Goal: Task Accomplishment & Management: Use online tool/utility

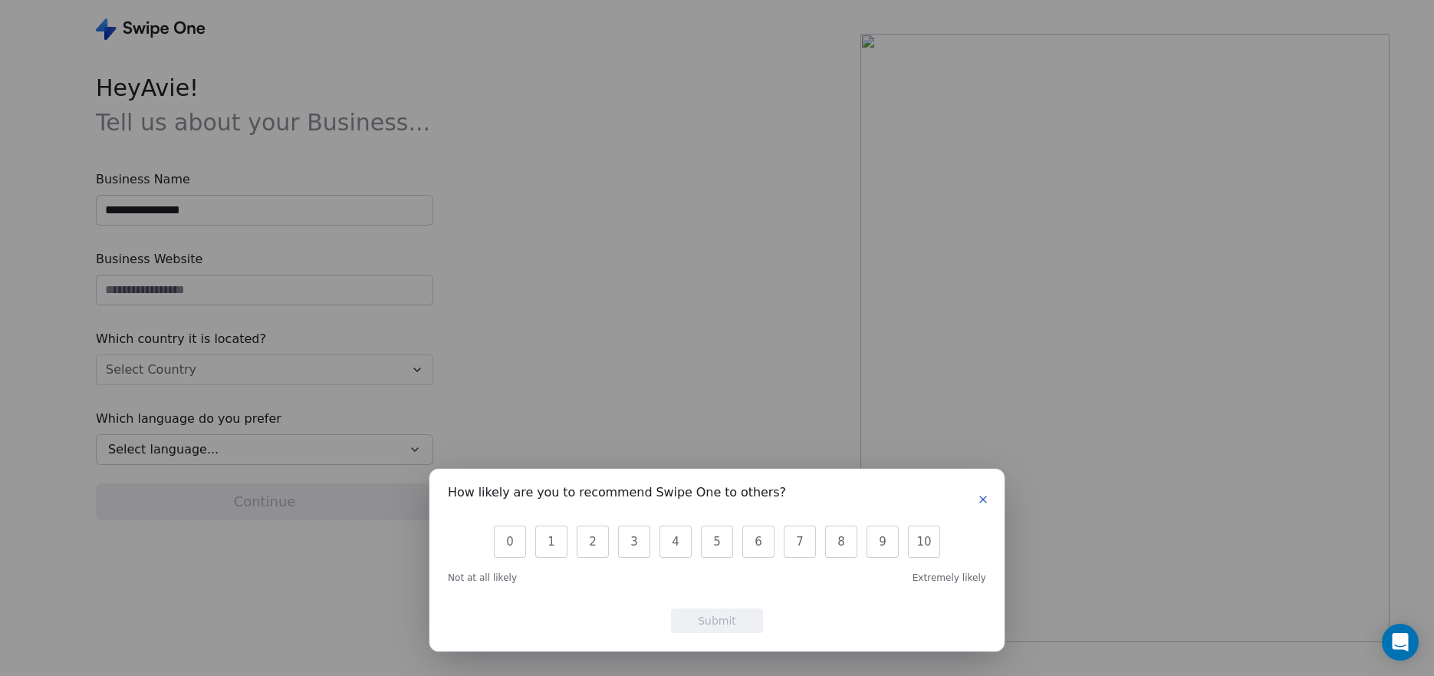
click at [984, 500] on icon "button" at bounding box center [983, 499] width 6 height 6
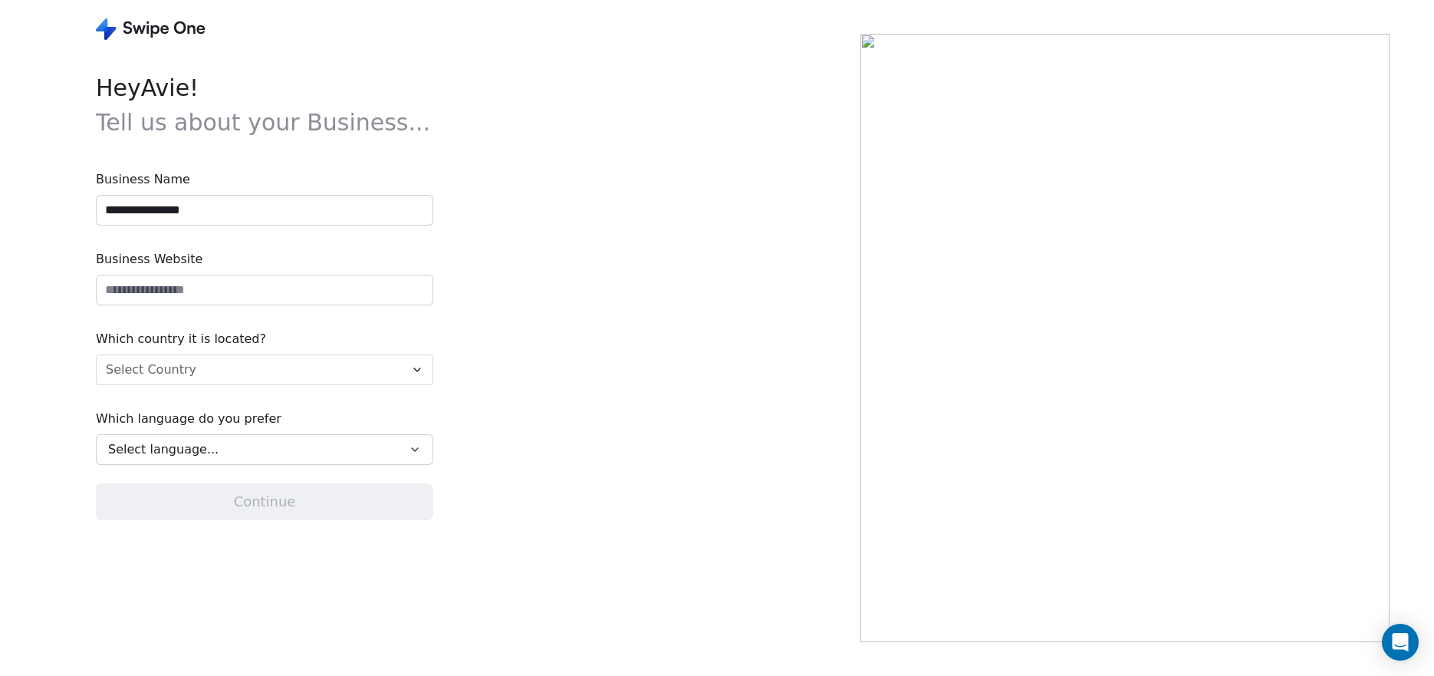
click at [171, 218] on input "**********" at bounding box center [265, 210] width 336 height 29
click at [193, 286] on input "url" at bounding box center [265, 289] width 336 height 29
paste input "**********"
type input "**********"
click at [160, 369] on html "**********" at bounding box center [717, 338] width 1434 height 676
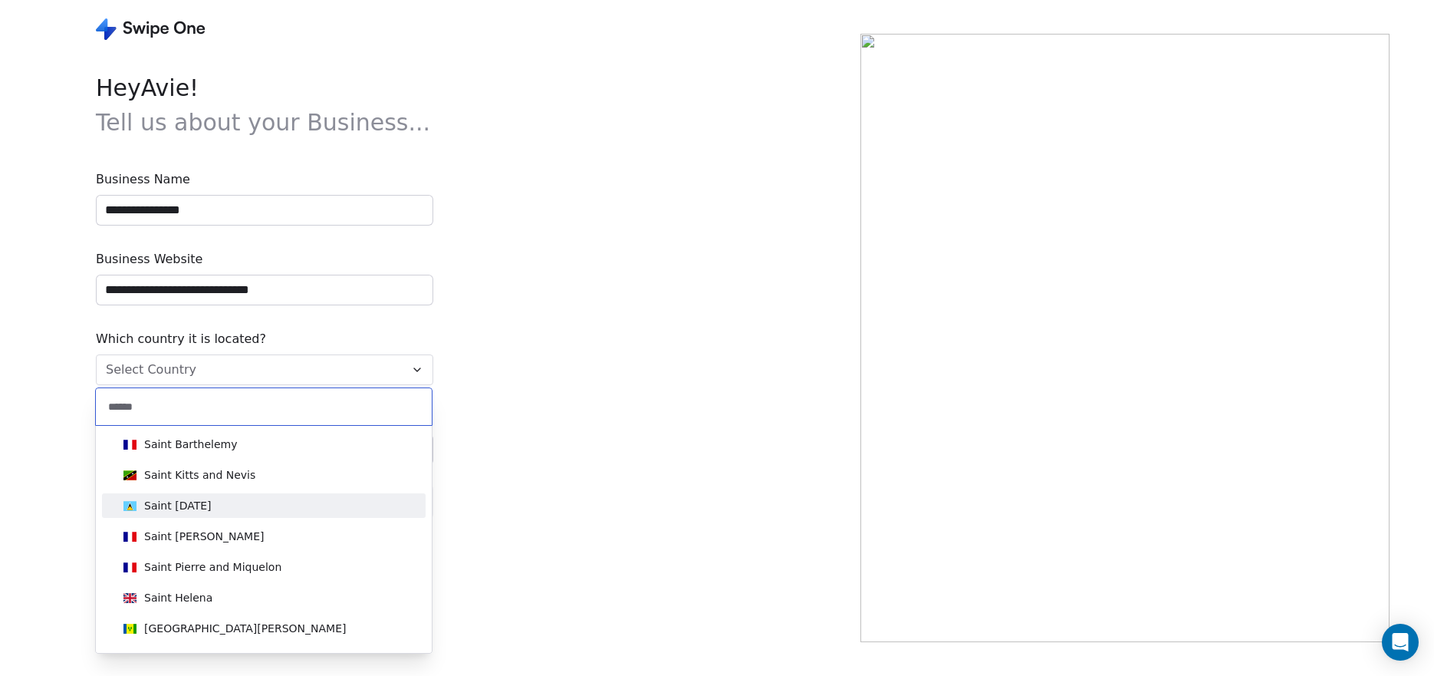
type input "*****"
click at [162, 510] on div "Saint [DATE]" at bounding box center [177, 505] width 67 height 15
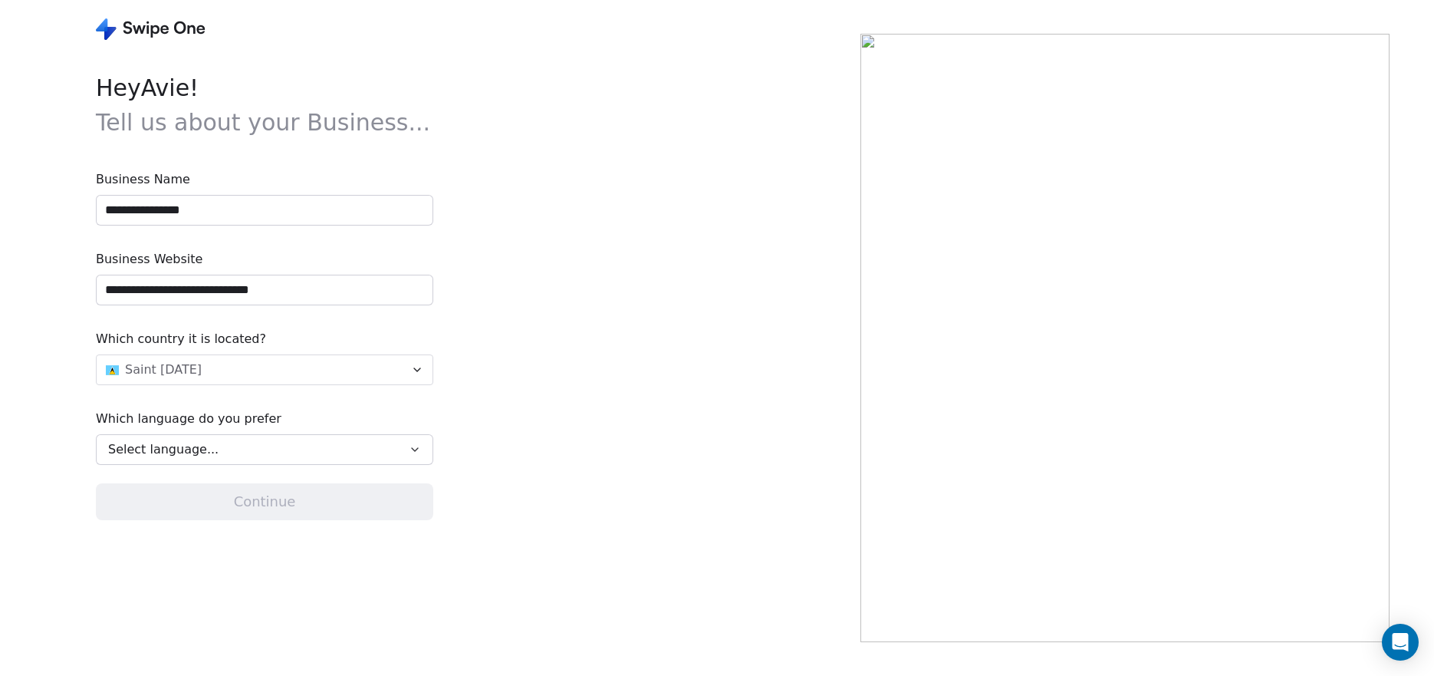
click at [357, 456] on div "Select language..." at bounding box center [253, 449] width 291 height 18
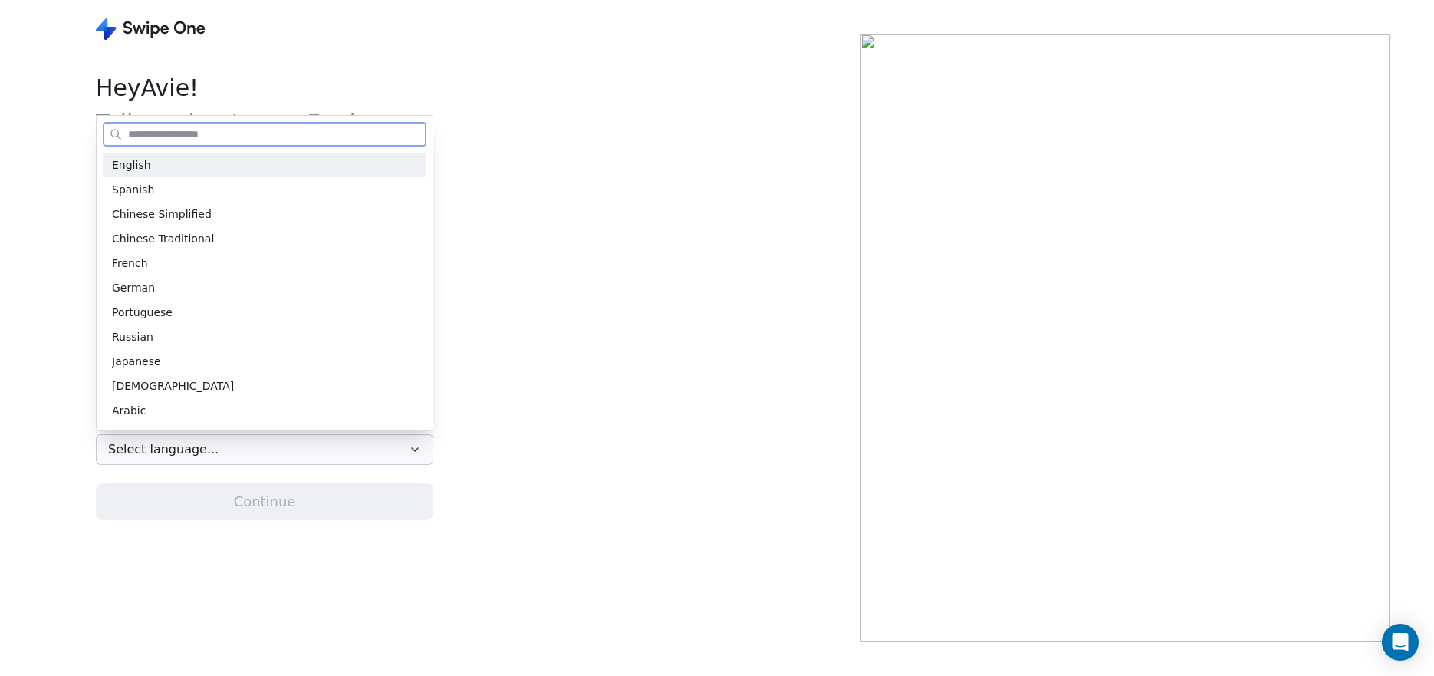
click at [149, 167] on div "English" at bounding box center [264, 165] width 305 height 16
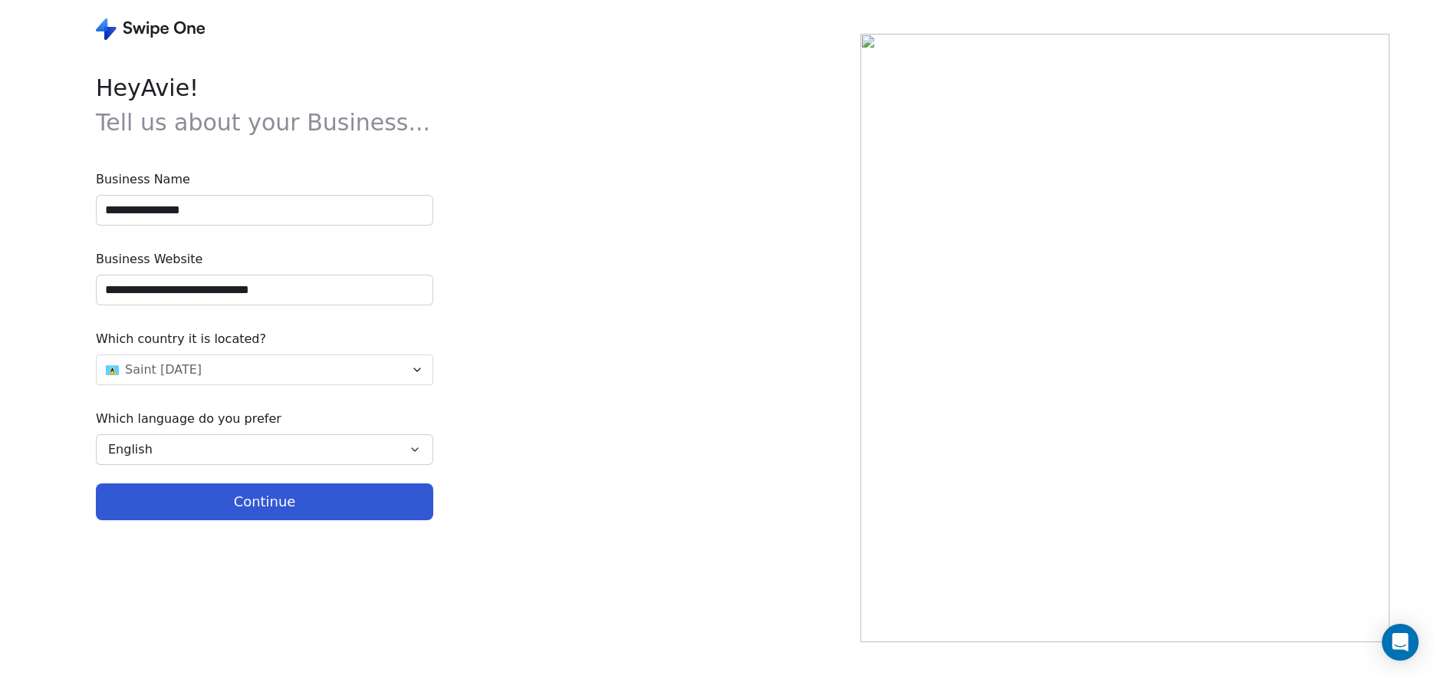
click at [281, 518] on button "Continue" at bounding box center [264, 501] width 337 height 37
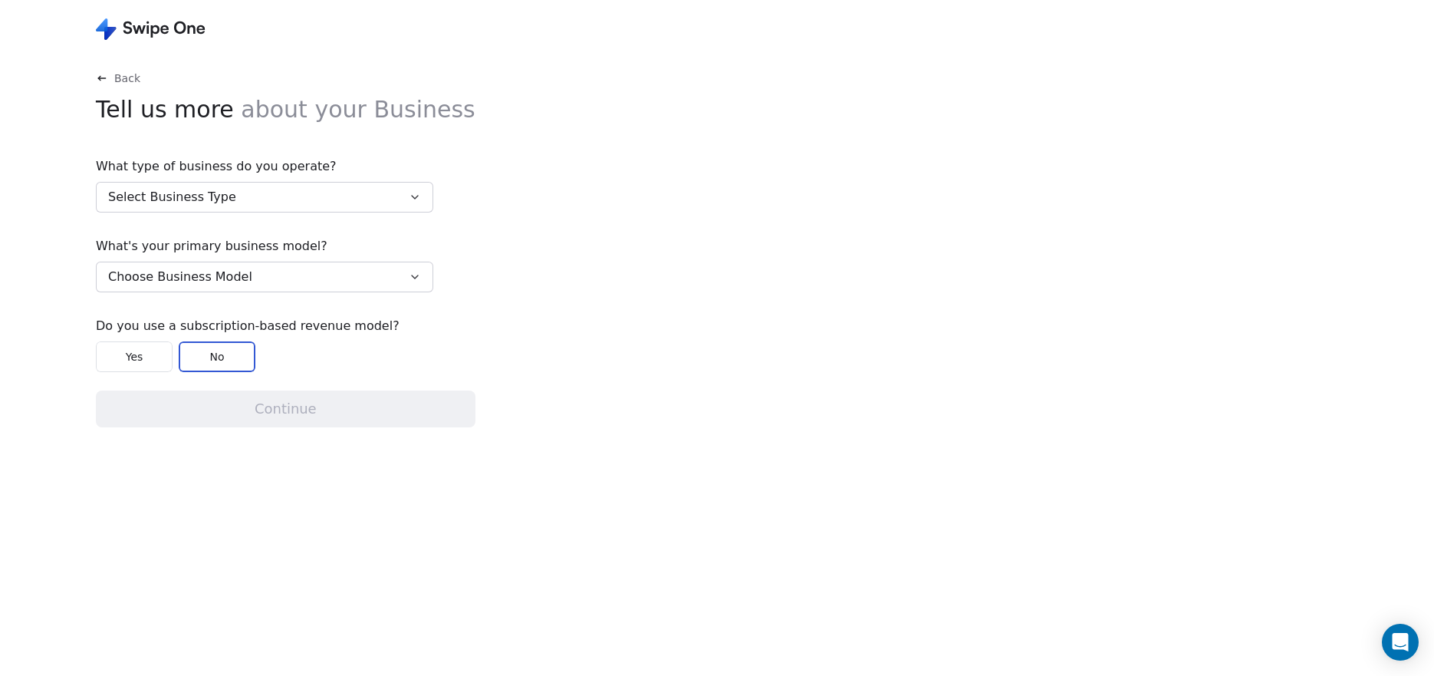
click at [409, 199] on icon "button" at bounding box center [415, 197] width 12 height 12
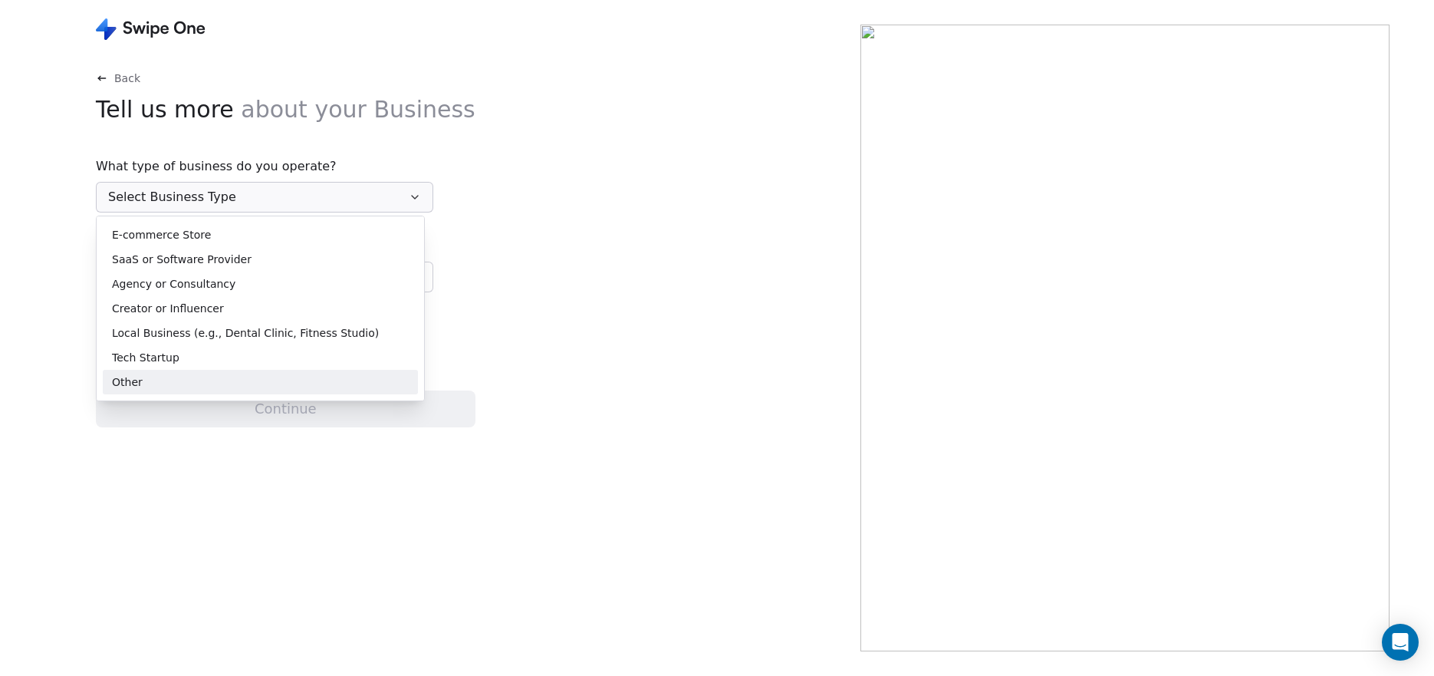
click at [150, 387] on div "Other" at bounding box center [260, 382] width 297 height 16
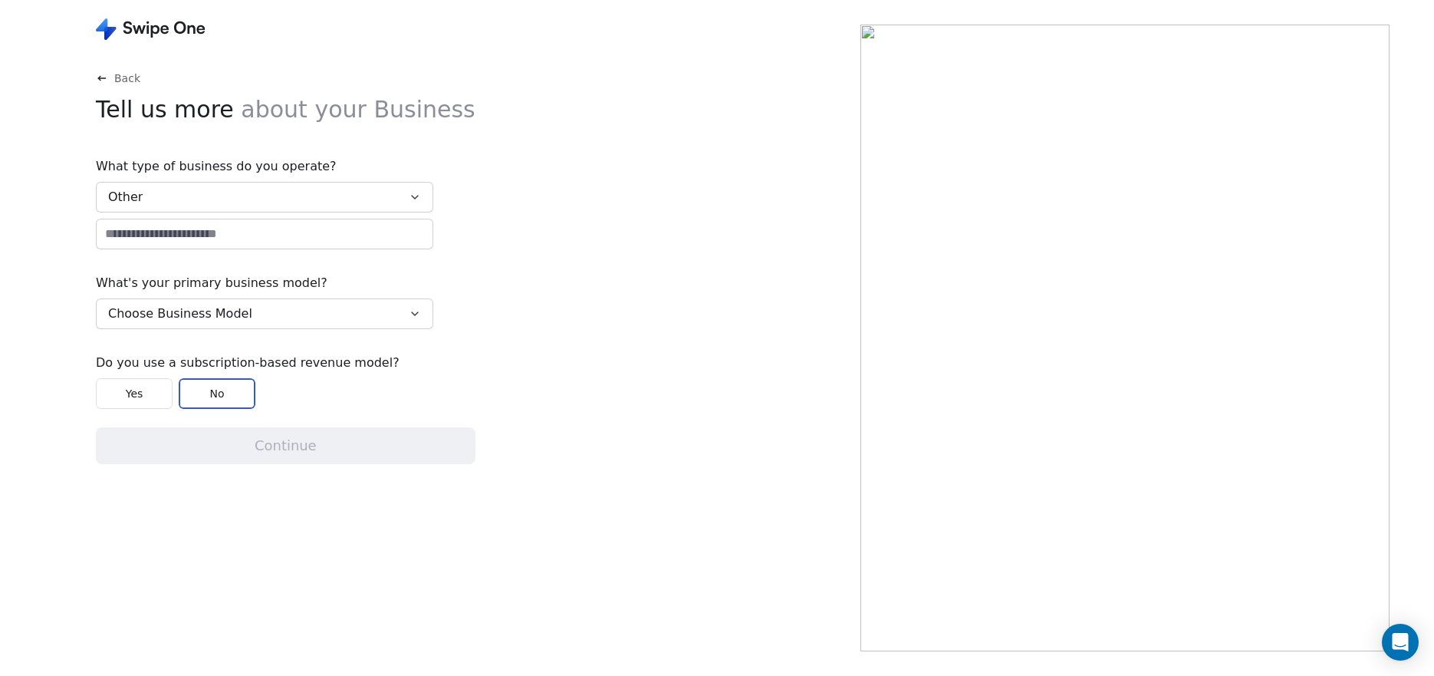
click at [263, 235] on input at bounding box center [265, 233] width 336 height 29
type input "**********"
click at [273, 317] on button "Choose Business Model" at bounding box center [264, 313] width 337 height 31
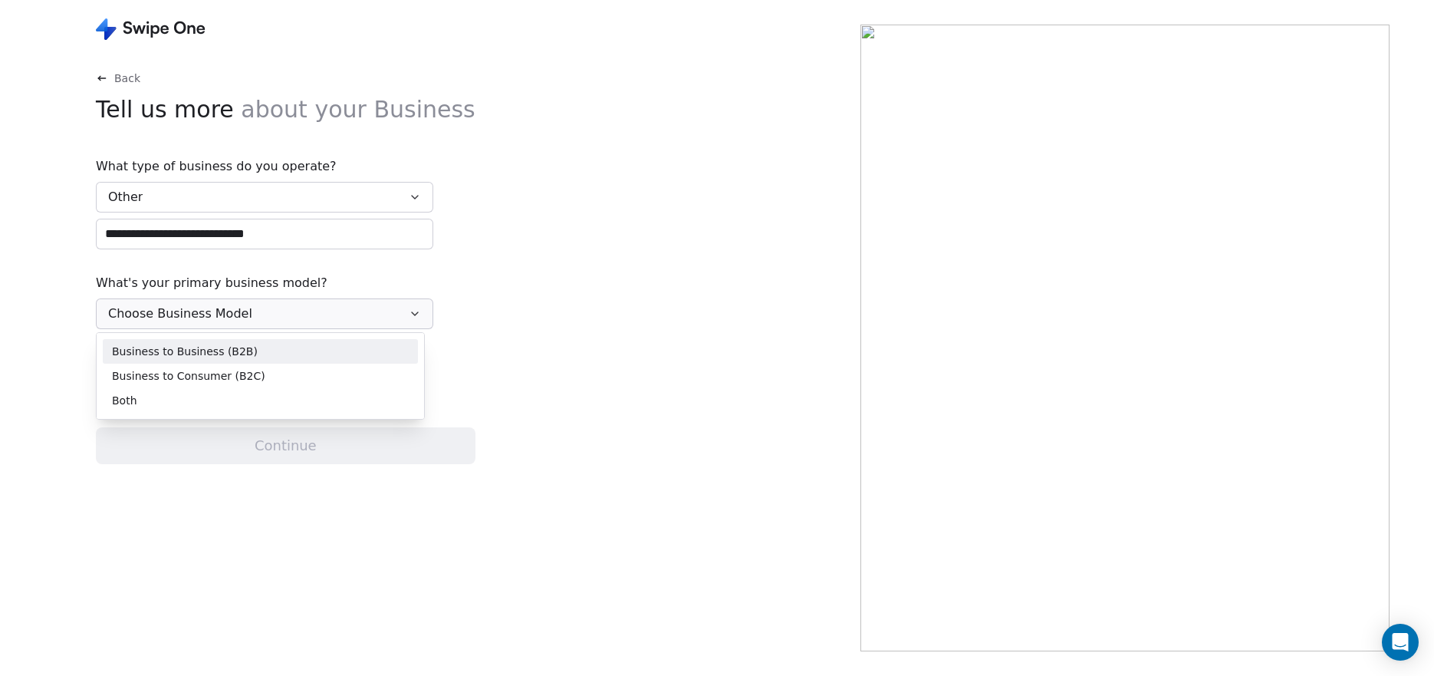
click at [258, 354] on div "Business to Business (B2B)" at bounding box center [260, 352] width 297 height 16
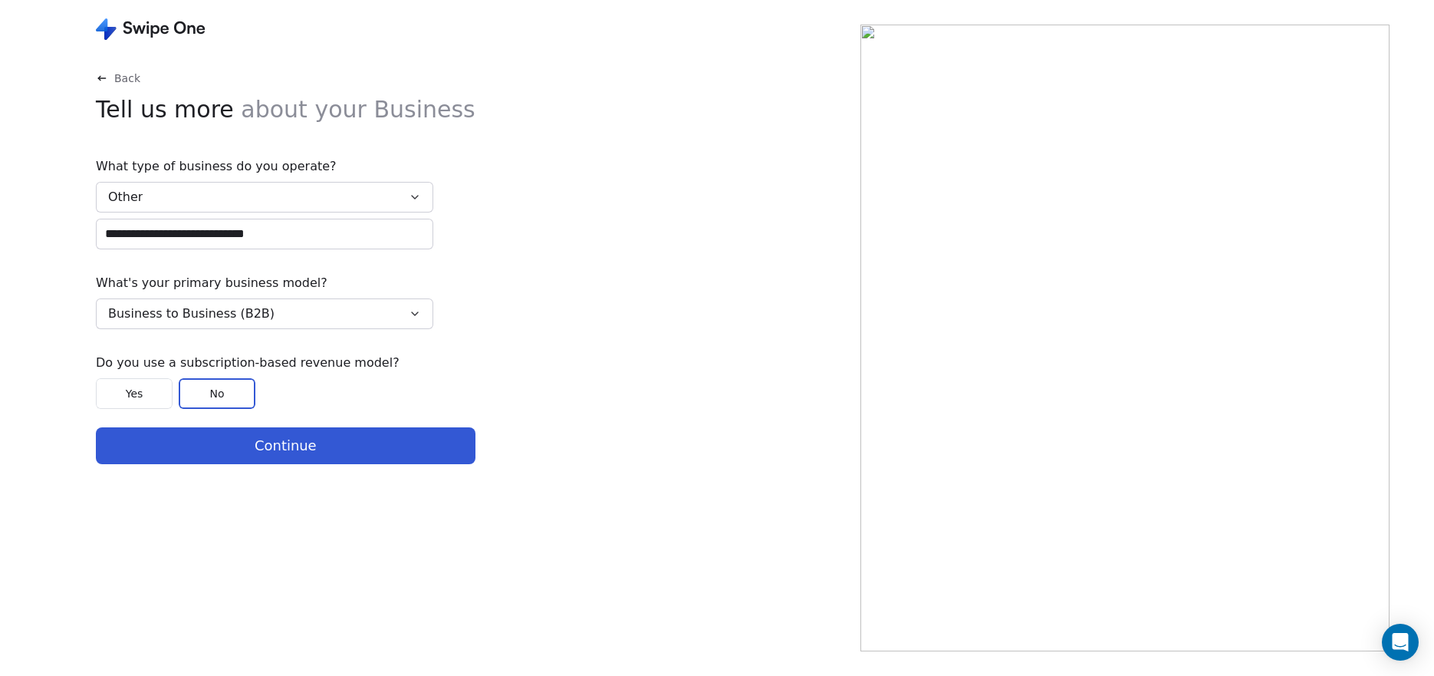
click at [196, 387] on button "No" at bounding box center [217, 393] width 77 height 31
click at [260, 451] on button "Continue" at bounding box center [286, 445] width 380 height 37
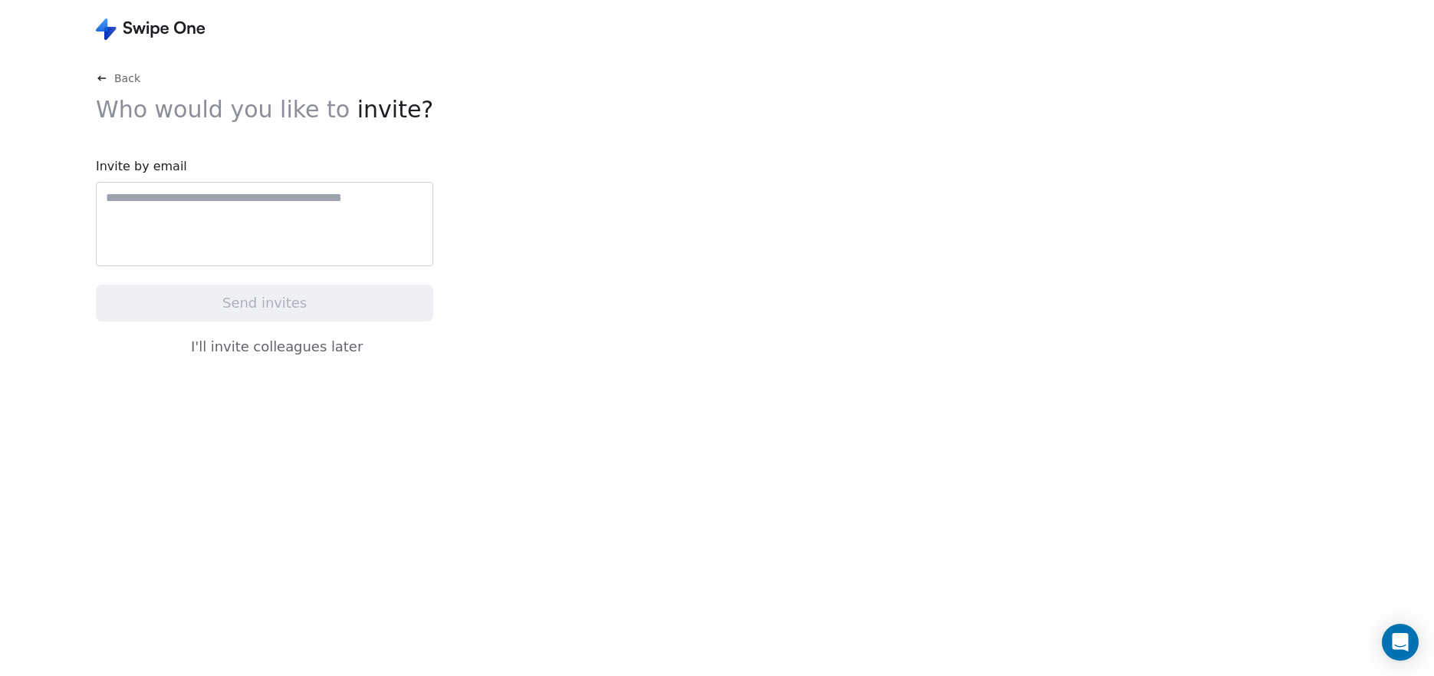
click at [219, 207] on div at bounding box center [264, 224] width 337 height 84
type input "**********"
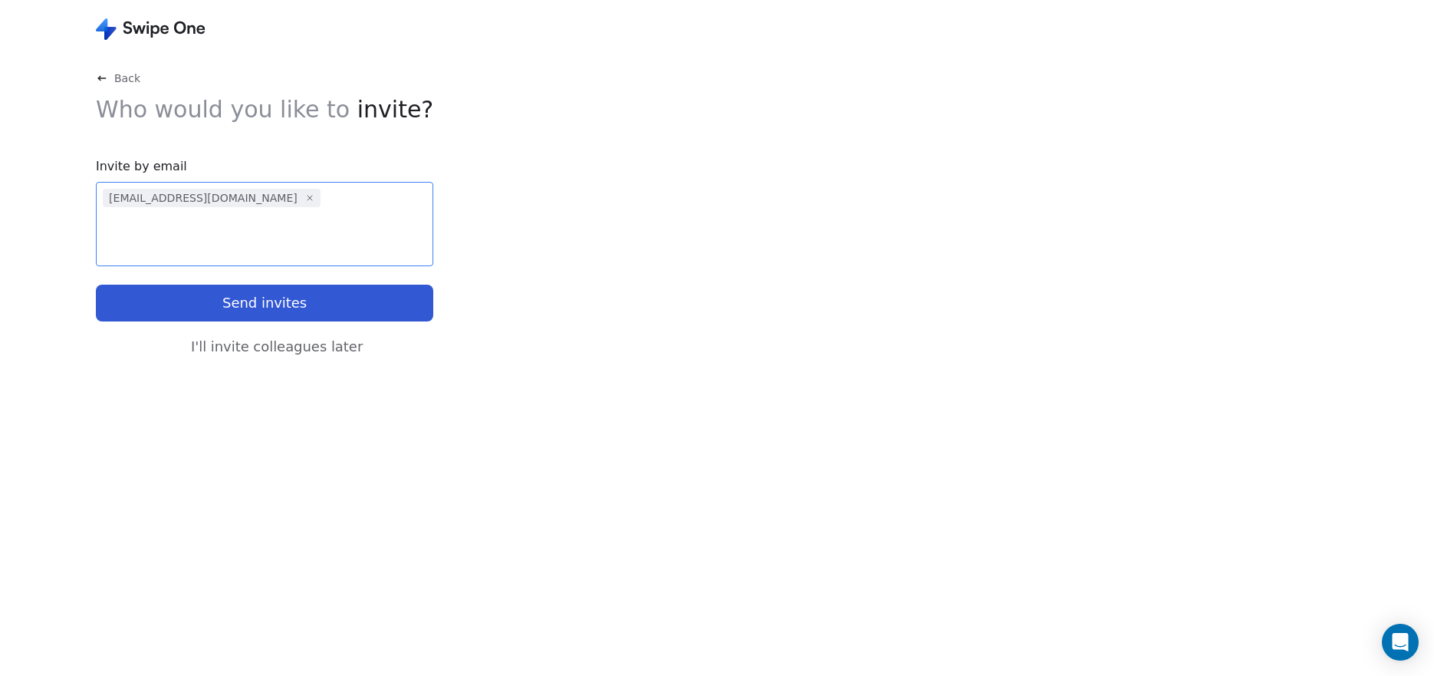
click at [305, 200] on icon at bounding box center [309, 197] width 9 height 9
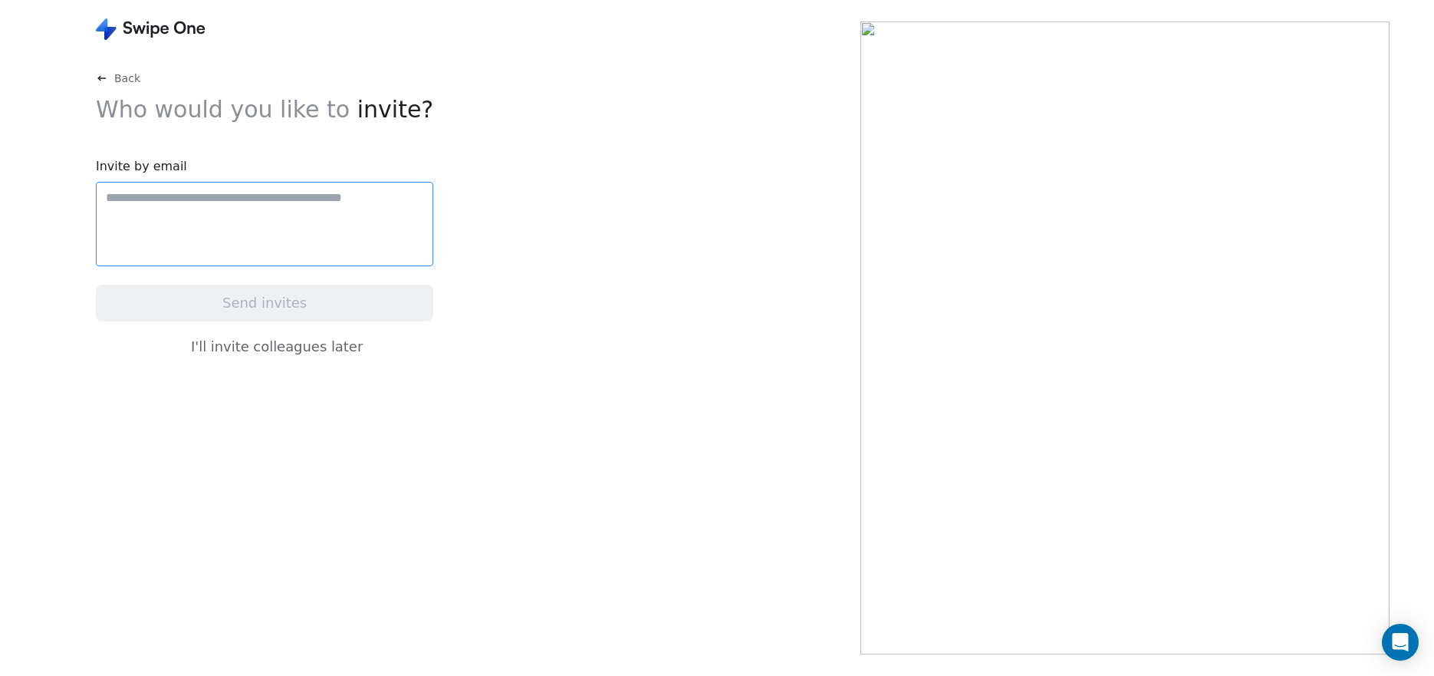
paste input "**********"
type input "**********"
drag, startPoint x: 146, startPoint y: 206, endPoint x: 232, endPoint y: 310, distance: 134.5
click at [232, 310] on button "Send invites" at bounding box center [264, 303] width 337 height 37
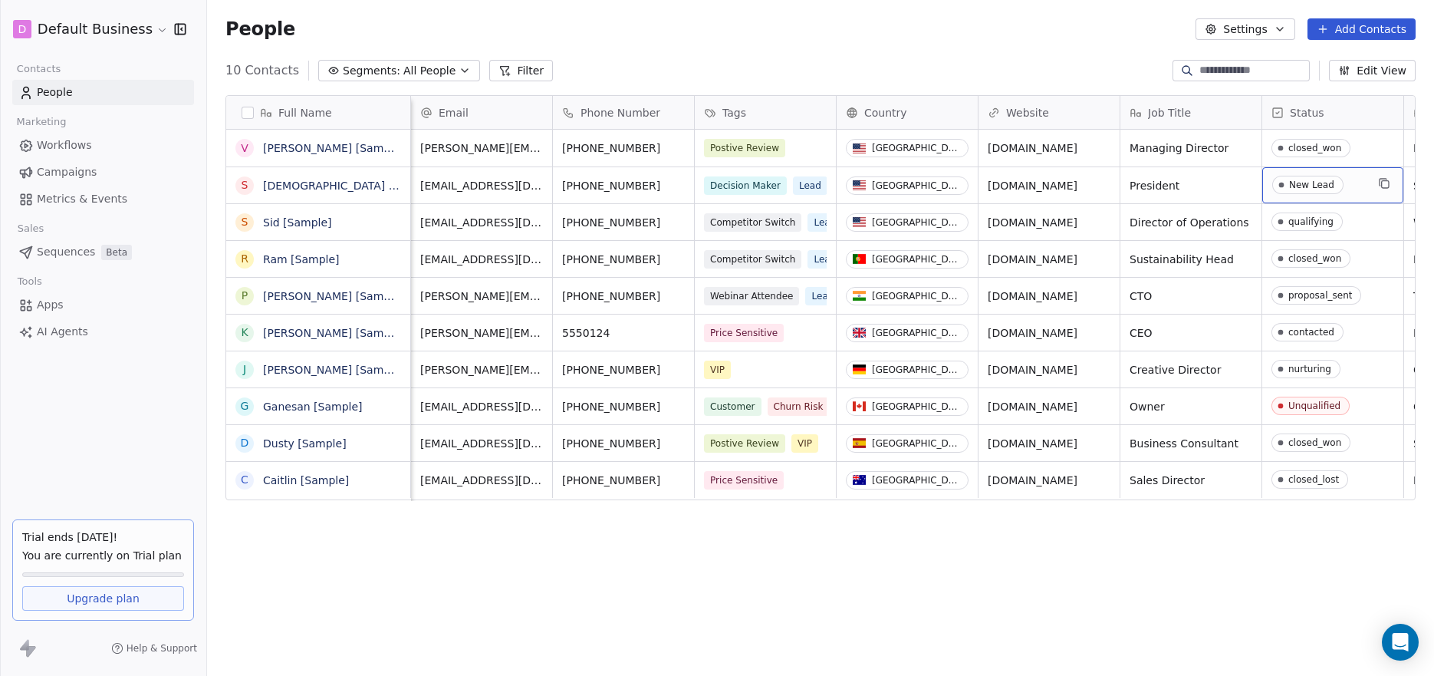
scroll to position [0, 1]
click at [1372, 36] on button "Add Contacts" at bounding box center [1362, 28] width 108 height 21
click at [1353, 65] on span "Create new contact" at bounding box center [1366, 62] width 105 height 16
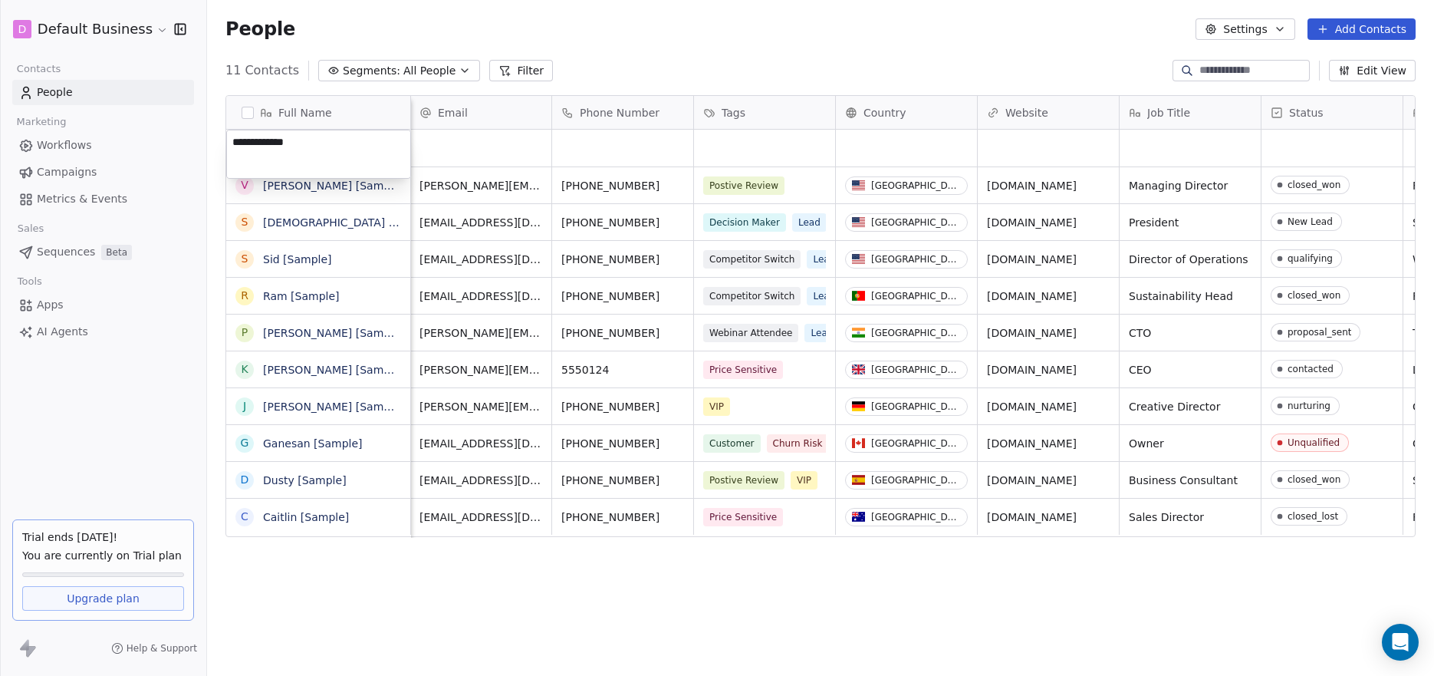
type textarea "**********"
click at [508, 160] on html "D Default Business Contacts People Marketing Workflows Campaigns Metrics & Even…" at bounding box center [717, 338] width 1434 height 676
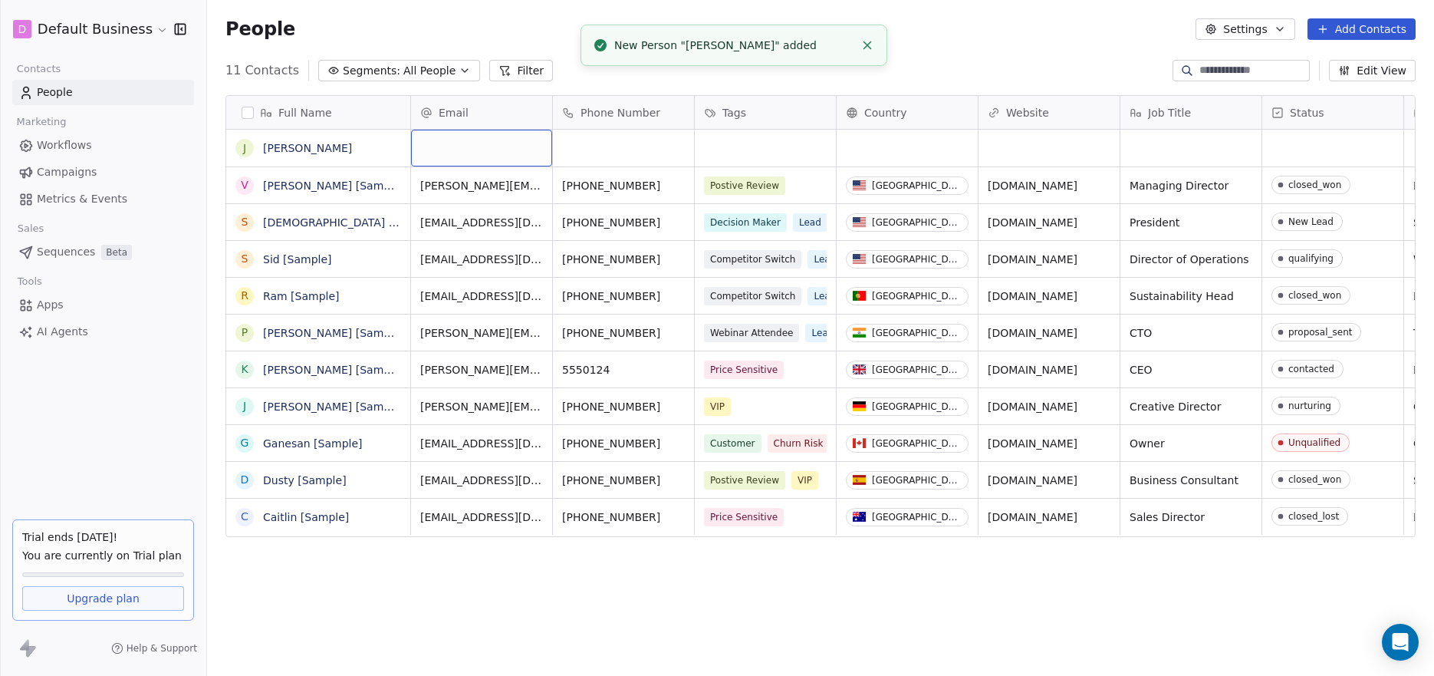
click at [489, 153] on div "grid" at bounding box center [481, 148] width 141 height 37
click at [486, 143] on div "grid" at bounding box center [481, 148] width 141 height 37
click at [462, 143] on div "grid" at bounding box center [481, 148] width 141 height 37
drag, startPoint x: 521, startPoint y: 146, endPoint x: 544, endPoint y: 143, distance: 23.9
click at [526, 146] on div "grid" at bounding box center [481, 148] width 141 height 37
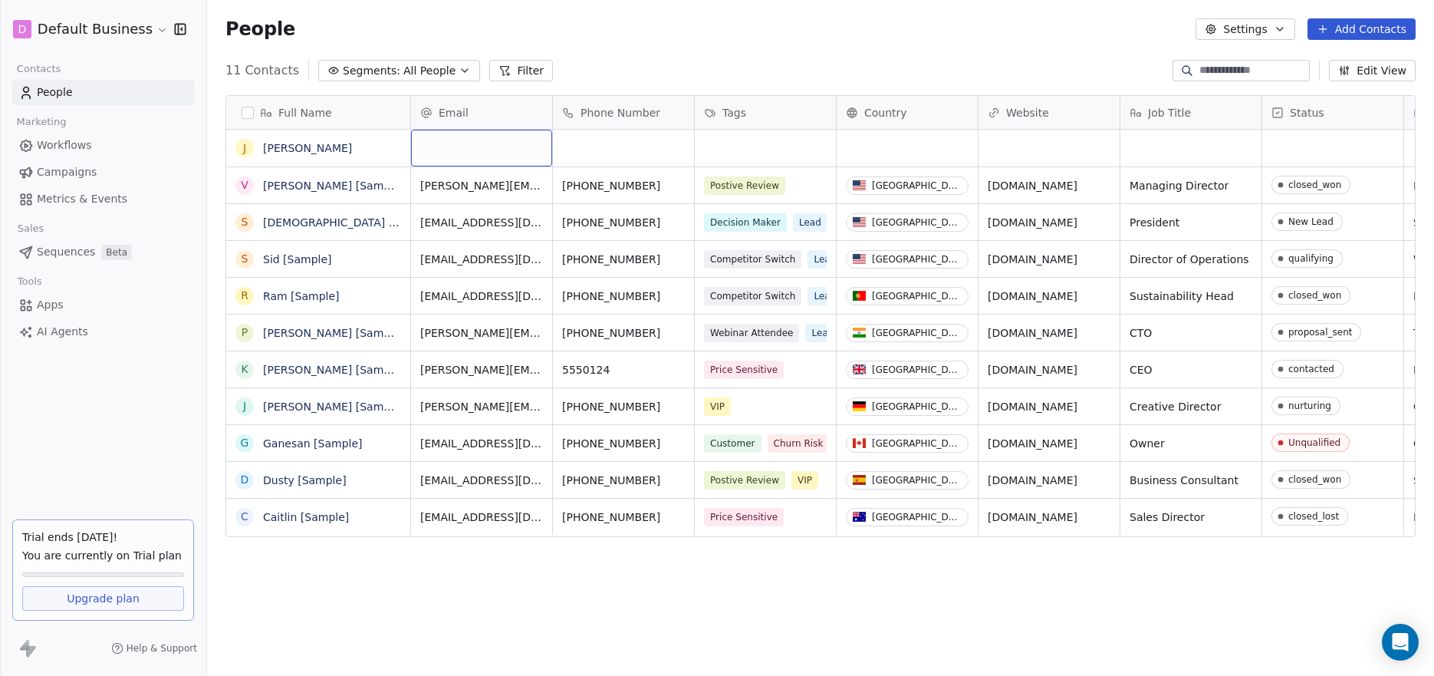
click at [476, 104] on div "Email" at bounding box center [481, 112] width 141 height 33
click at [474, 109] on html "D Default Business Contacts People Marketing Workflows Campaigns Metrics & Even…" at bounding box center [717, 338] width 1434 height 676
click at [323, 160] on div "J [PERSON_NAME]" at bounding box center [318, 148] width 184 height 37
click at [271, 150] on link "[PERSON_NAME]" at bounding box center [307, 148] width 89 height 12
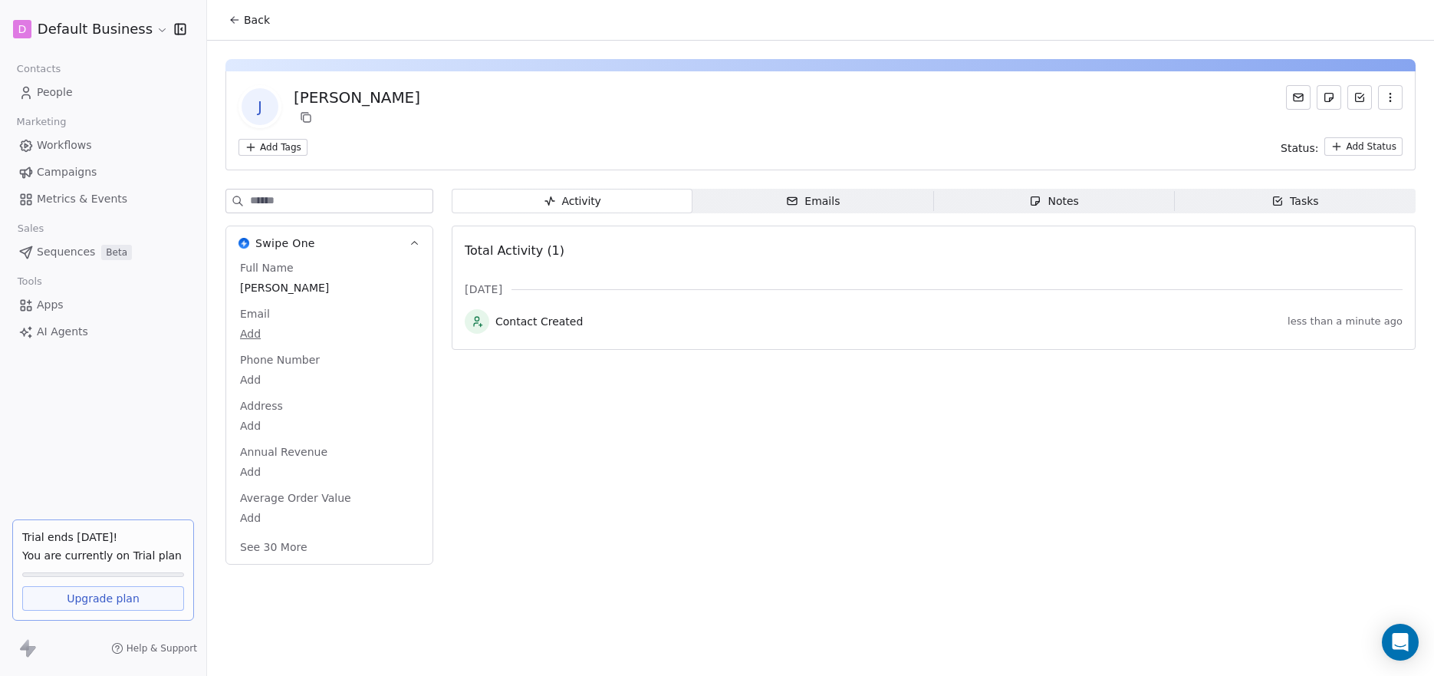
click at [261, 321] on div "Email Add" at bounding box center [329, 324] width 185 height 37
click at [258, 314] on span "Email" at bounding box center [255, 313] width 36 height 15
click at [826, 207] on div "Emails" at bounding box center [813, 201] width 54 height 16
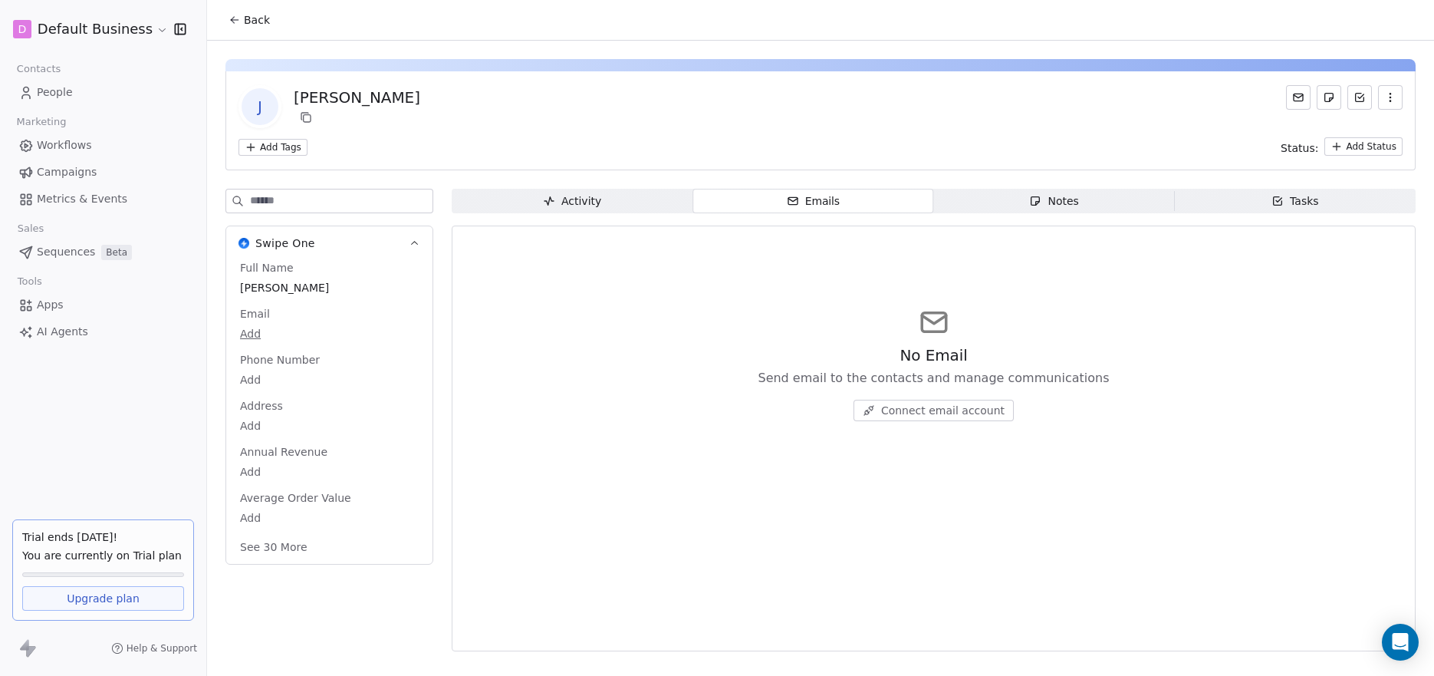
click at [962, 410] on span "Connect email account" at bounding box center [942, 410] width 123 height 15
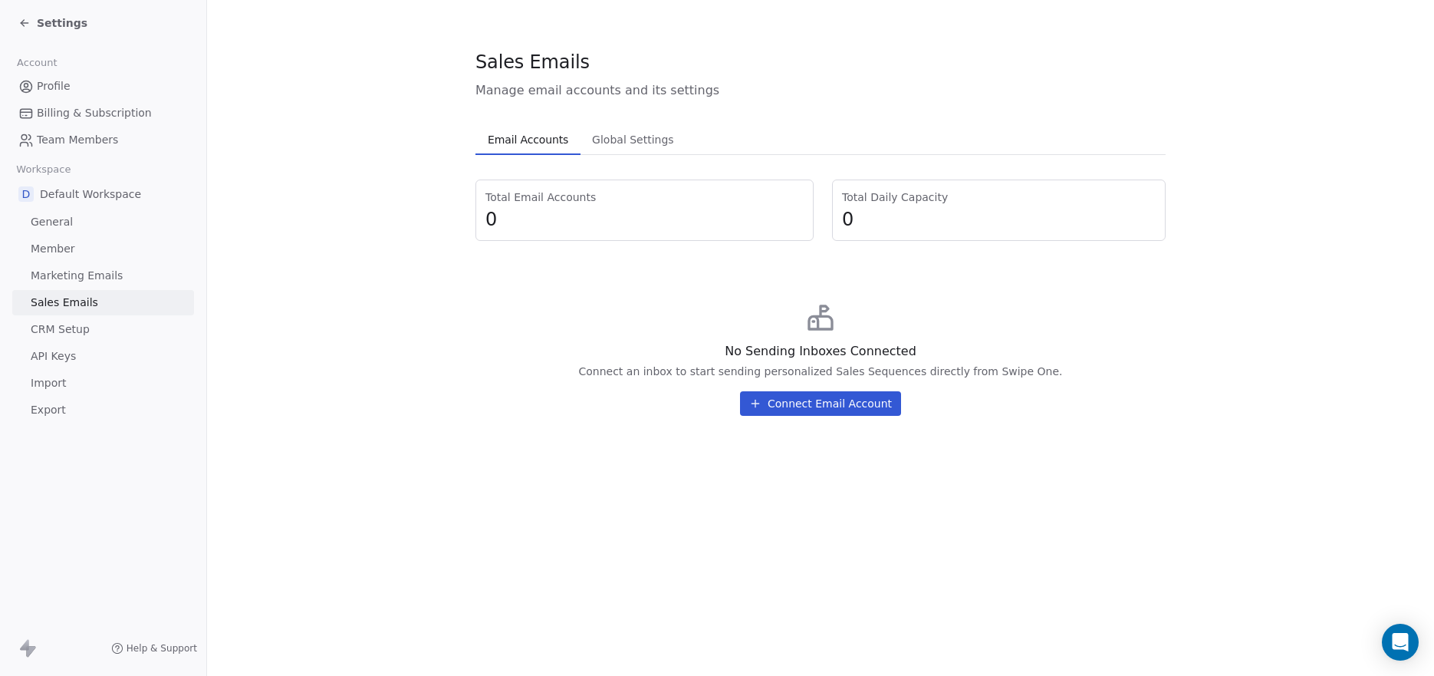
click at [636, 225] on span "0" at bounding box center [644, 219] width 318 height 23
click at [20, 23] on icon at bounding box center [24, 23] width 12 height 12
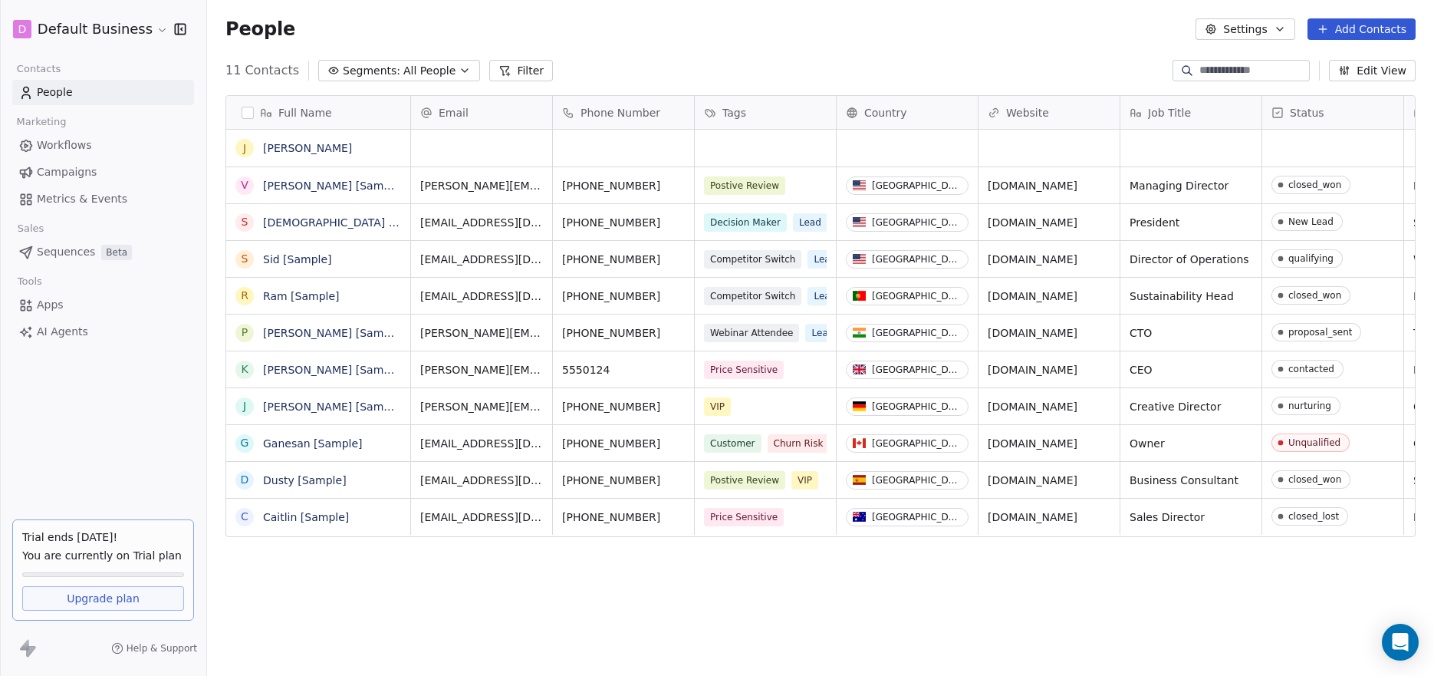
scroll to position [584, 1216]
click at [447, 152] on div "grid" at bounding box center [481, 148] width 141 height 37
click at [466, 108] on div "Email" at bounding box center [480, 112] width 120 height 15
click at [620, 152] on html "D Default Business Contacts People Marketing Workflows Campaigns Metrics & Even…" at bounding box center [717, 338] width 1434 height 676
click at [493, 125] on div "Email" at bounding box center [481, 112] width 141 height 33
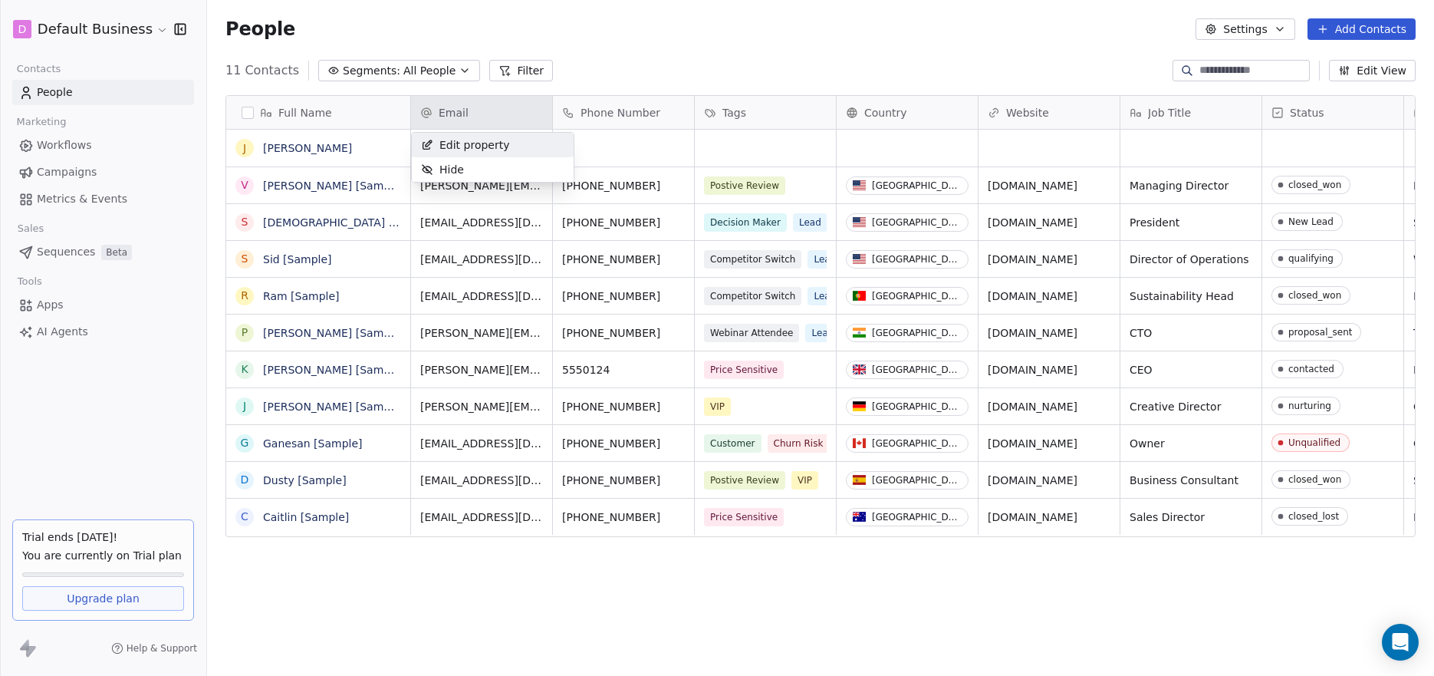
click at [486, 119] on html "D Default Business Contacts People Marketing Workflows Campaigns Metrics & Even…" at bounding box center [717, 338] width 1434 height 676
click at [486, 119] on div "Email" at bounding box center [480, 112] width 120 height 15
click at [491, 148] on span "Edit property" at bounding box center [474, 144] width 71 height 15
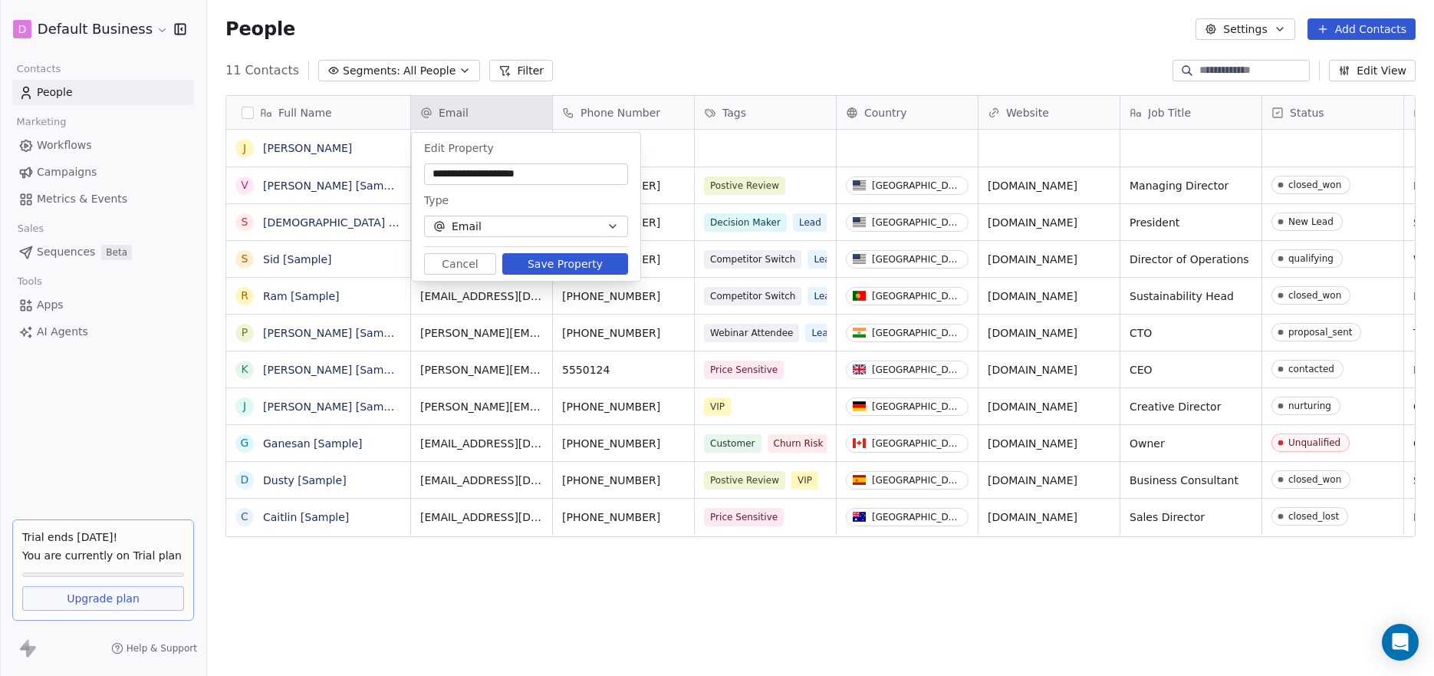
type input "**********"
click at [572, 264] on button "Save Property" at bounding box center [565, 263] width 126 height 21
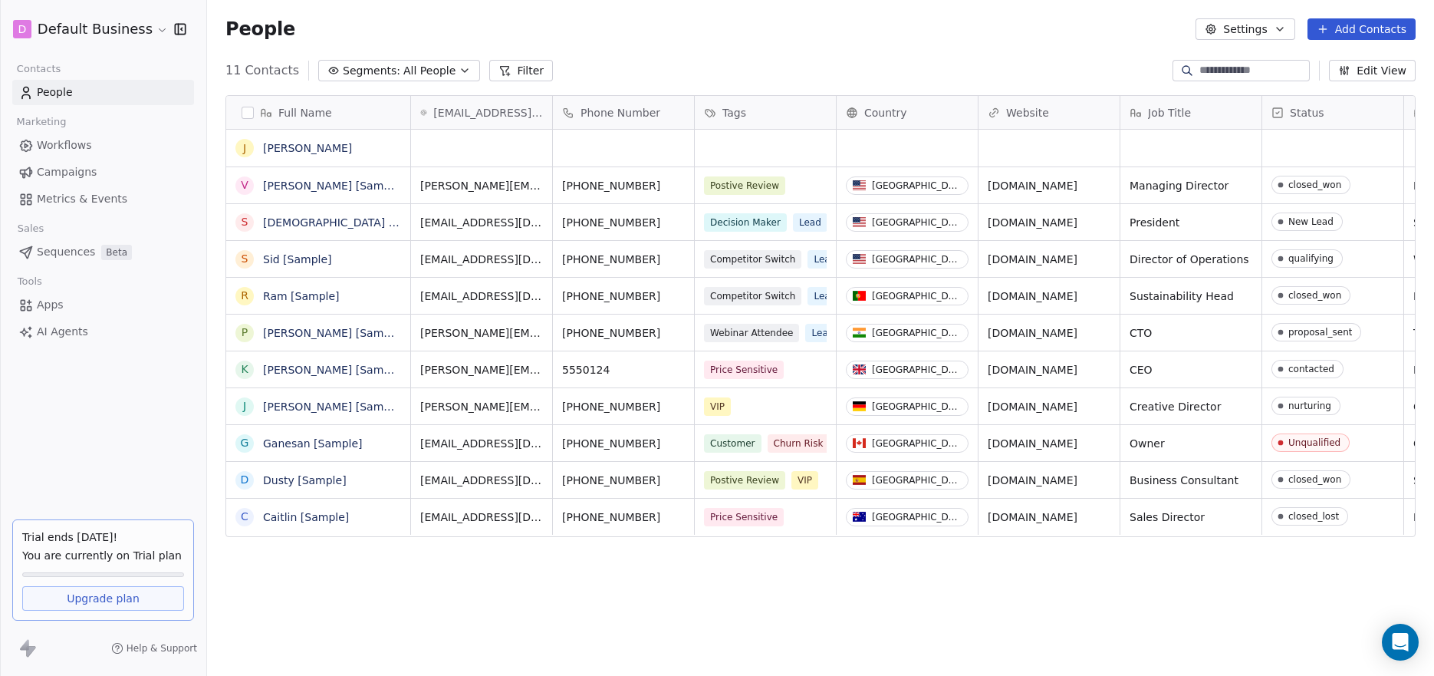
click at [490, 99] on div "[EMAIL_ADDRESS][DOMAIN_NAME]" at bounding box center [481, 112] width 141 height 33
click at [476, 143] on span "Edit property" at bounding box center [474, 144] width 71 height 15
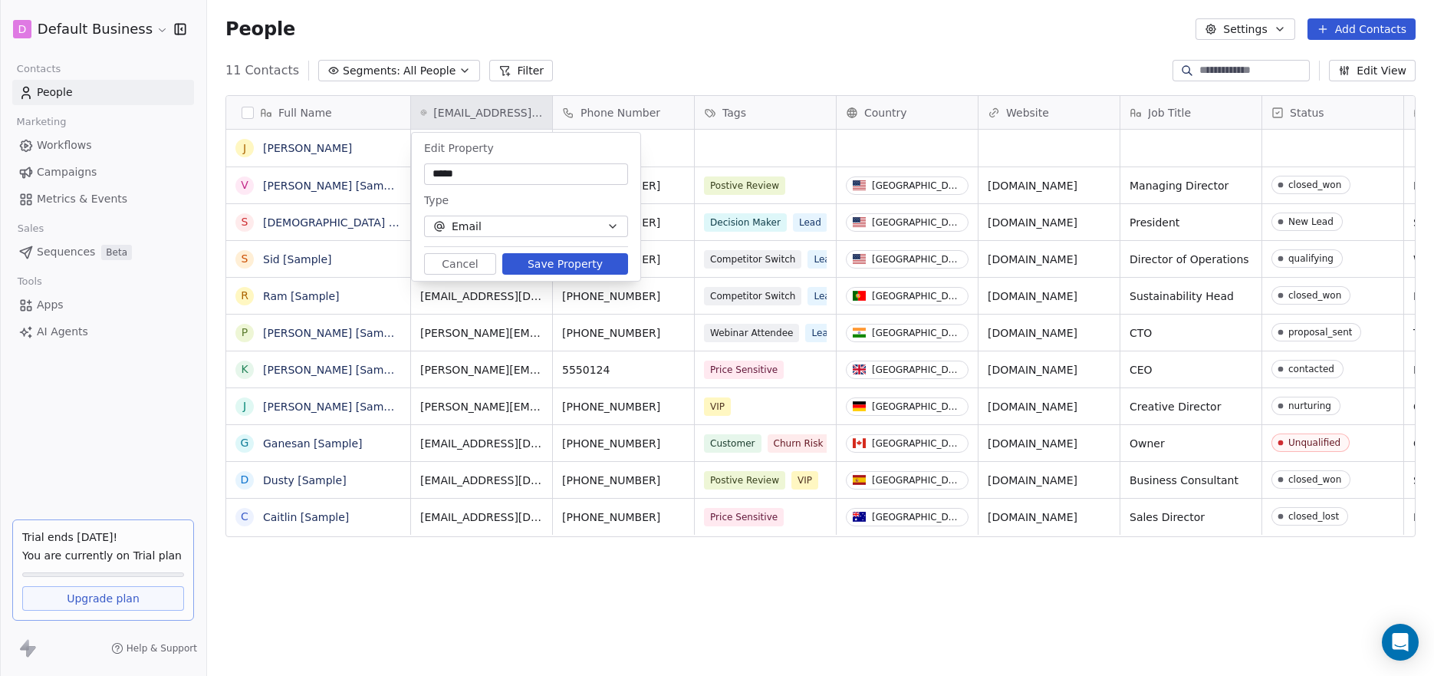
type input "*****"
click at [544, 265] on button "Save Property" at bounding box center [565, 263] width 126 height 21
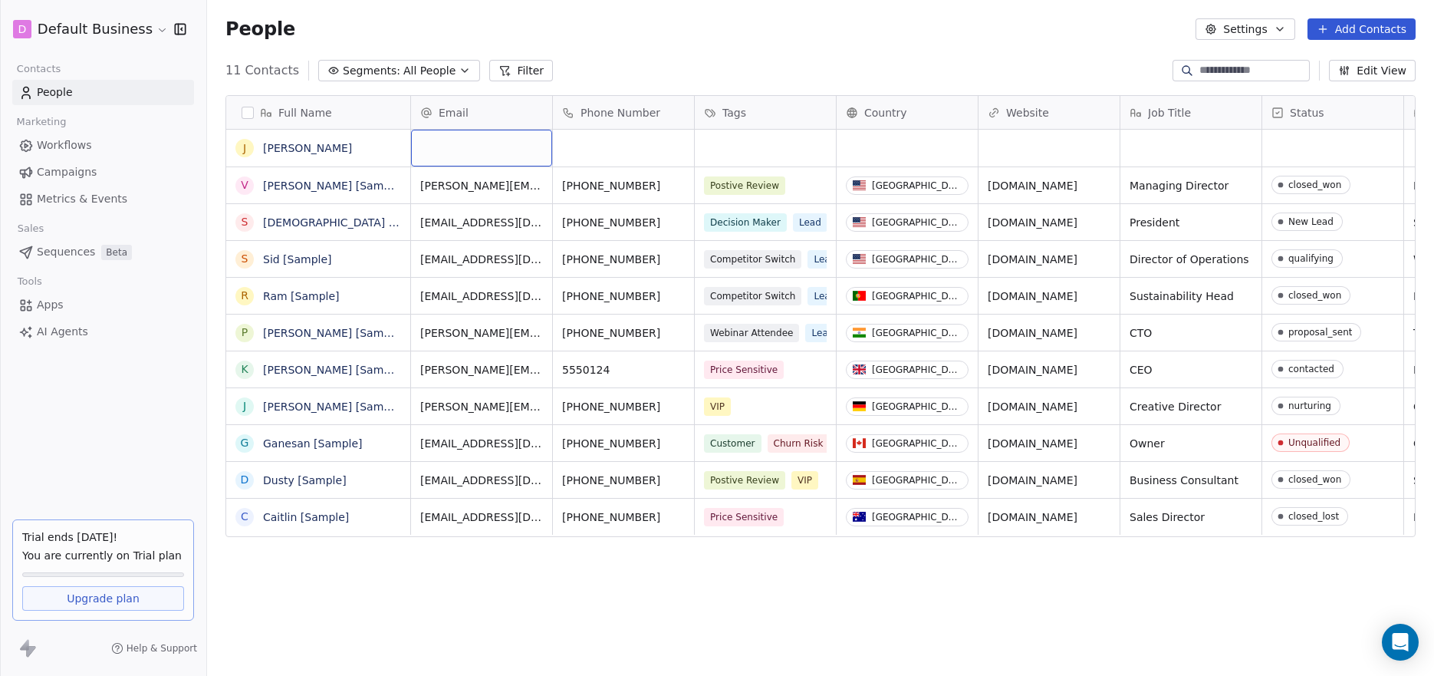
click at [460, 160] on div "grid" at bounding box center [481, 148] width 141 height 37
type input "**********"
click at [645, 145] on html "D Default Business Contacts People Marketing Workflows Campaigns Metrics & Even…" at bounding box center [717, 338] width 1434 height 676
drag, startPoint x: 645, startPoint y: 151, endPoint x: 642, endPoint y: 138, distance: 13.4
click at [645, 150] on div "grid" at bounding box center [623, 148] width 141 height 37
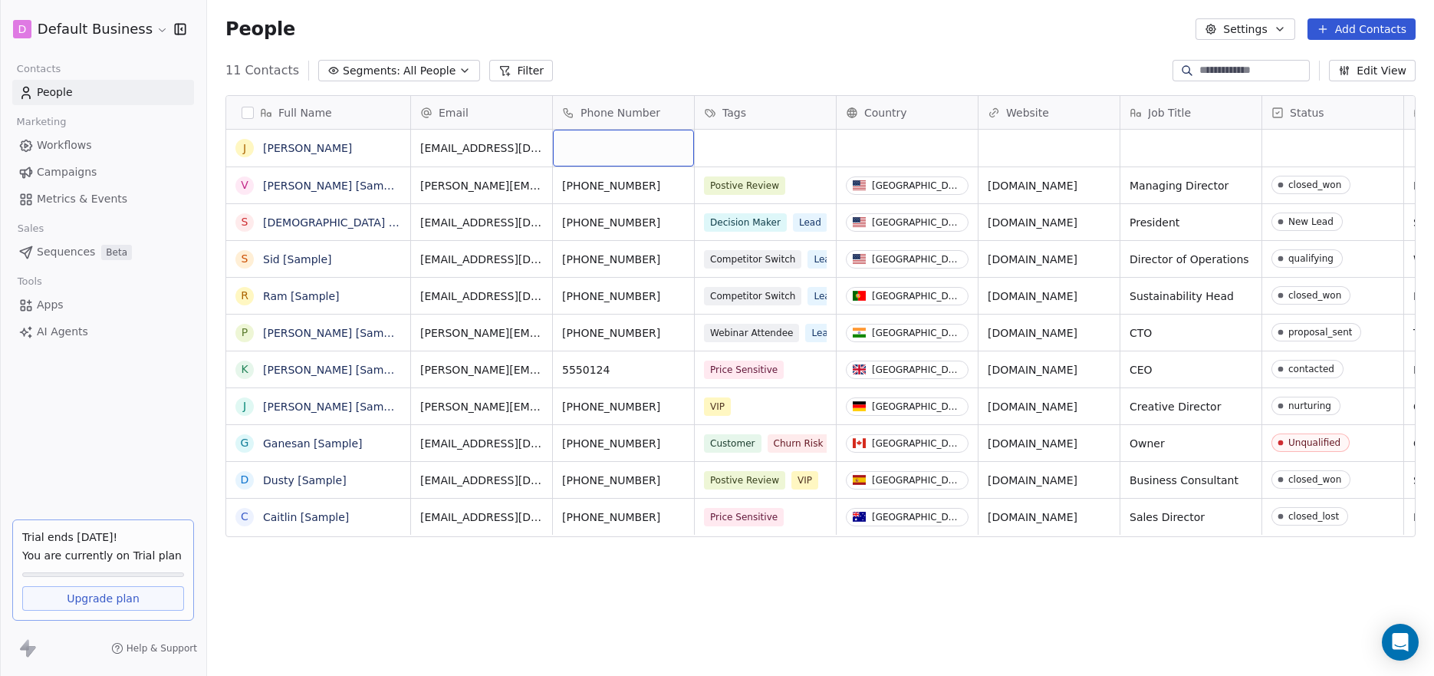
click at [642, 138] on div "grid" at bounding box center [623, 148] width 141 height 37
click at [620, 154] on input at bounding box center [623, 148] width 135 height 31
type input "**********"
click at [814, 143] on html "D Default Business Contacts People Marketing Workflows Campaigns Metrics & Even…" at bounding box center [717, 338] width 1434 height 676
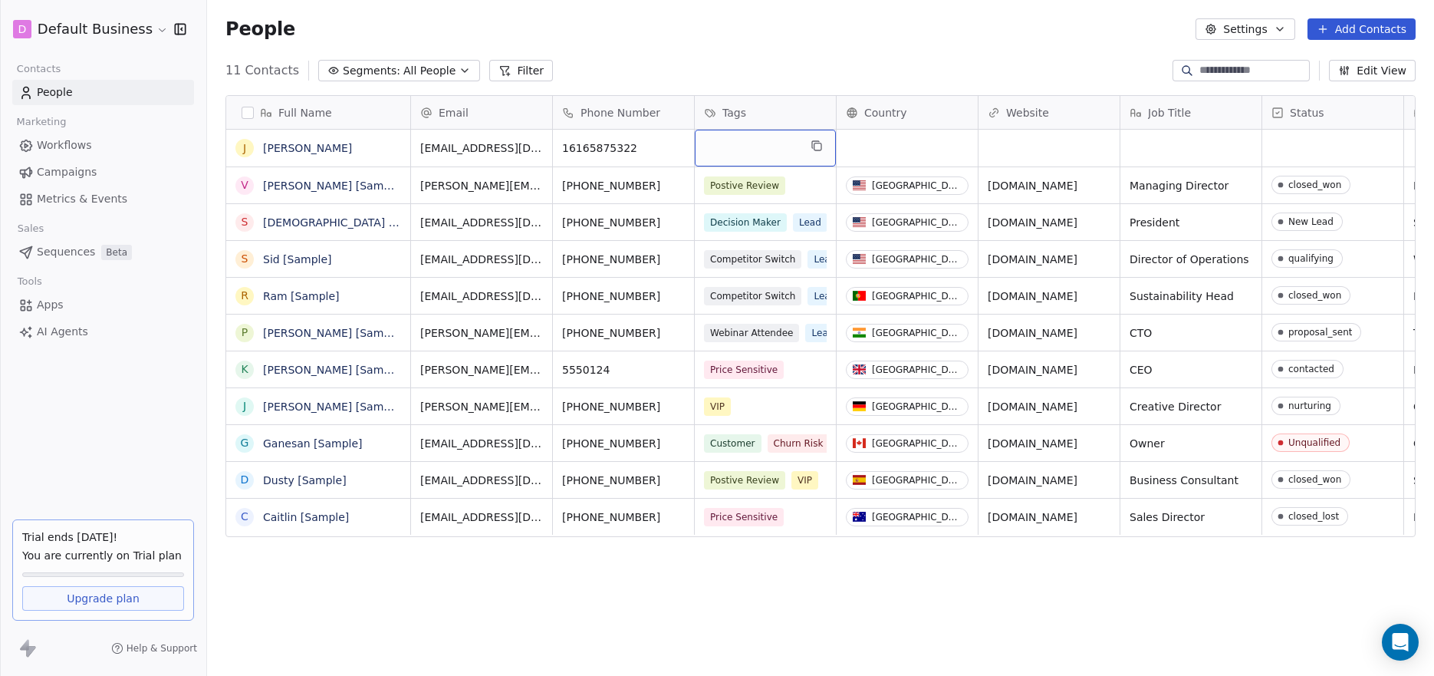
click at [765, 142] on div "grid" at bounding box center [765, 148] width 141 height 37
click at [815, 149] on icon "grid" at bounding box center [817, 146] width 12 height 12
click at [821, 141] on icon "grid" at bounding box center [817, 146] width 12 height 12
click at [818, 147] on icon "grid" at bounding box center [817, 146] width 12 height 12
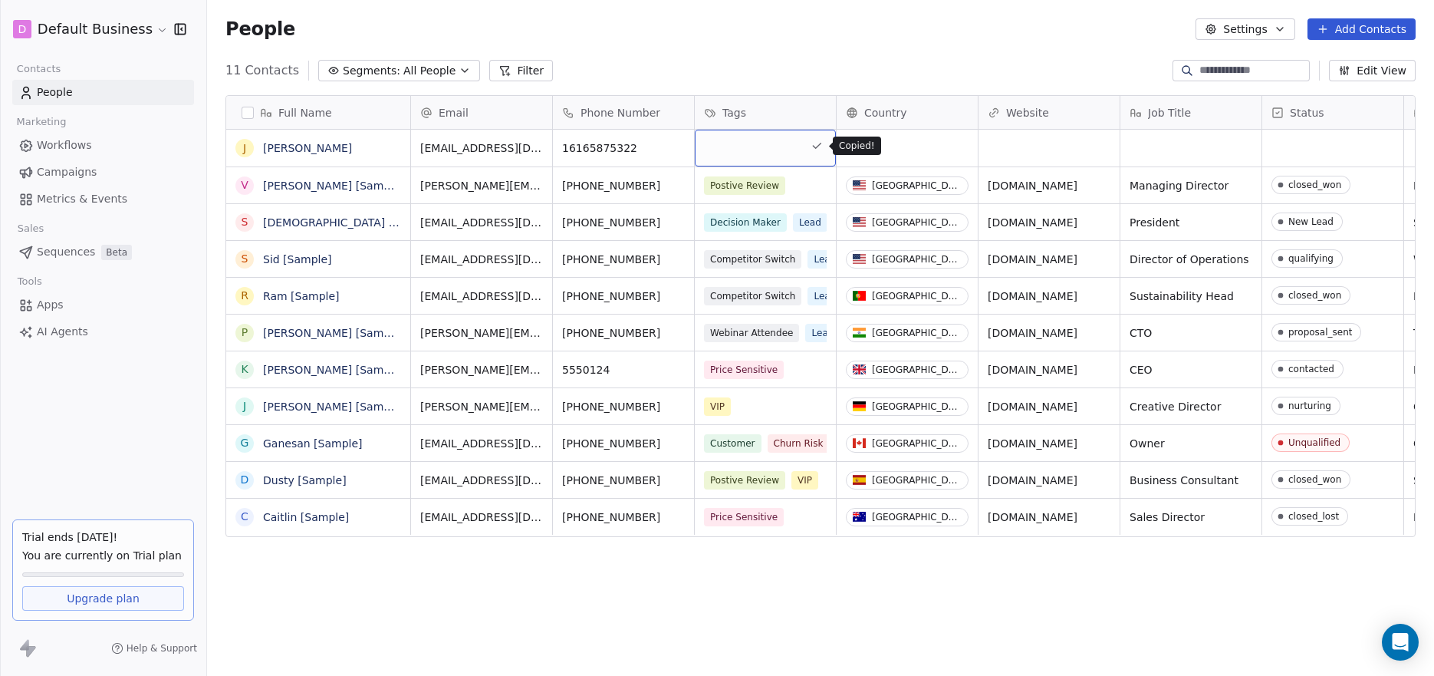
click at [820, 146] on icon "grid" at bounding box center [817, 146] width 12 height 12
click at [748, 150] on div "grid" at bounding box center [765, 148] width 141 height 37
click at [724, 150] on div "grid" at bounding box center [765, 148] width 141 height 37
click at [723, 150] on div "grid" at bounding box center [765, 148] width 141 height 37
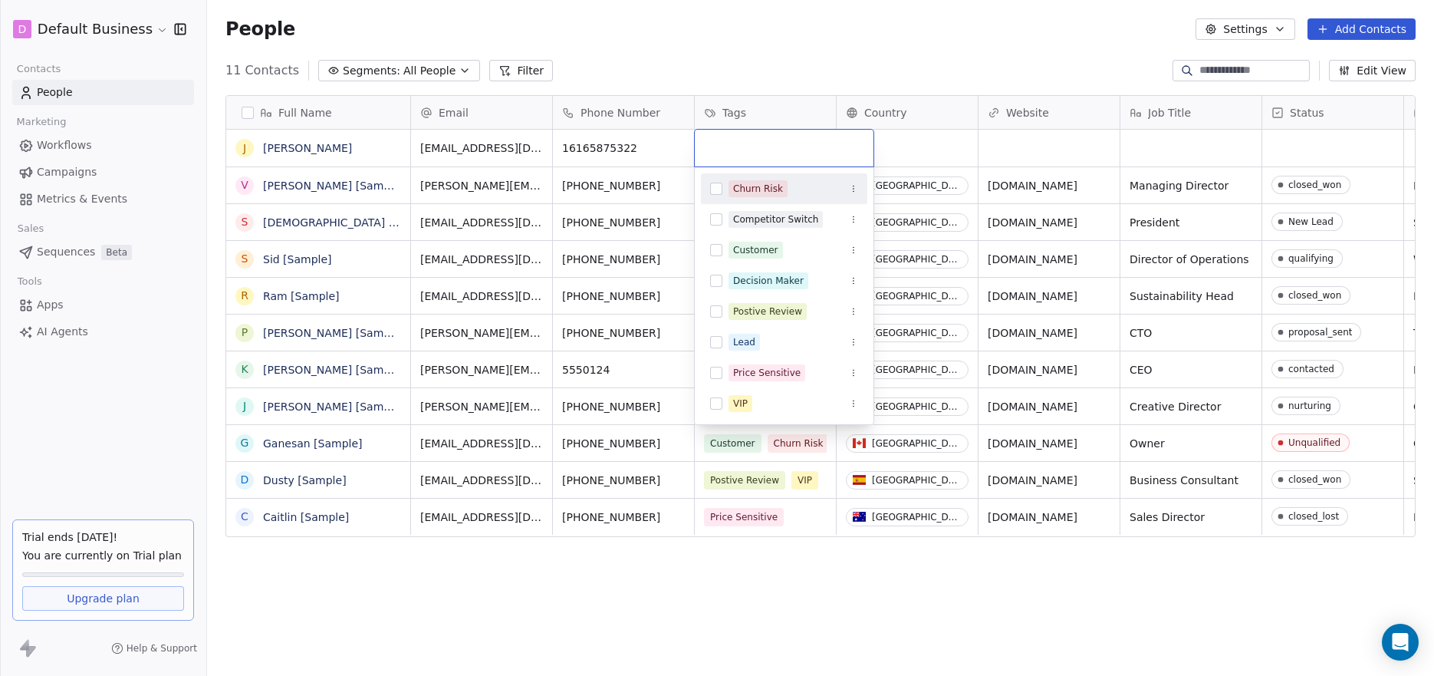
click at [718, 159] on div at bounding box center [784, 148] width 179 height 37
click at [763, 248] on div "Customer" at bounding box center [755, 250] width 45 height 14
click at [926, 140] on html "D Default Business Contacts People Marketing Workflows Campaigns Metrics & Even…" at bounding box center [717, 338] width 1434 height 676
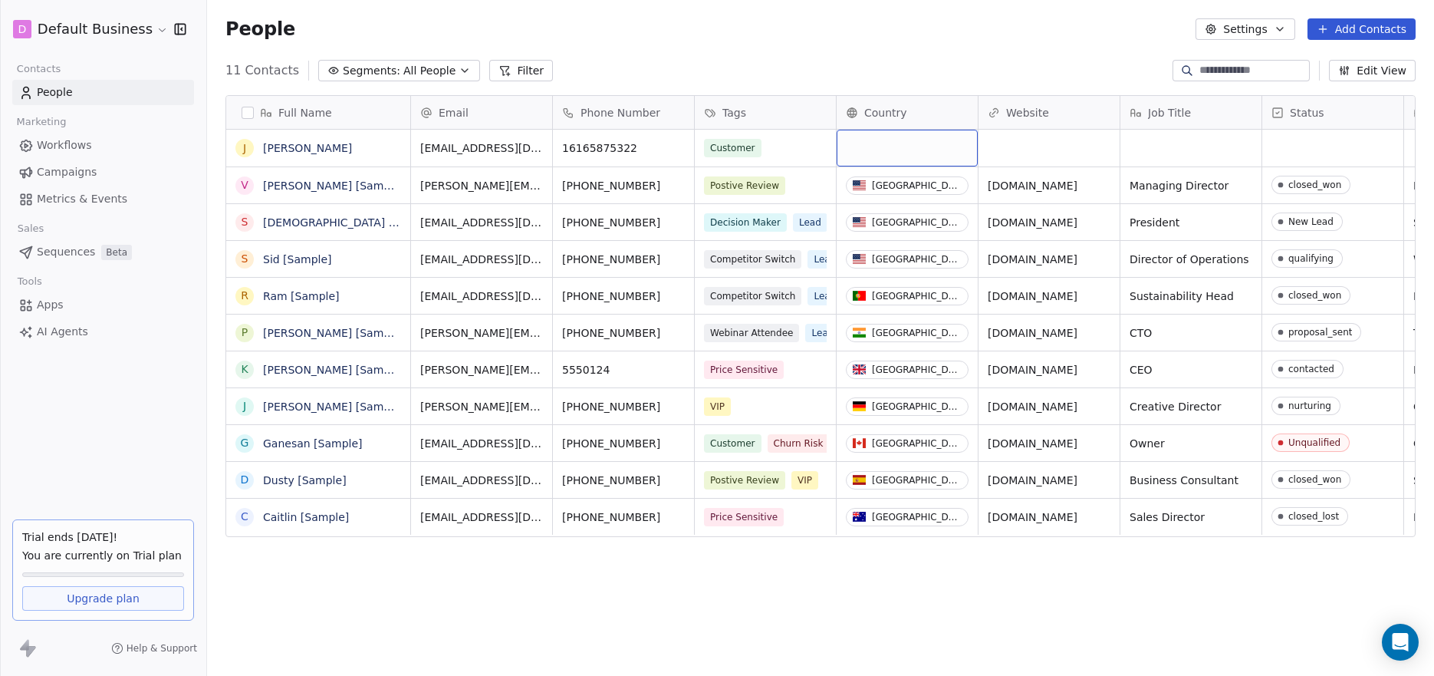
click at [927, 145] on div "grid" at bounding box center [907, 148] width 141 height 37
click at [964, 145] on div "grid" at bounding box center [907, 148] width 141 height 37
click at [899, 159] on div "grid" at bounding box center [907, 148] width 141 height 37
click at [898, 158] on div "grid" at bounding box center [907, 148] width 141 height 37
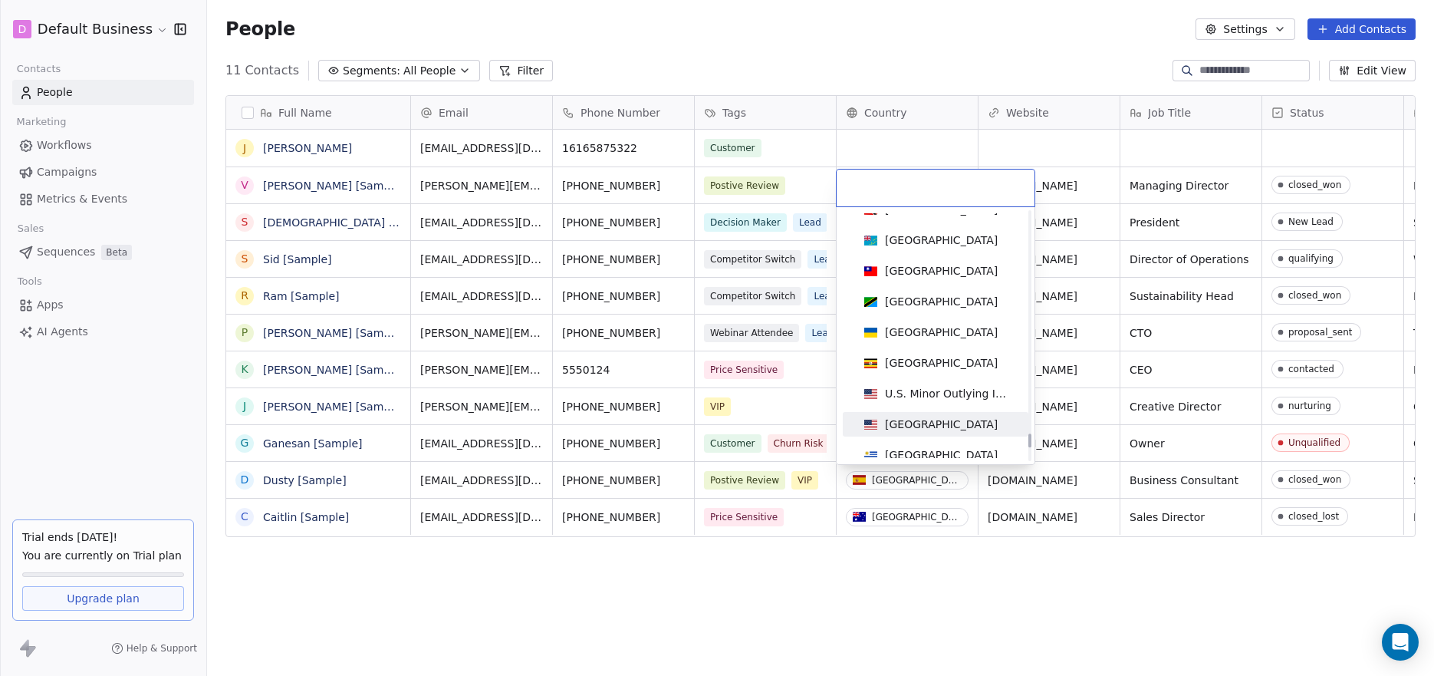
scroll to position [6995, 0]
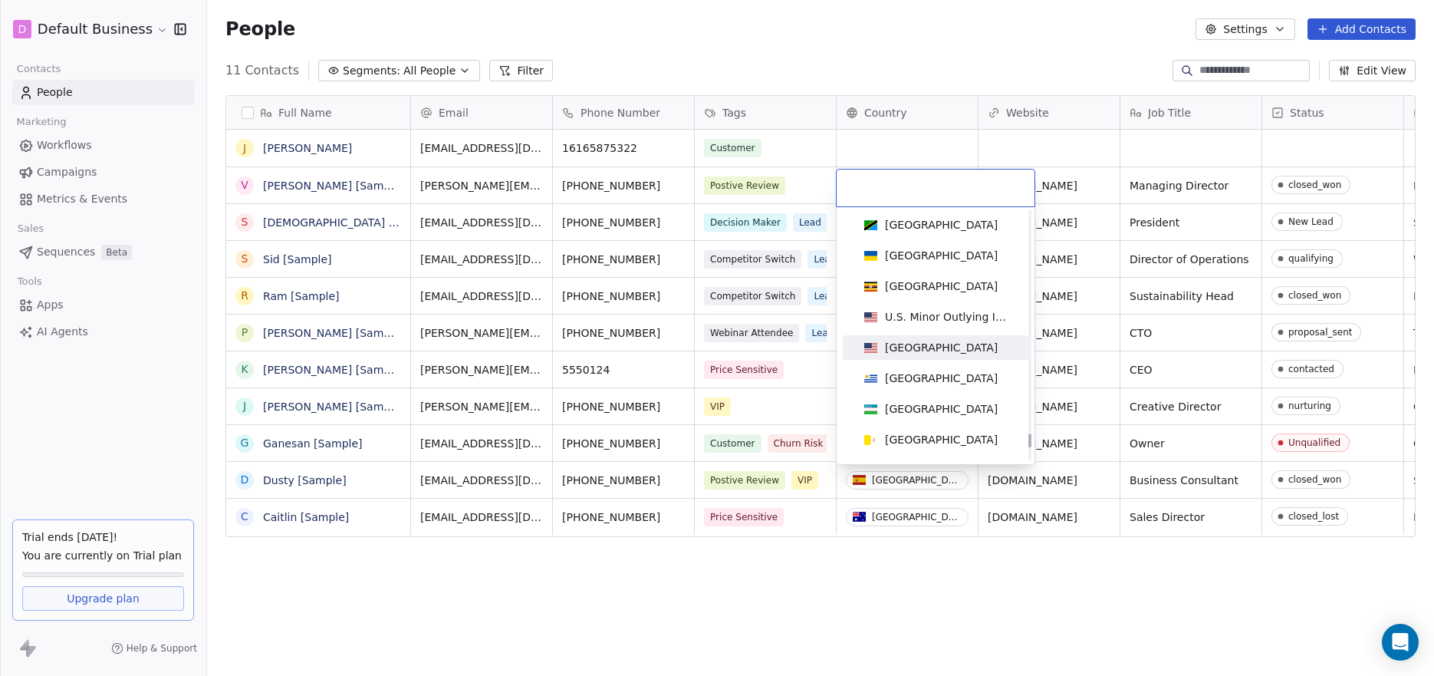
click at [912, 351] on div "[GEOGRAPHIC_DATA]" at bounding box center [941, 347] width 113 height 15
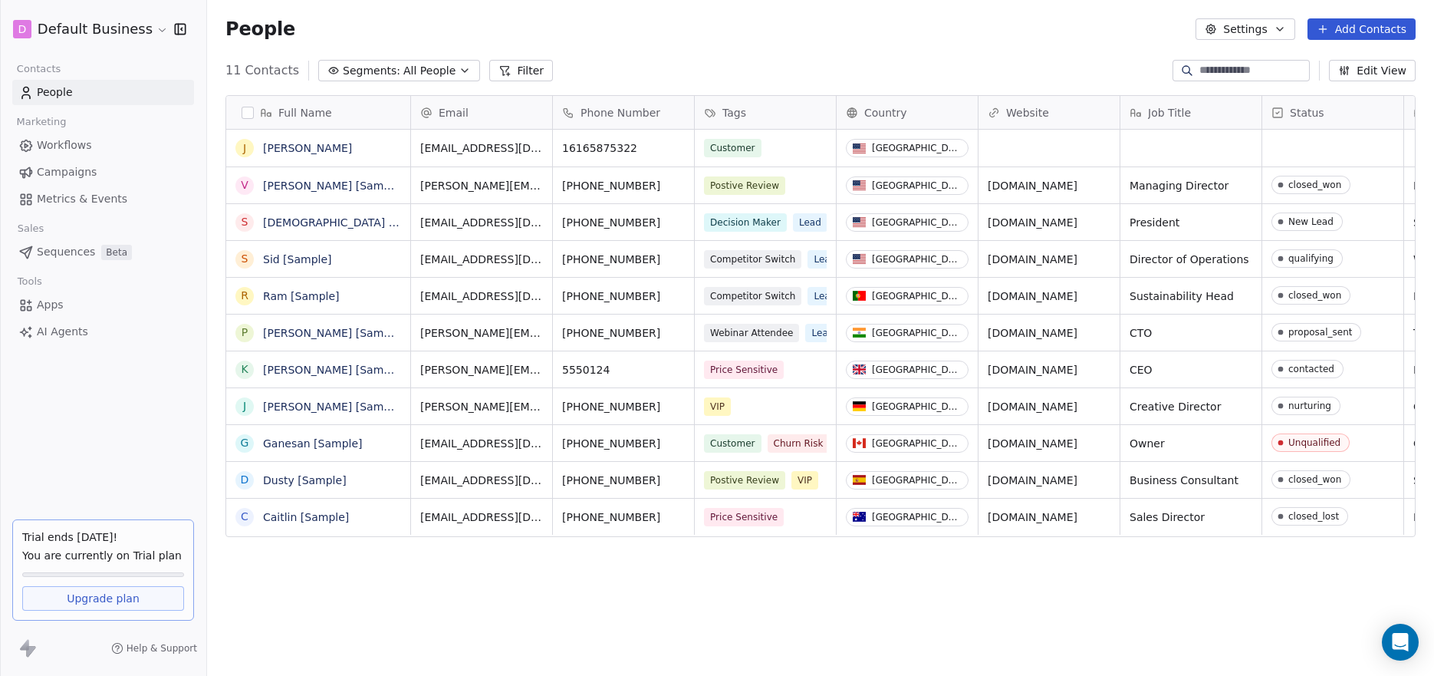
scroll to position [584, 1216]
click at [907, 153] on span "[GEOGRAPHIC_DATA]" at bounding box center [912, 148] width 130 height 18
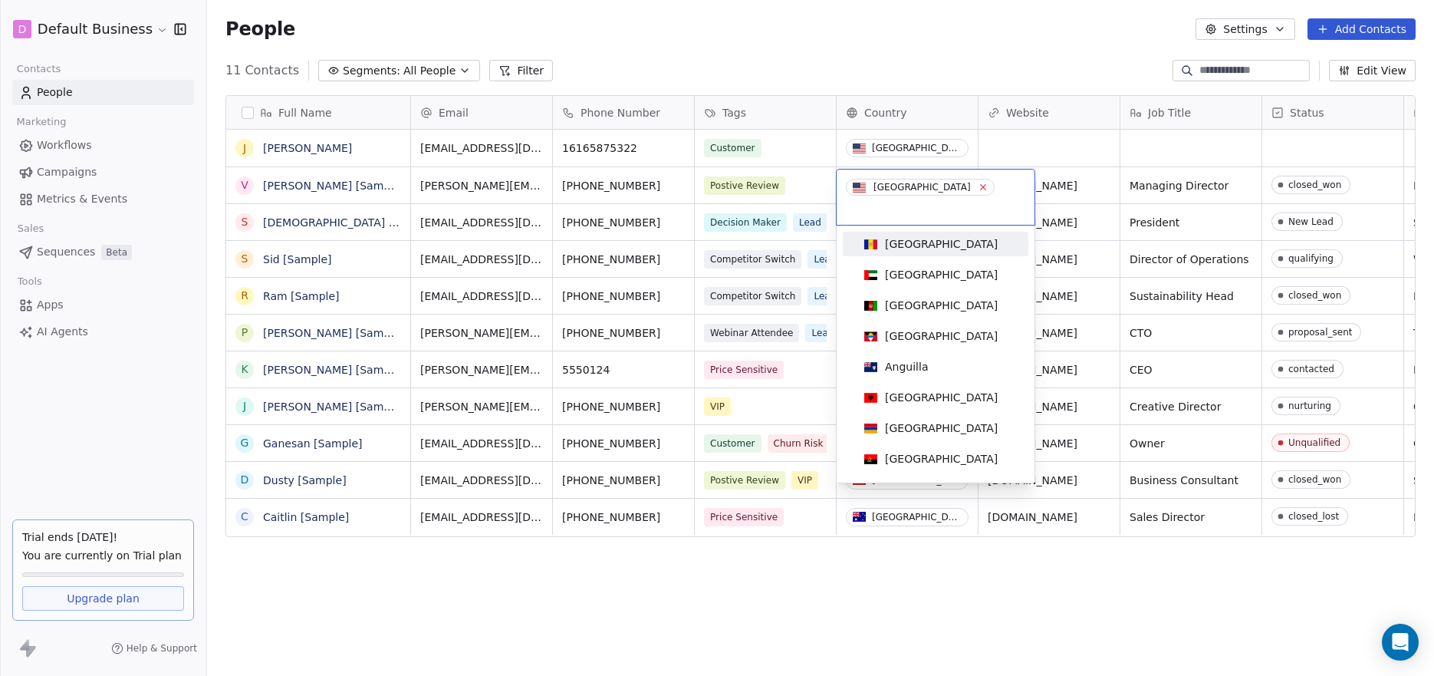
click at [978, 185] on icon at bounding box center [983, 187] width 10 height 10
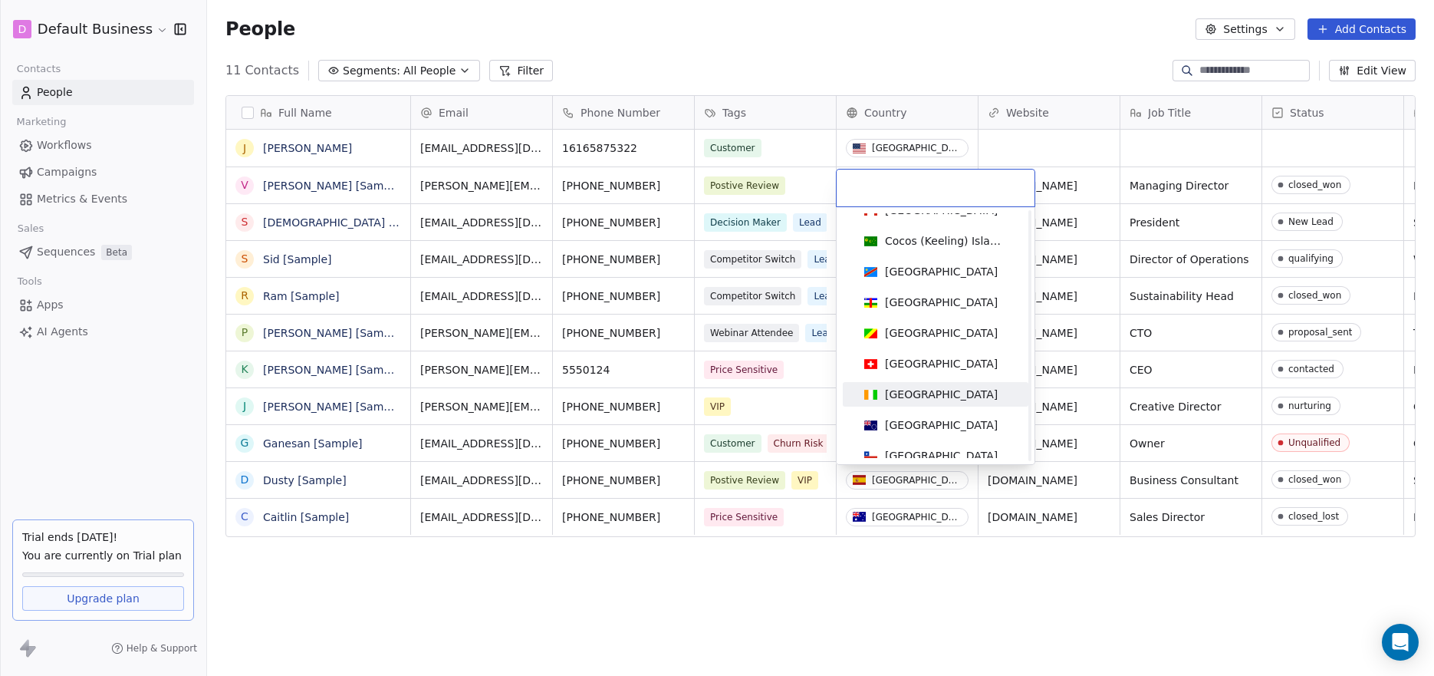
scroll to position [1258, 0]
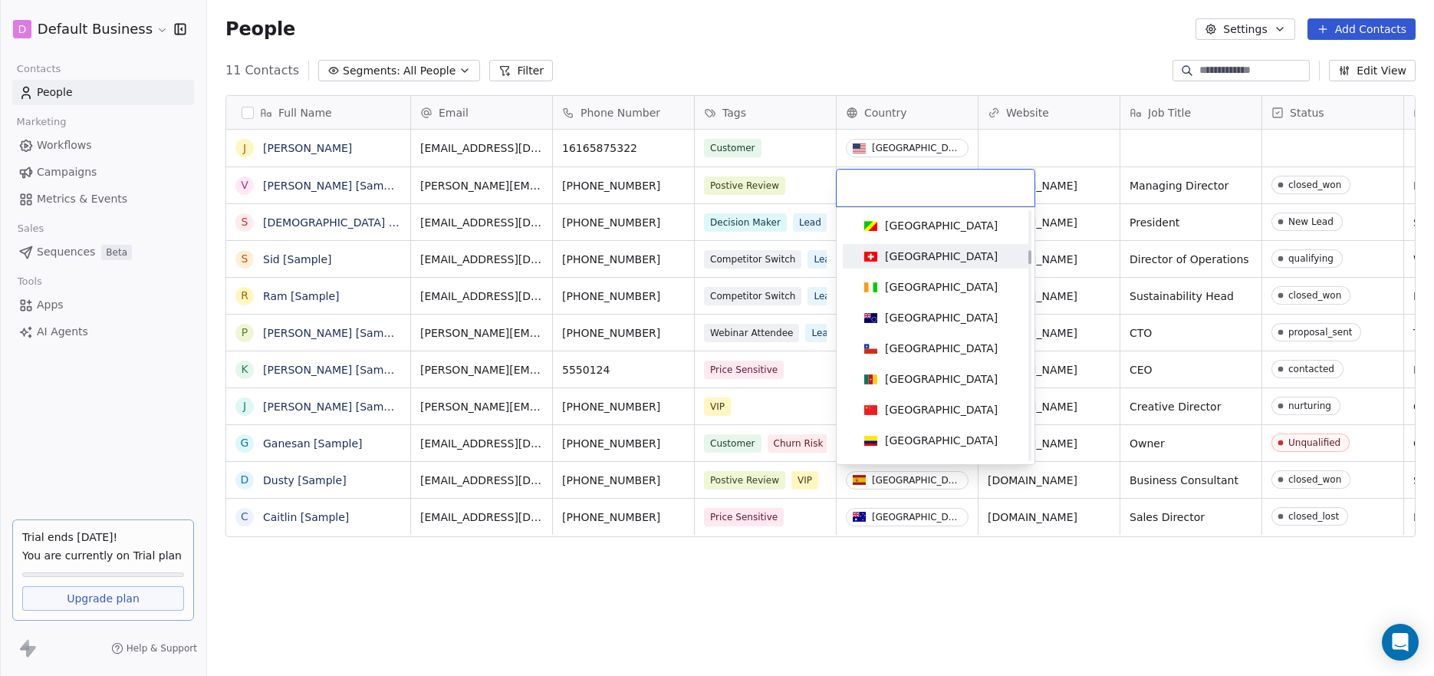
click at [939, 260] on div "[GEOGRAPHIC_DATA]" at bounding box center [941, 255] width 113 height 15
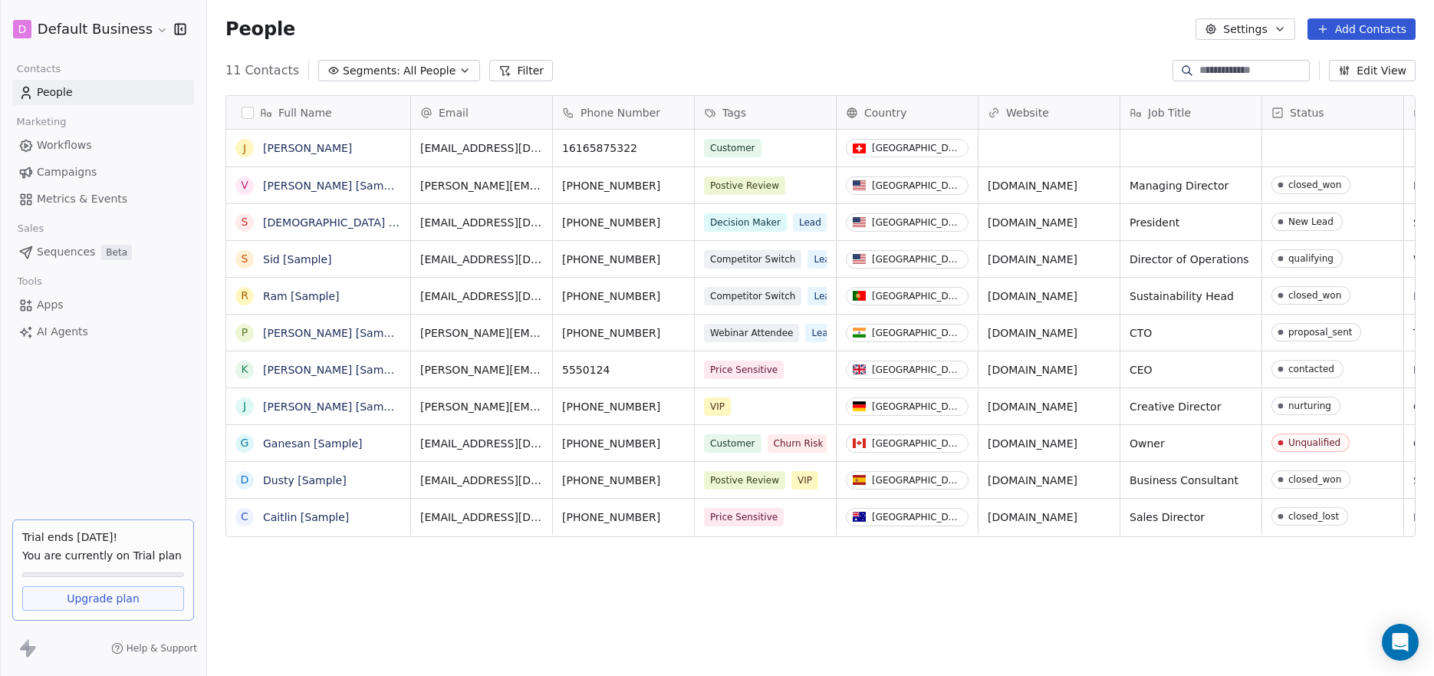
scroll to position [584, 1216]
click at [1191, 114] on span "Job Title" at bounding box center [1169, 112] width 43 height 15
click at [1186, 130] on html "D Default Business Contacts People Marketing Workflows Campaigns Metrics & Even…" at bounding box center [717, 338] width 1434 height 676
click at [1173, 150] on div "grid" at bounding box center [1190, 148] width 141 height 37
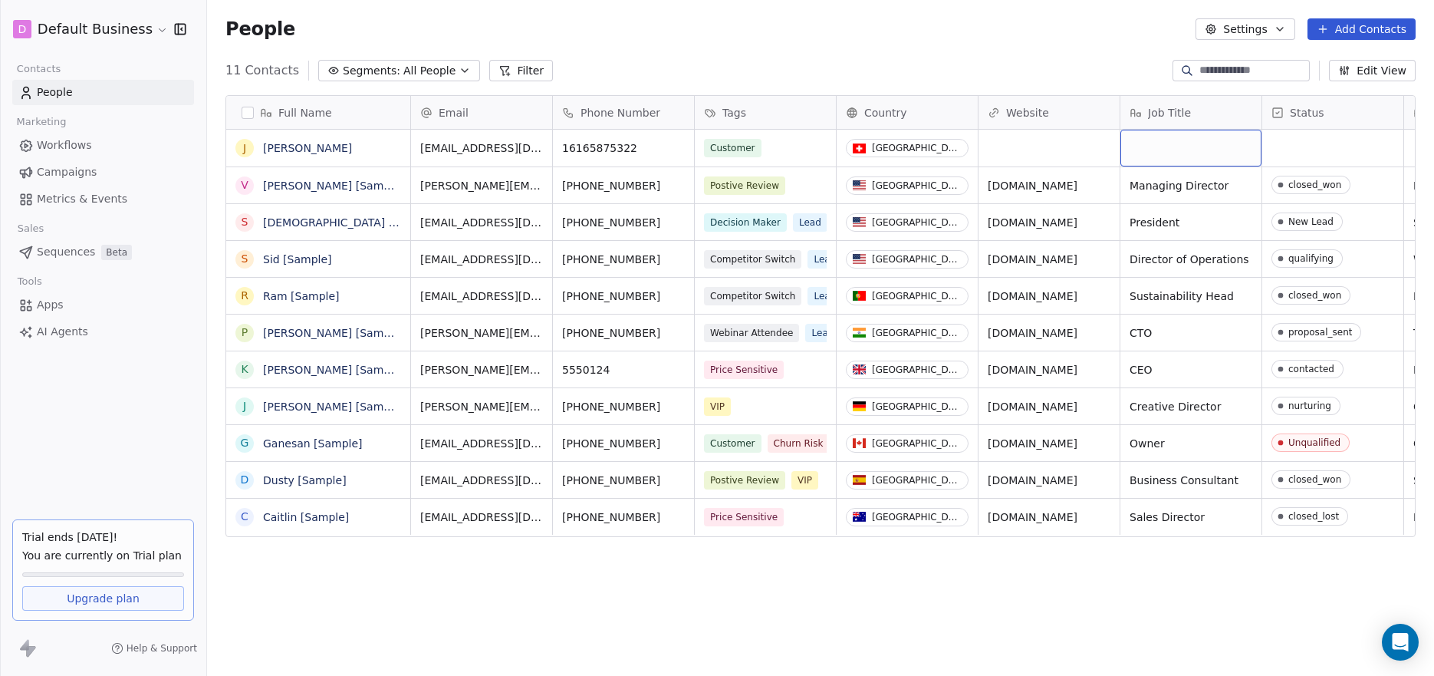
click at [1173, 149] on div "grid" at bounding box center [1190, 148] width 141 height 37
click at [1173, 148] on textarea at bounding box center [1191, 154] width 140 height 48
type textarea "**********"
click at [1350, 157] on html "D Default Business Contacts People Marketing Workflows Campaigns Metrics & Even…" at bounding box center [717, 338] width 1434 height 676
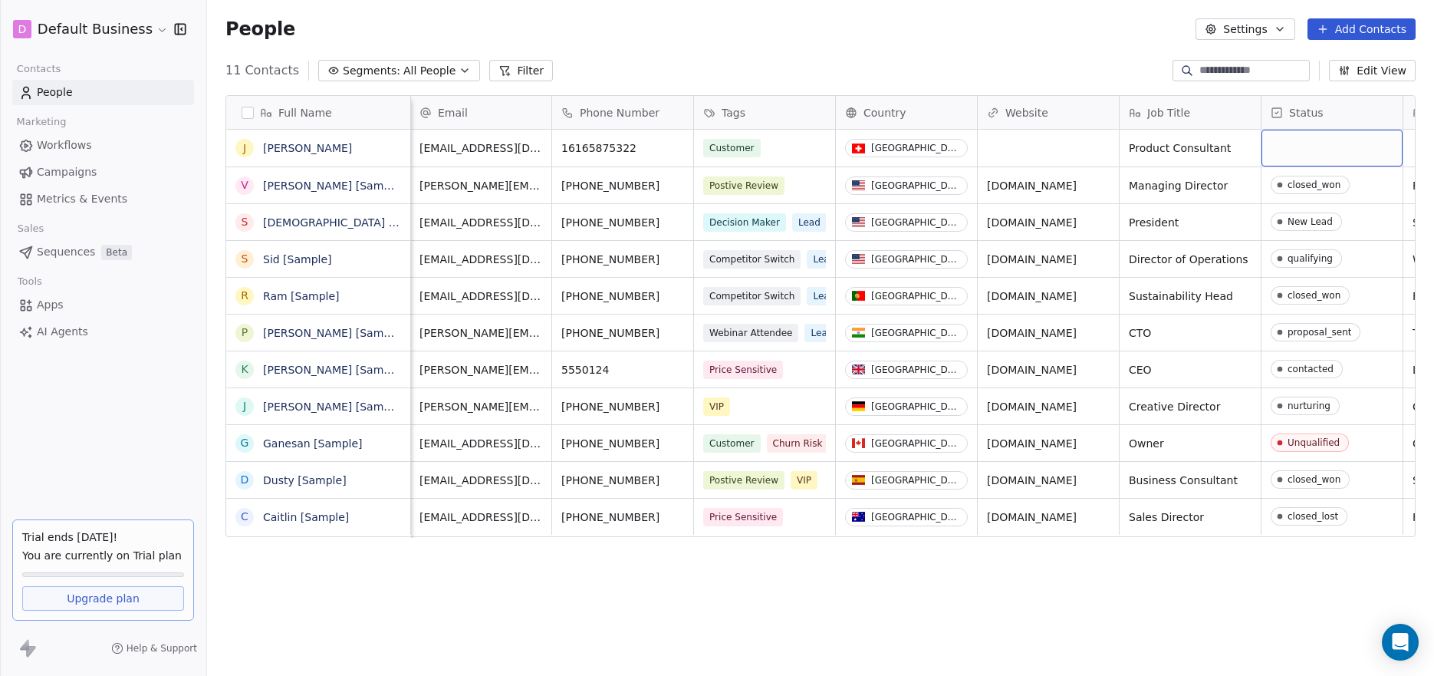
click at [1348, 160] on div "grid" at bounding box center [1332, 148] width 141 height 37
click at [1343, 160] on div "grid" at bounding box center [1332, 148] width 141 height 37
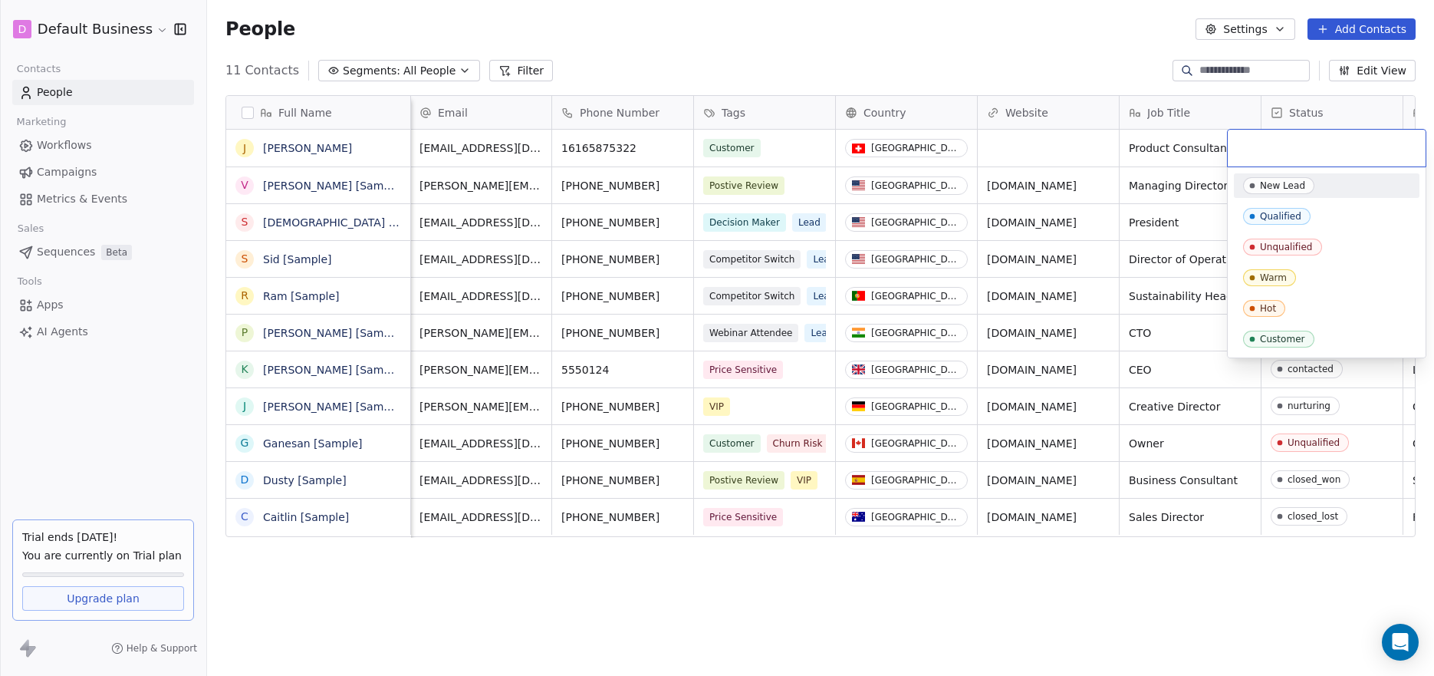
scroll to position [584, 1216]
click at [1273, 275] on div "Warm" at bounding box center [1273, 277] width 27 height 11
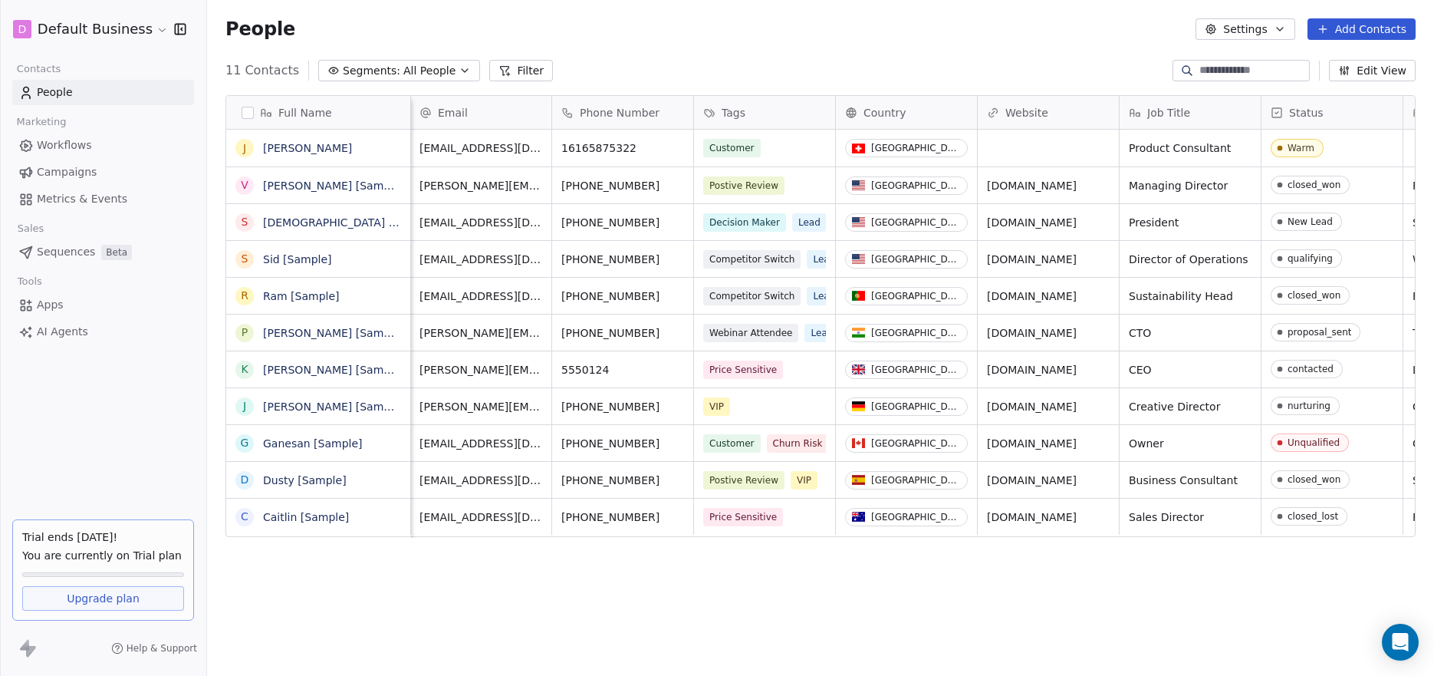
click at [85, 150] on span "Workflows" at bounding box center [64, 145] width 55 height 16
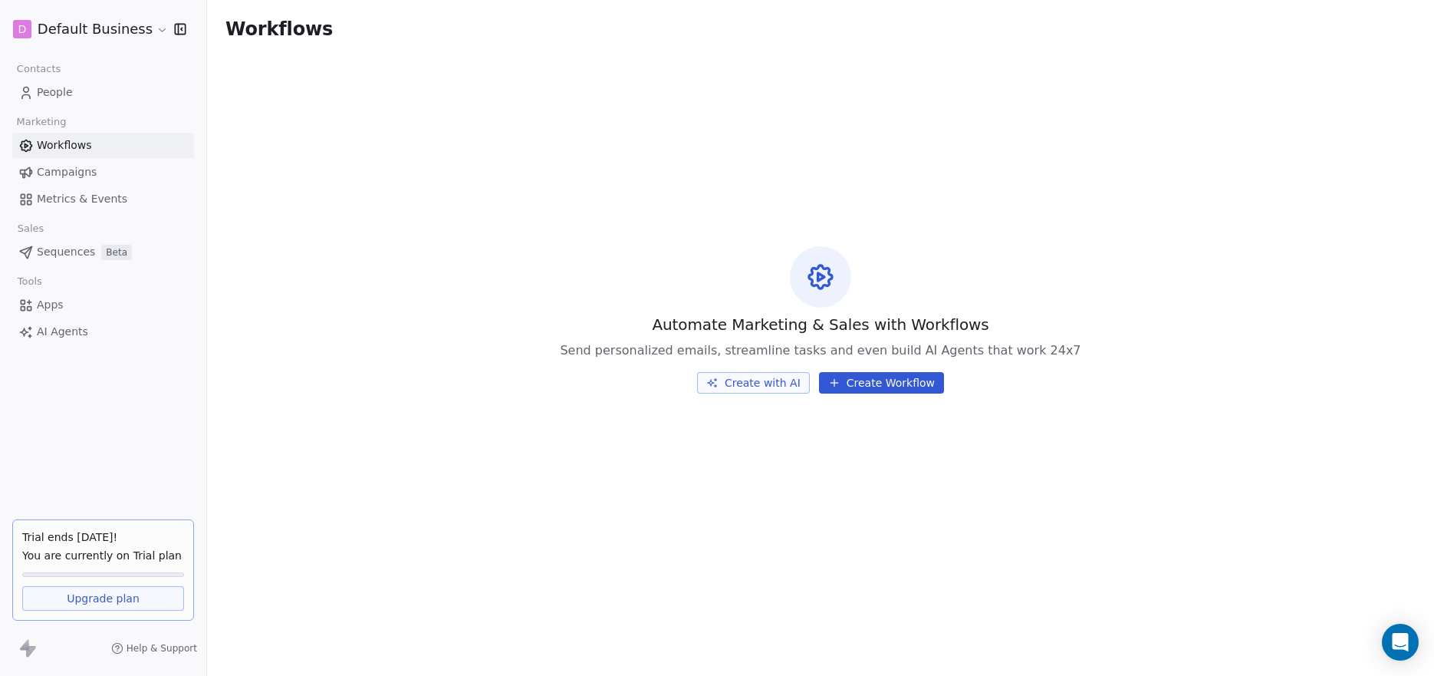
click at [867, 386] on button "Create Workflow" at bounding box center [881, 382] width 125 height 21
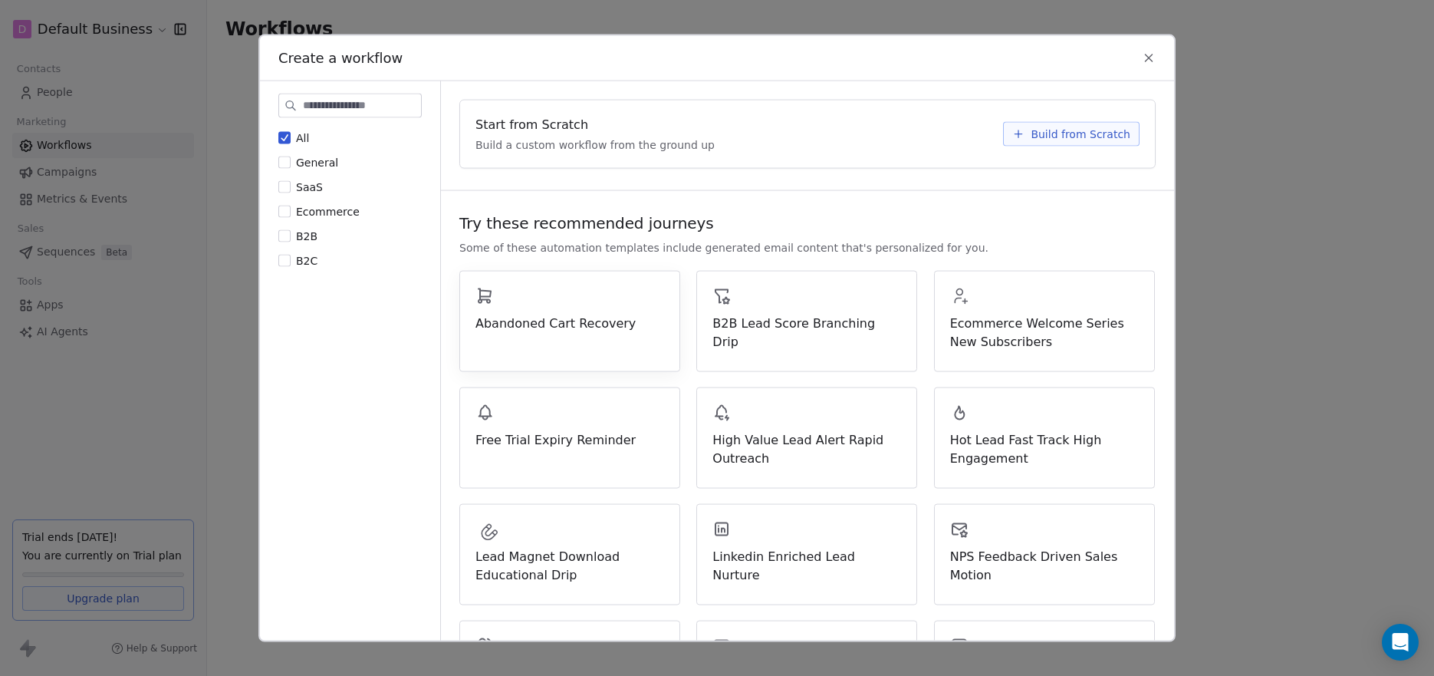
click at [625, 327] on span "Abandoned Cart Recovery" at bounding box center [569, 323] width 189 height 18
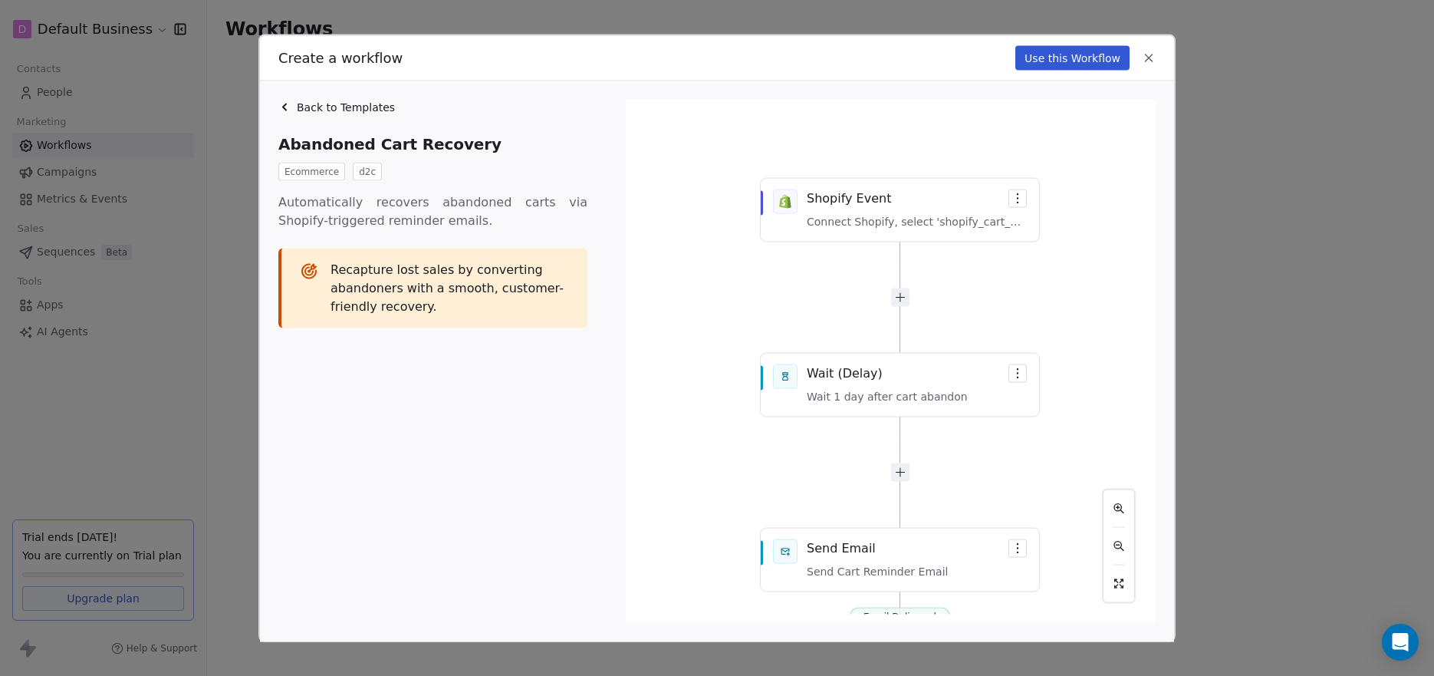
click at [278, 102] on div "Back to Templates Abandoned Cart Recovery Ecommerce d2c Automatically recovers …" at bounding box center [717, 361] width 914 height 561
click at [286, 108] on icon at bounding box center [284, 107] width 3 height 6
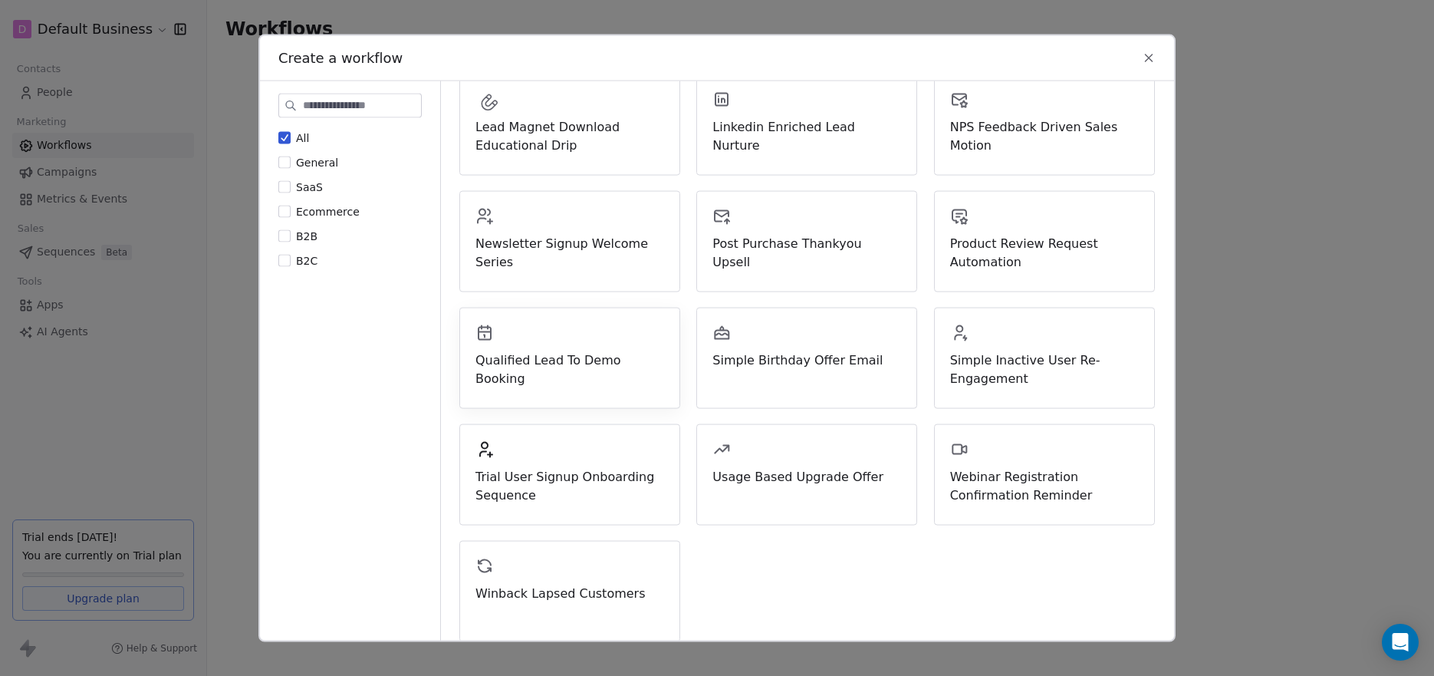
scroll to position [443, 0]
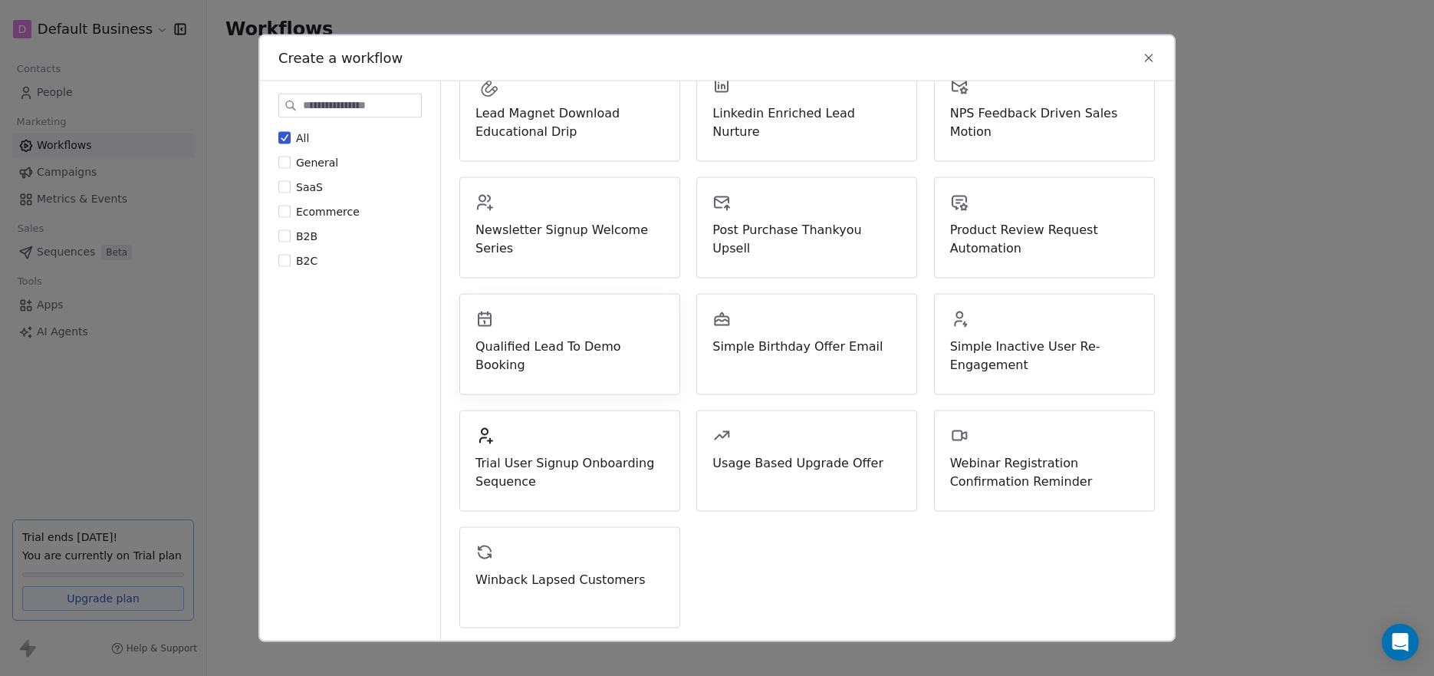
click at [550, 347] on span "Qualified Lead To Demo Booking" at bounding box center [569, 355] width 189 height 37
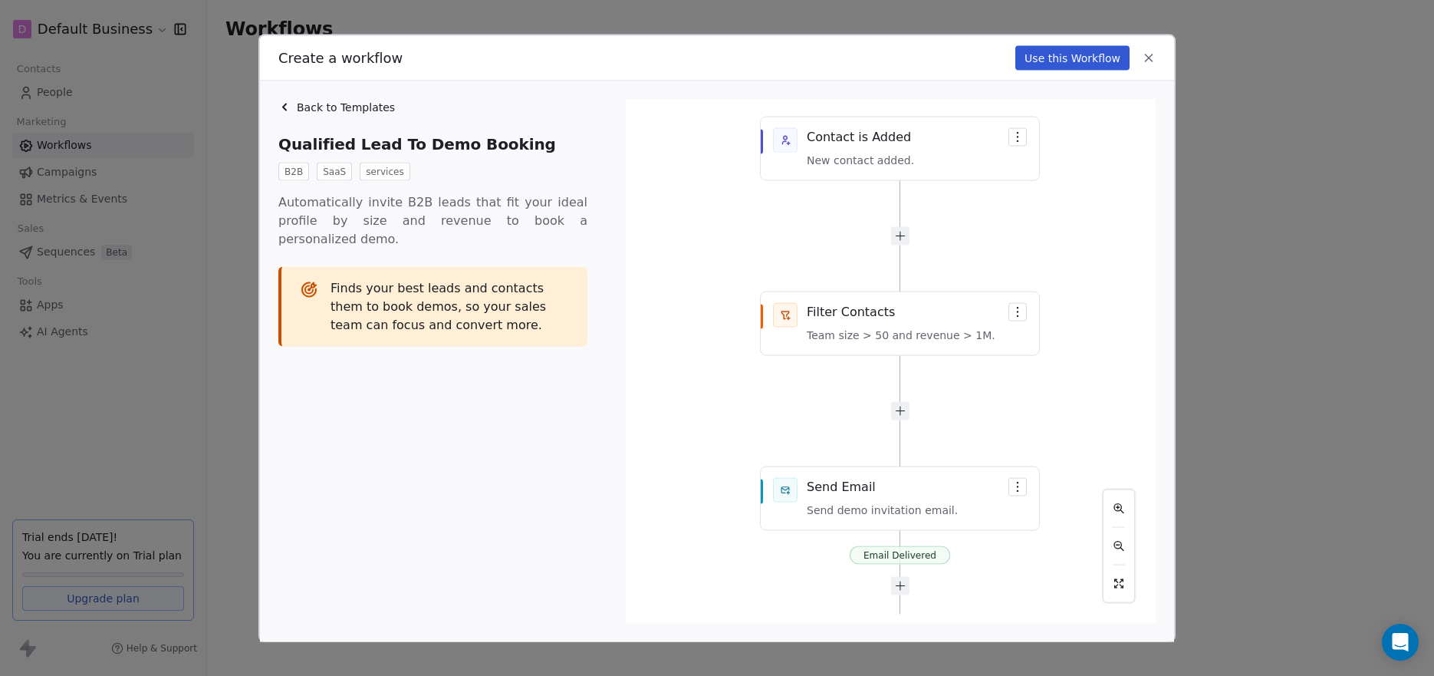
click at [1018, 318] on div "Email Delivered Contact is Added New contact added. Filter Contacts Team size >…" at bounding box center [891, 361] width 512 height 506
click at [841, 319] on div "Email Delivered Contact is Added New contact added. Filter Contacts Team size >…" at bounding box center [891, 361] width 512 height 506
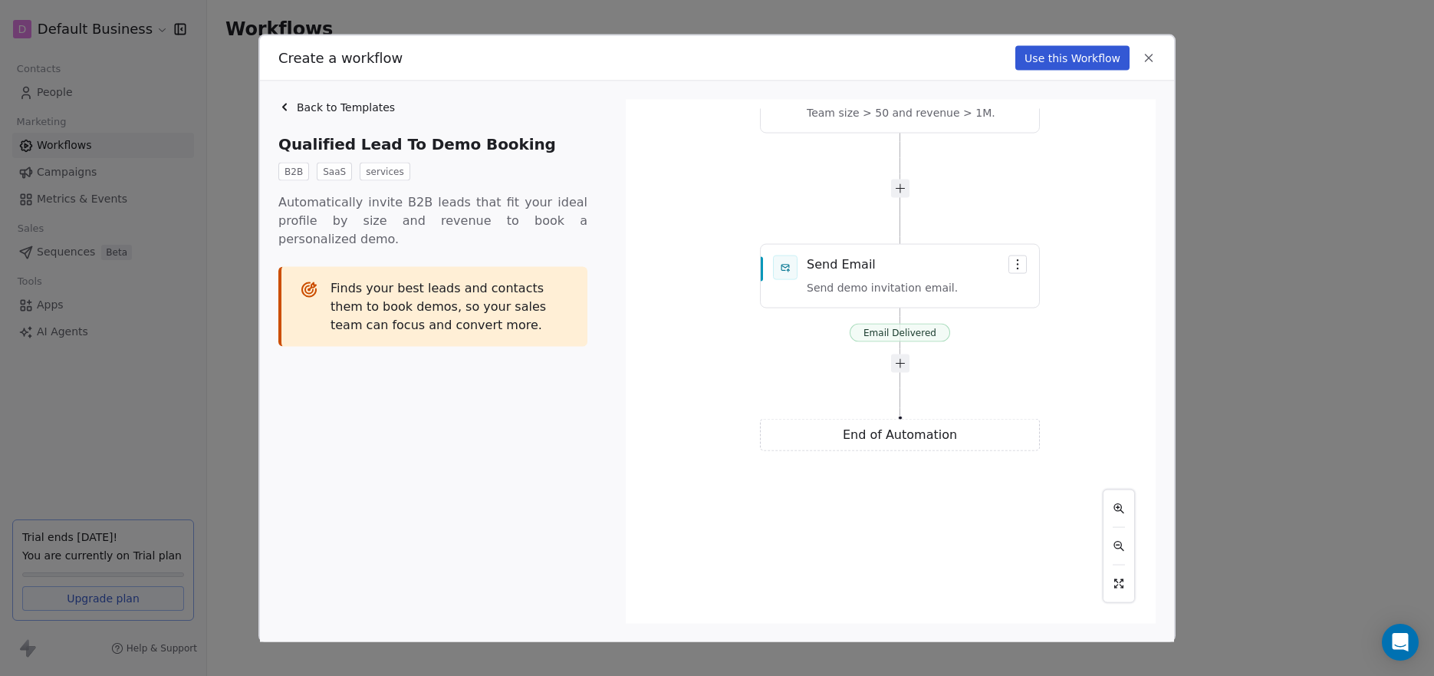
click at [1152, 64] on icon at bounding box center [1149, 58] width 14 height 14
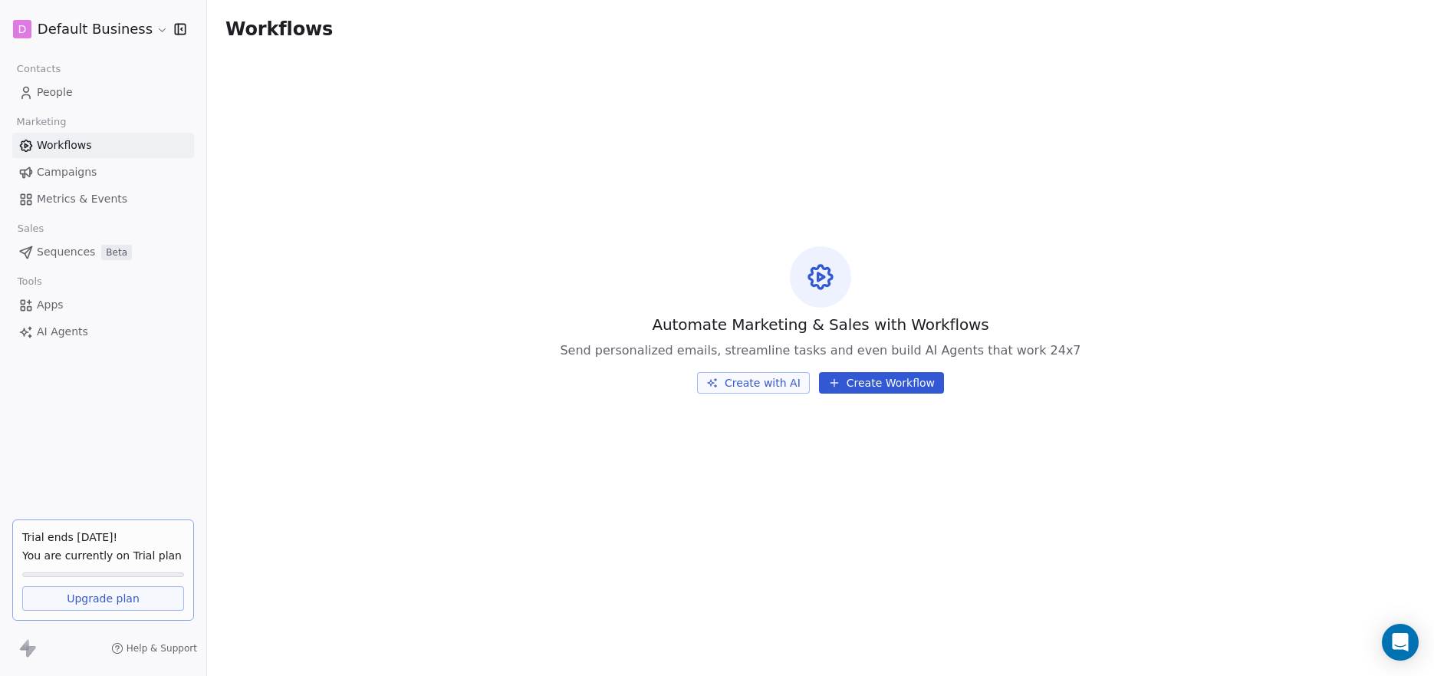
click at [90, 163] on link "Campaigns" at bounding box center [103, 172] width 182 height 25
click at [84, 172] on span "Campaigns" at bounding box center [67, 172] width 60 height 16
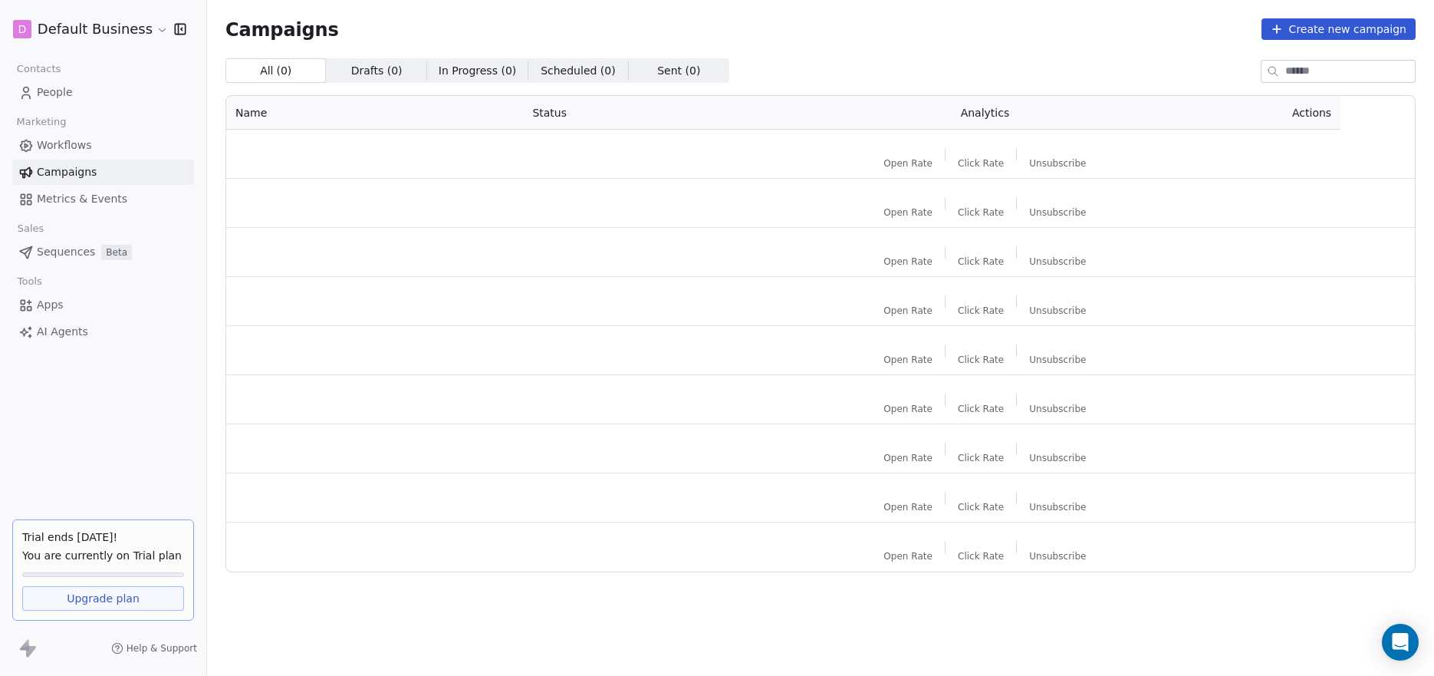
click at [84, 172] on span "Campaigns" at bounding box center [67, 172] width 60 height 16
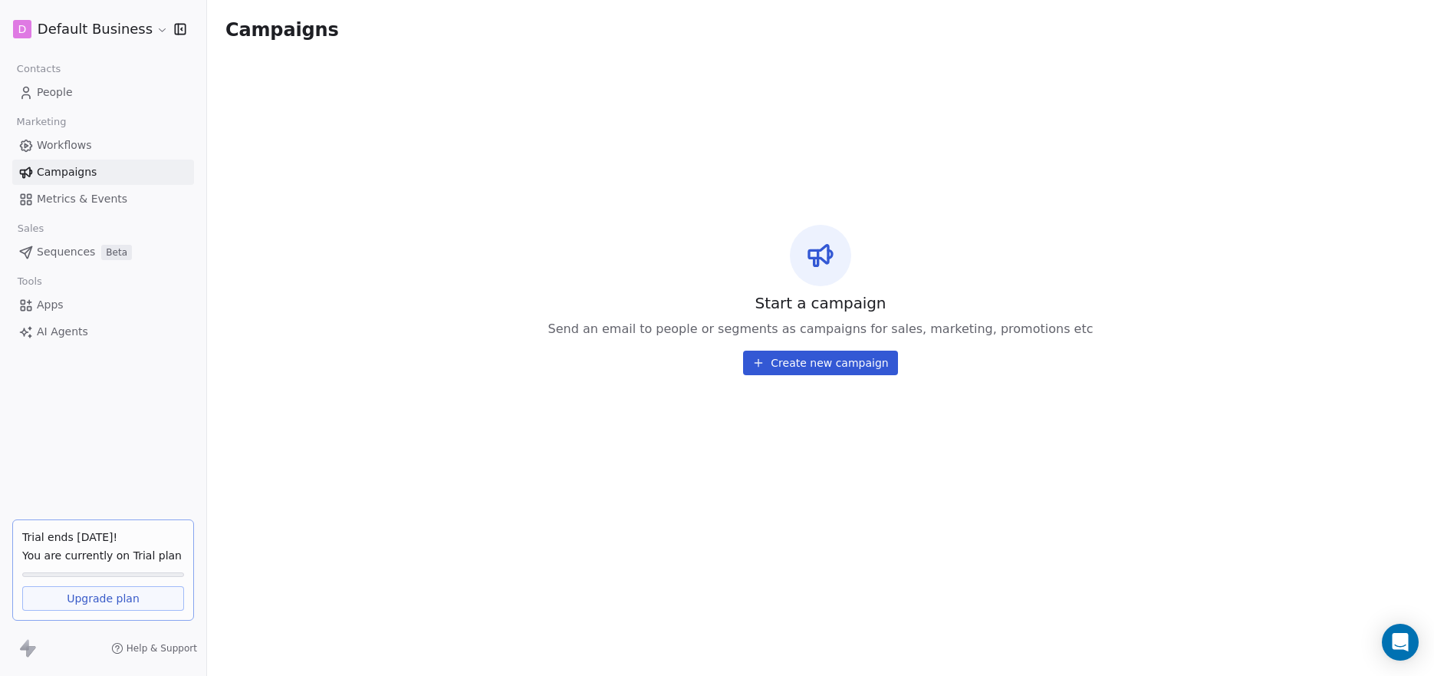
click at [834, 371] on button "Create new campaign" at bounding box center [820, 362] width 154 height 25
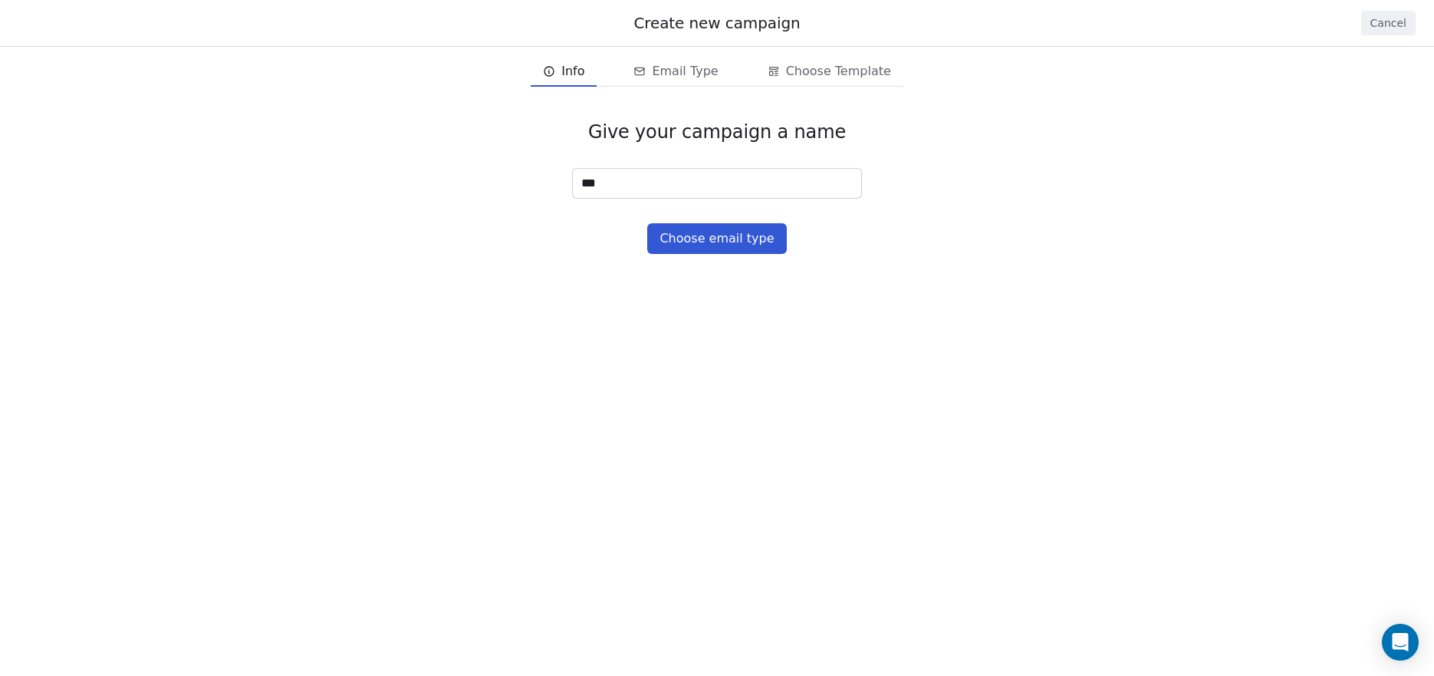
type input "****"
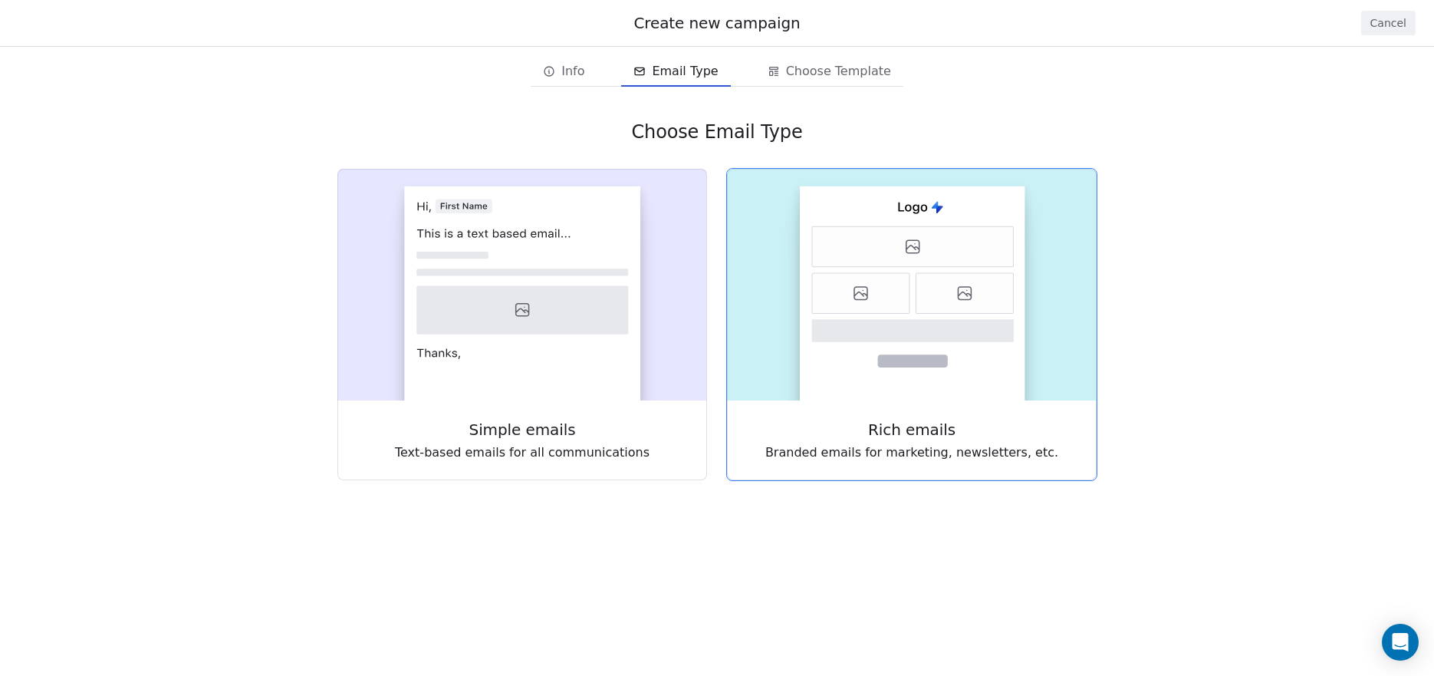
click at [914, 432] on span "Rich emails" at bounding box center [911, 429] width 87 height 21
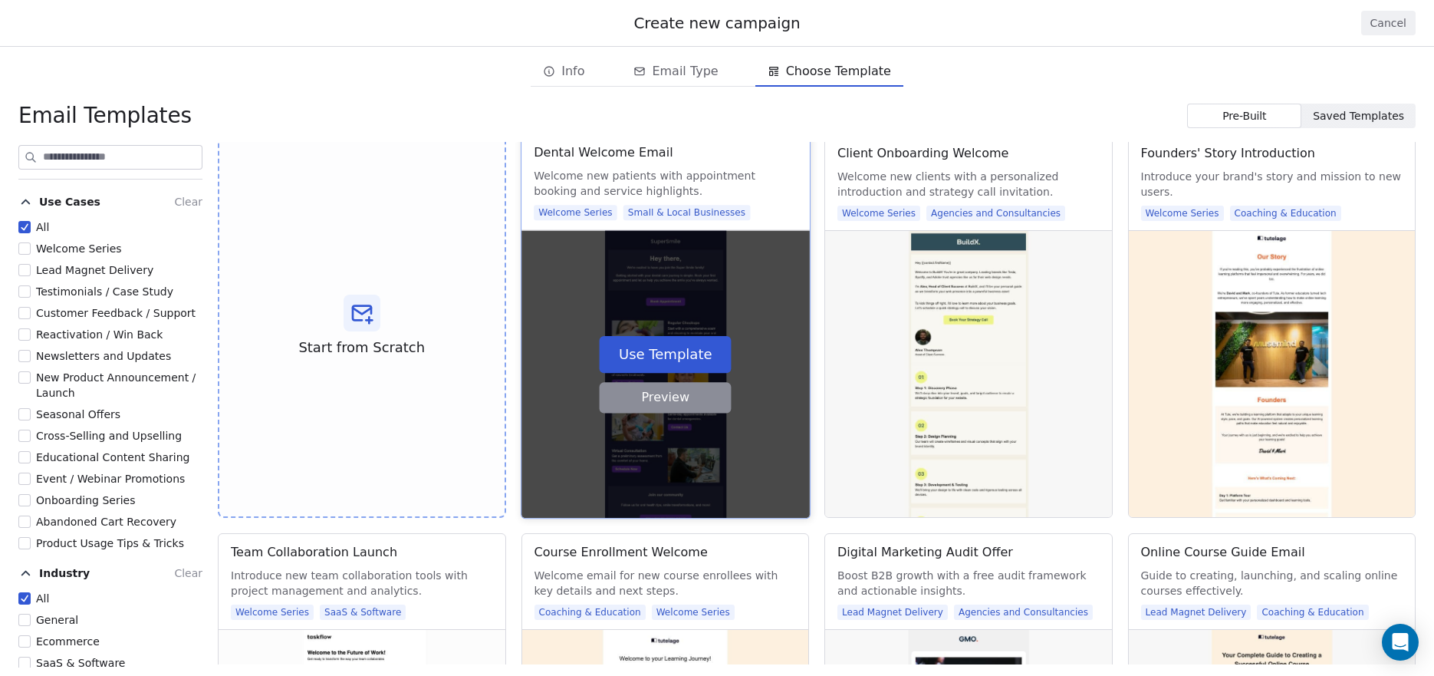
scroll to position [15, 0]
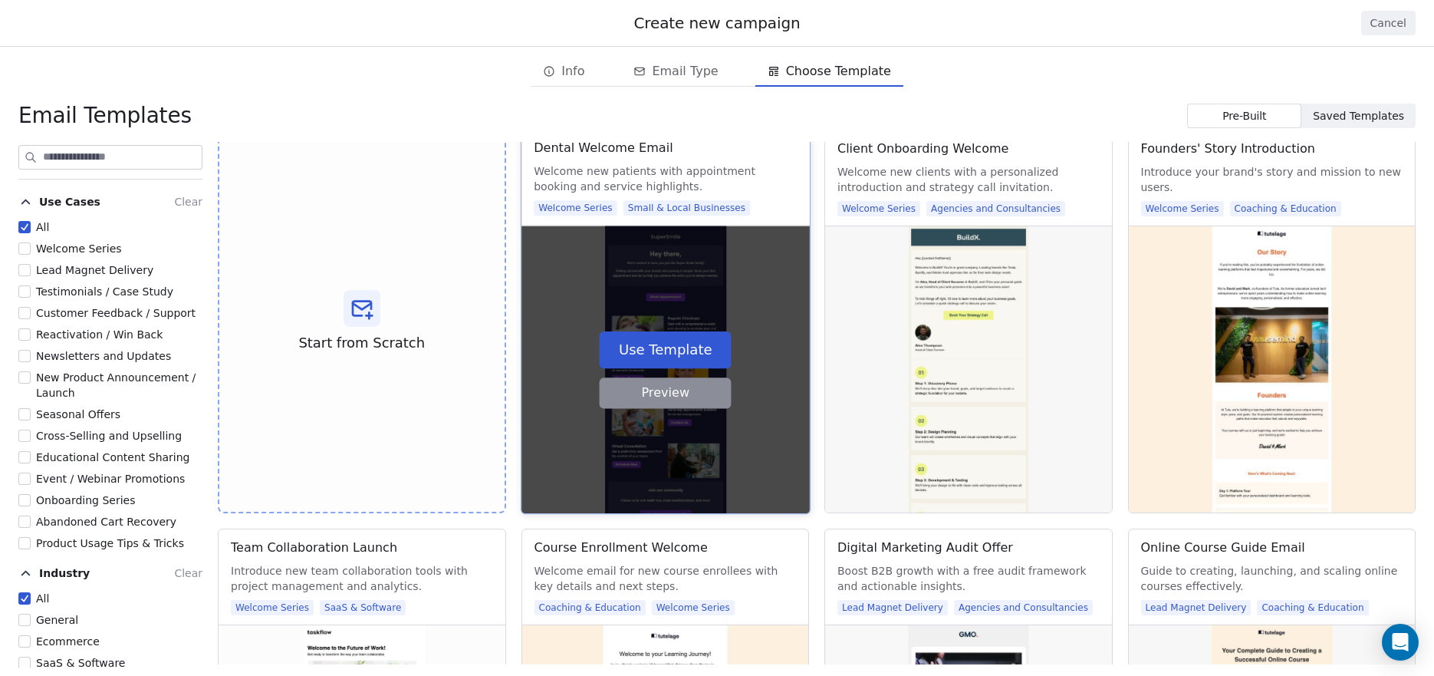
click at [603, 344] on button "Use Template" at bounding box center [665, 349] width 132 height 37
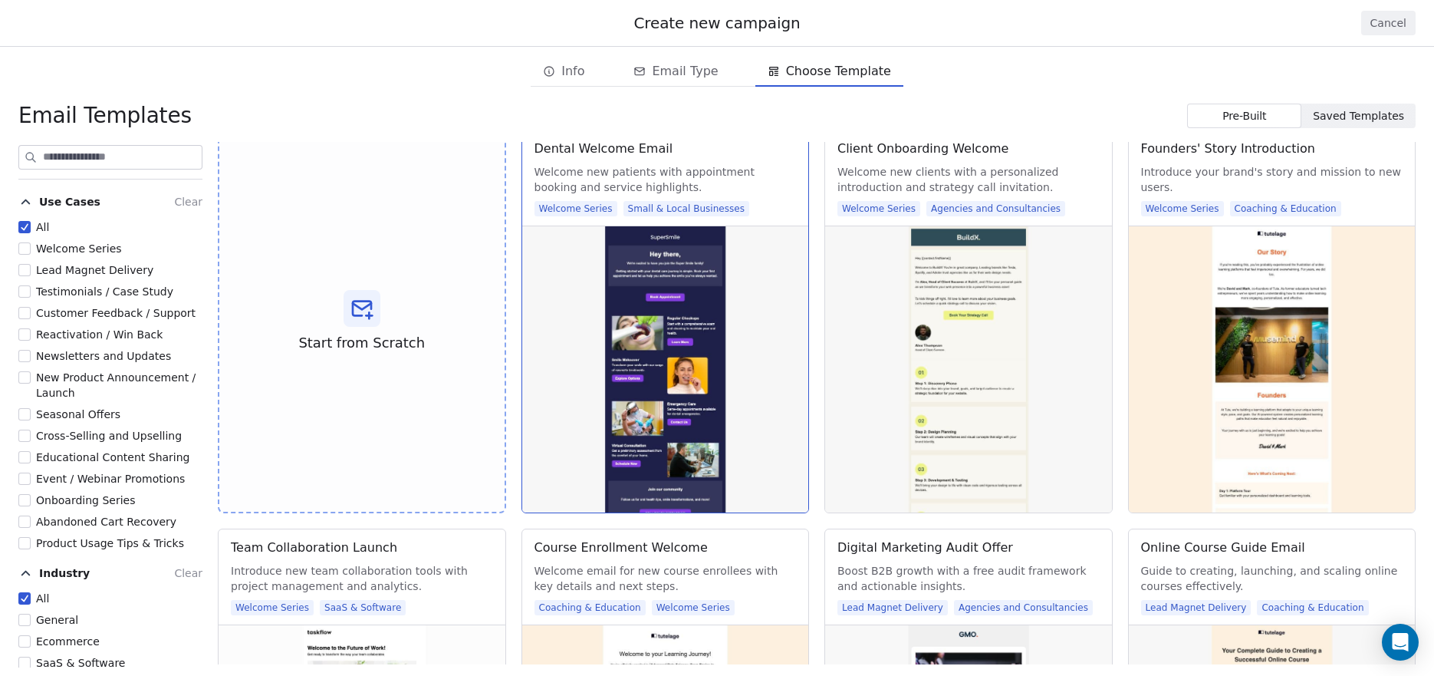
click at [31, 358] on label "Newsletters and Updates" at bounding box center [94, 355] width 153 height 15
click at [31, 358] on button "Newsletters and Updates" at bounding box center [24, 355] width 12 height 15
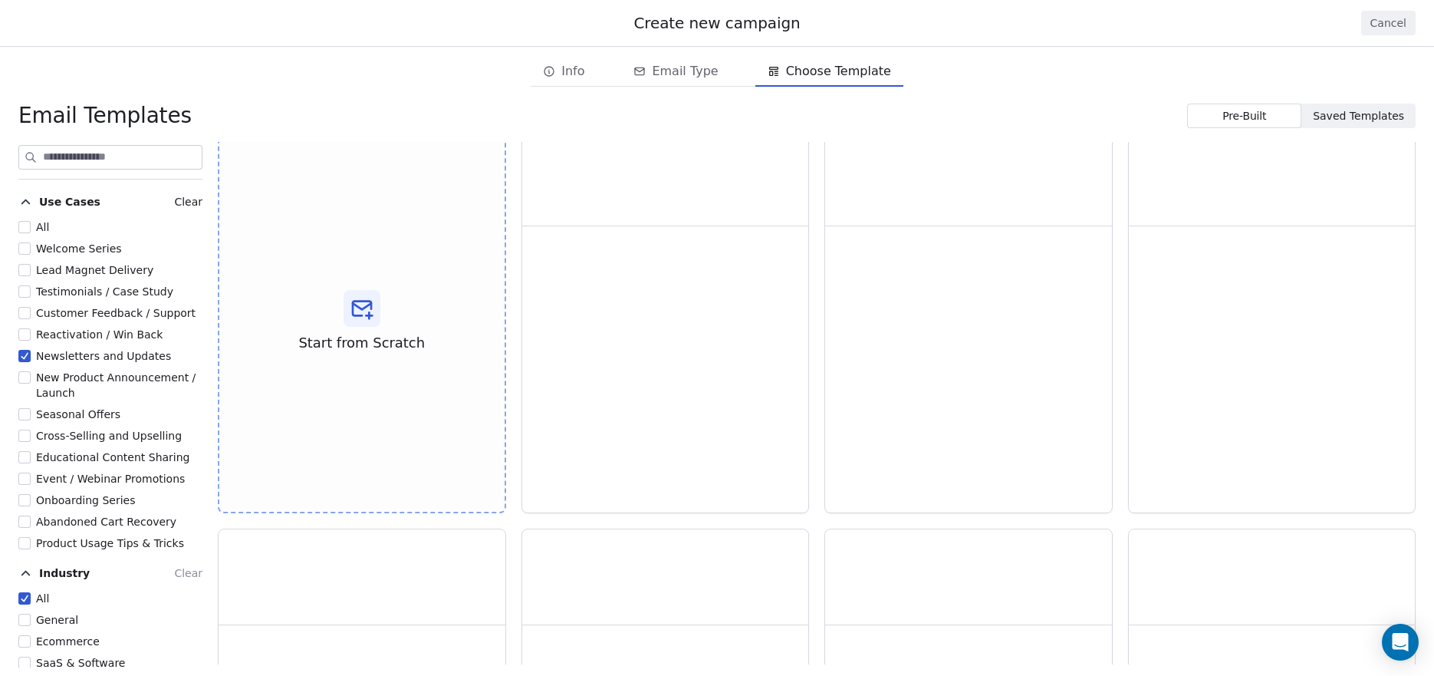
scroll to position [0, 0]
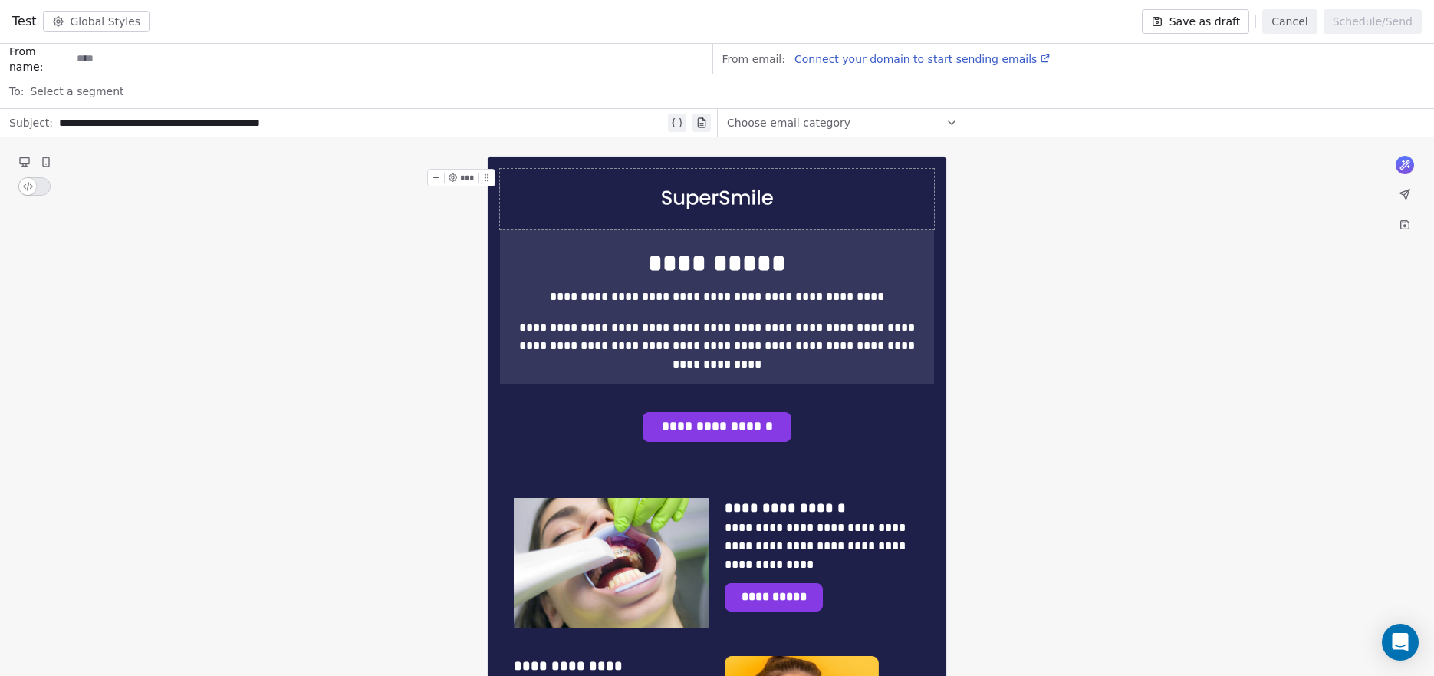
click at [94, 15] on button "Global Styles" at bounding box center [96, 21] width 107 height 21
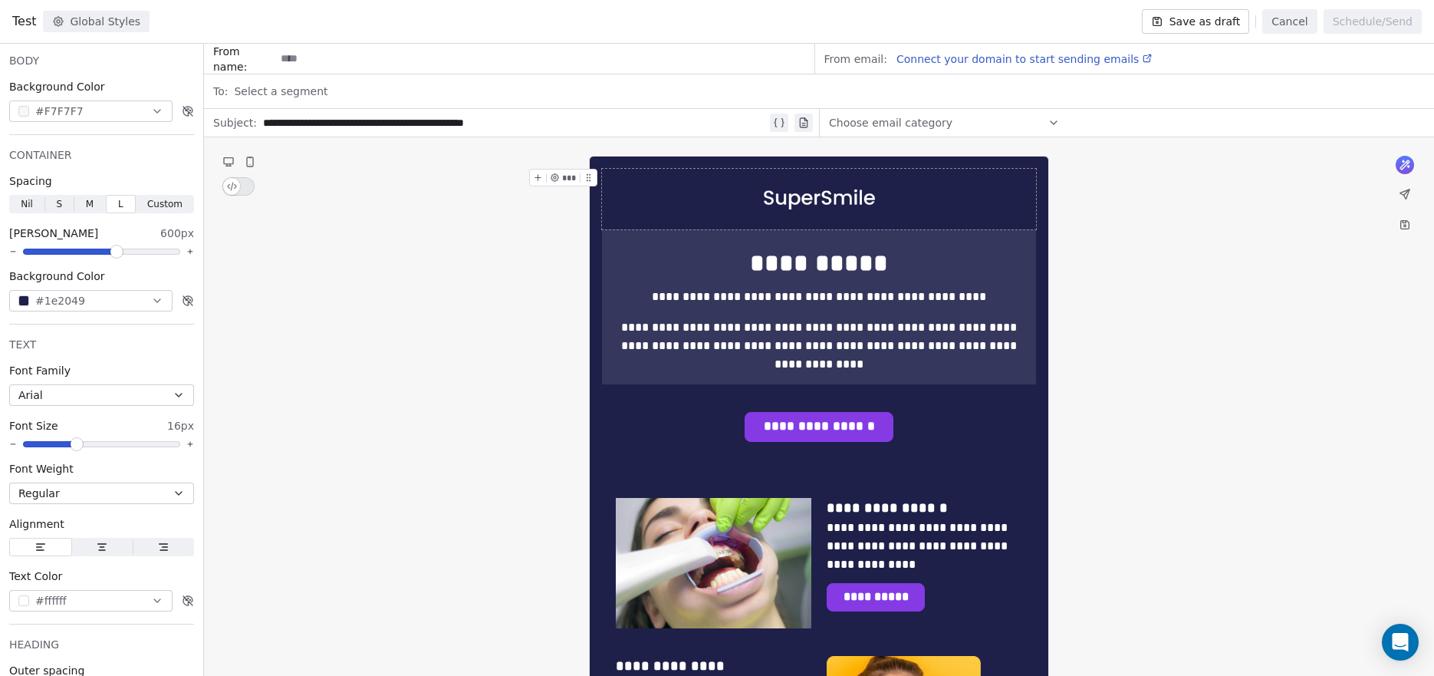
click at [94, 15] on button "Global Styles" at bounding box center [96, 21] width 107 height 21
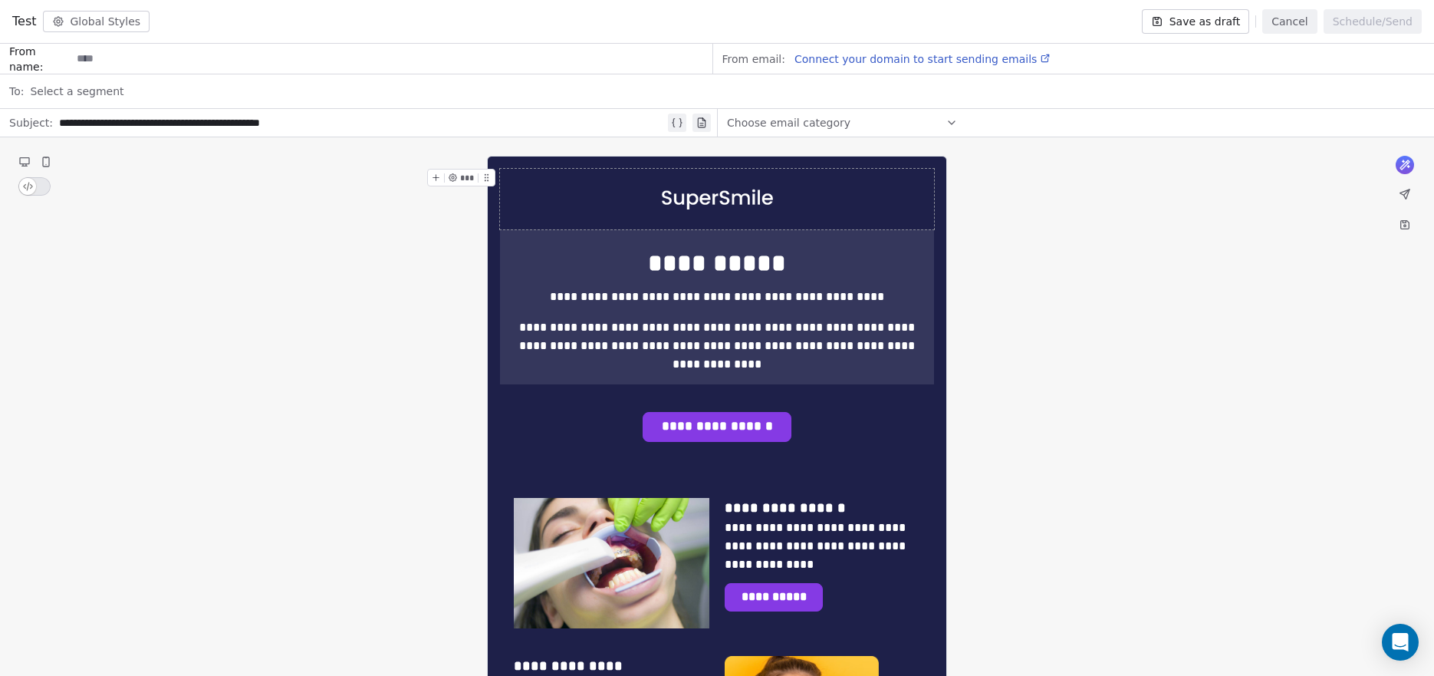
click at [92, 60] on input at bounding box center [391, 58] width 640 height 28
click at [901, 58] on span "Connect your domain to start sending emails" at bounding box center [916, 59] width 242 height 12
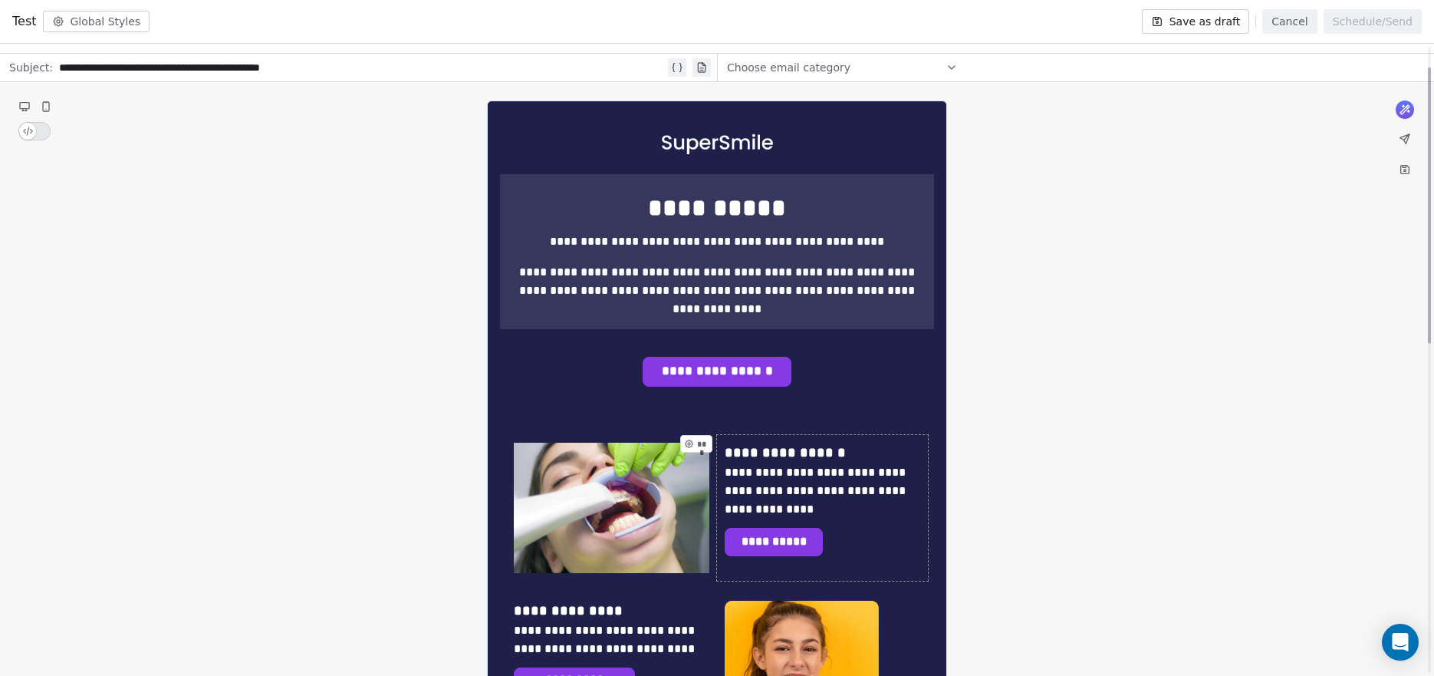
scroll to position [61, 0]
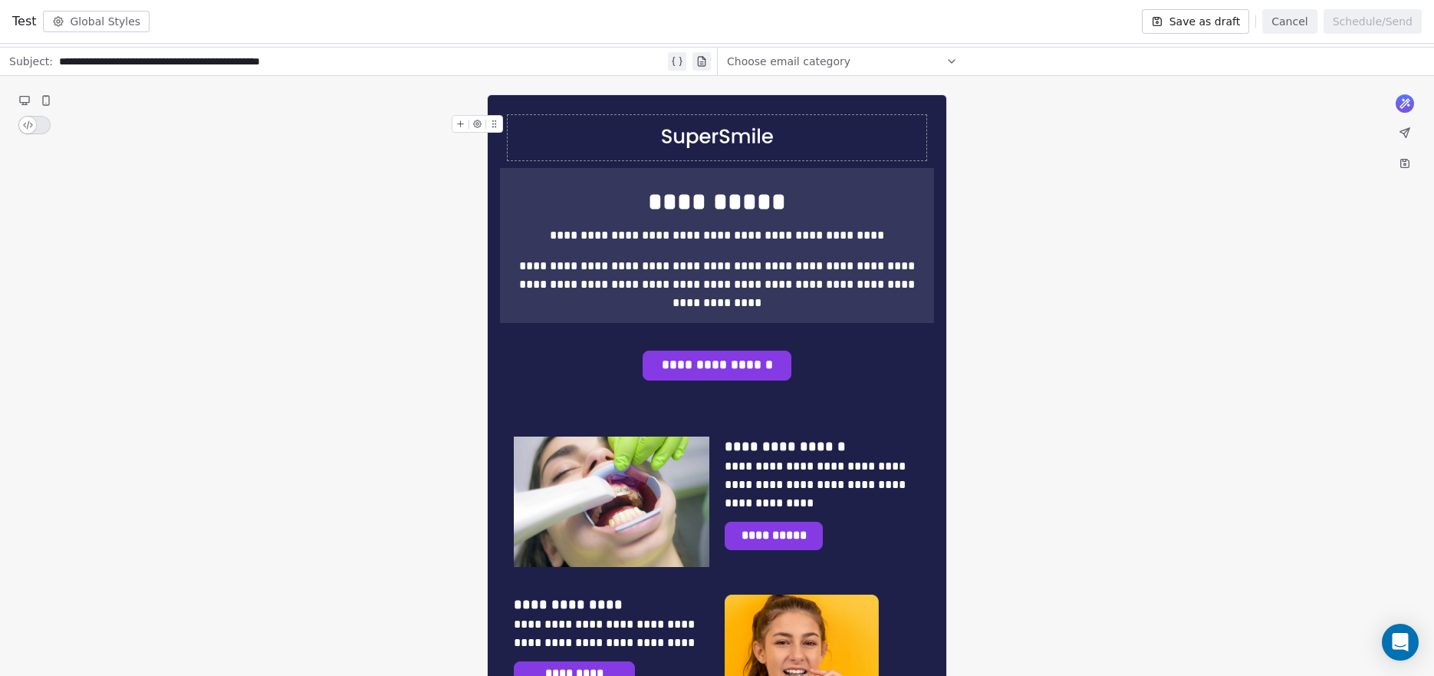
click at [765, 122] on div at bounding box center [717, 137] width 419 height 45
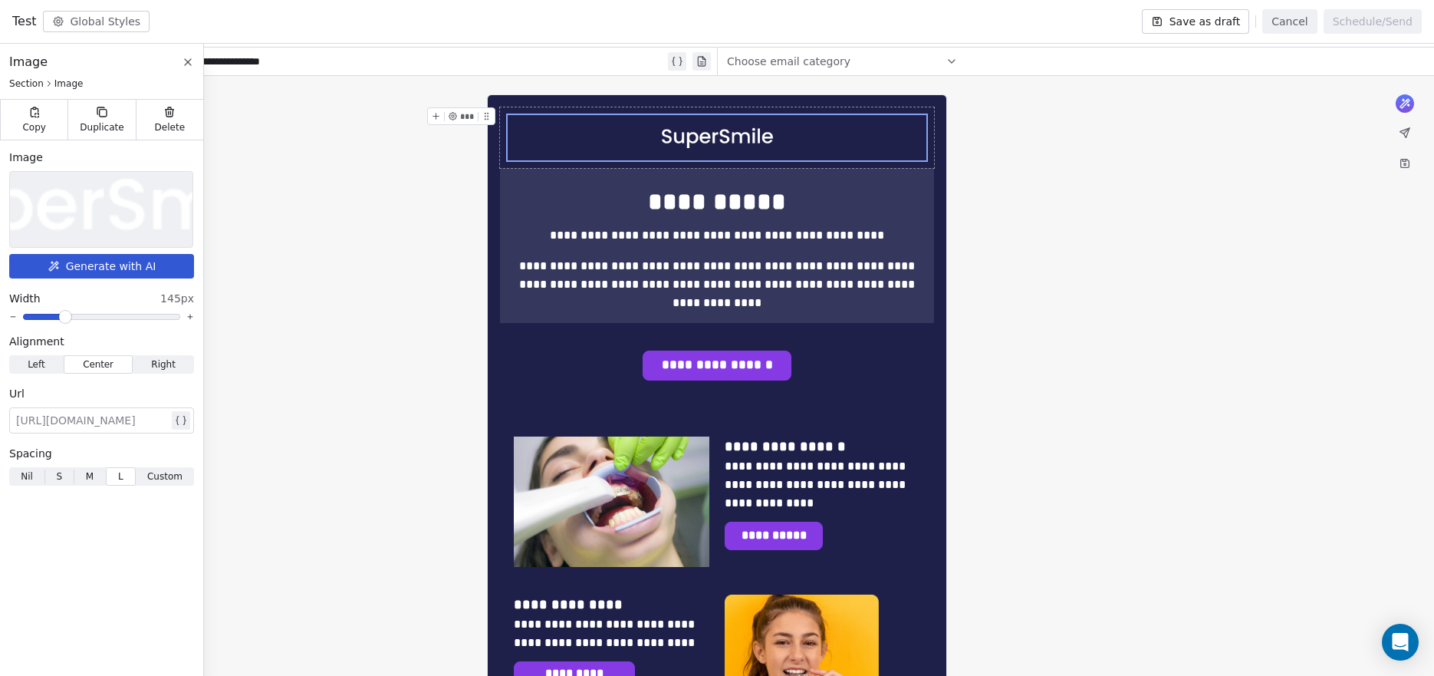
click at [118, 211] on img at bounding box center [101, 209] width 399 height 75
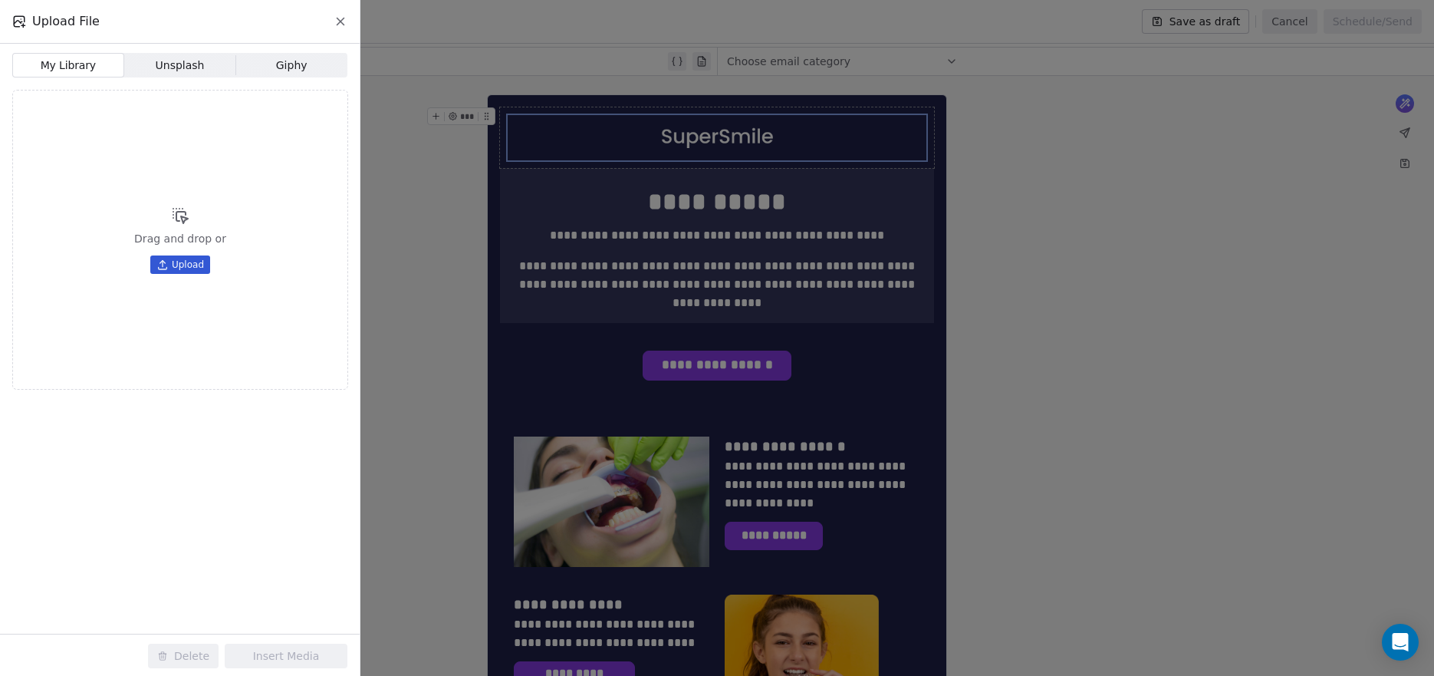
click at [169, 72] on span "Unsplash" at bounding box center [180, 66] width 49 height 16
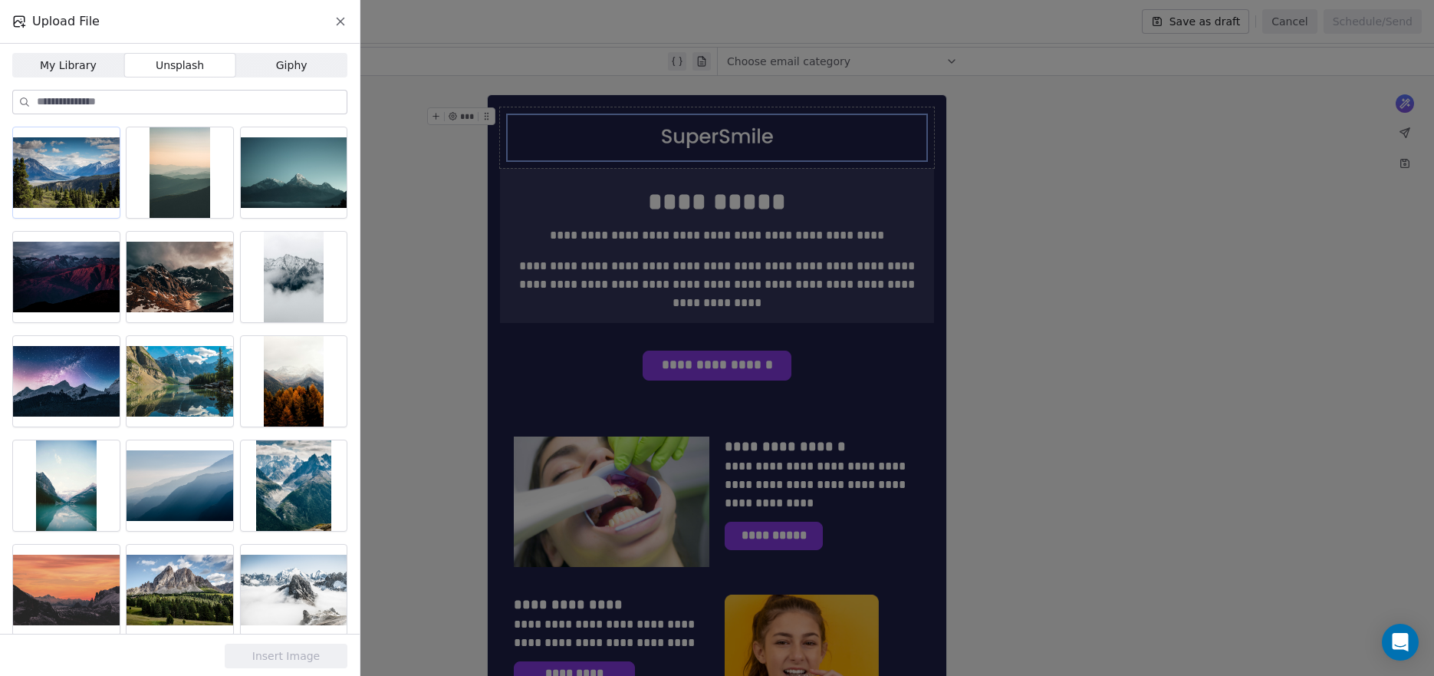
click at [104, 181] on div at bounding box center [66, 172] width 107 height 90
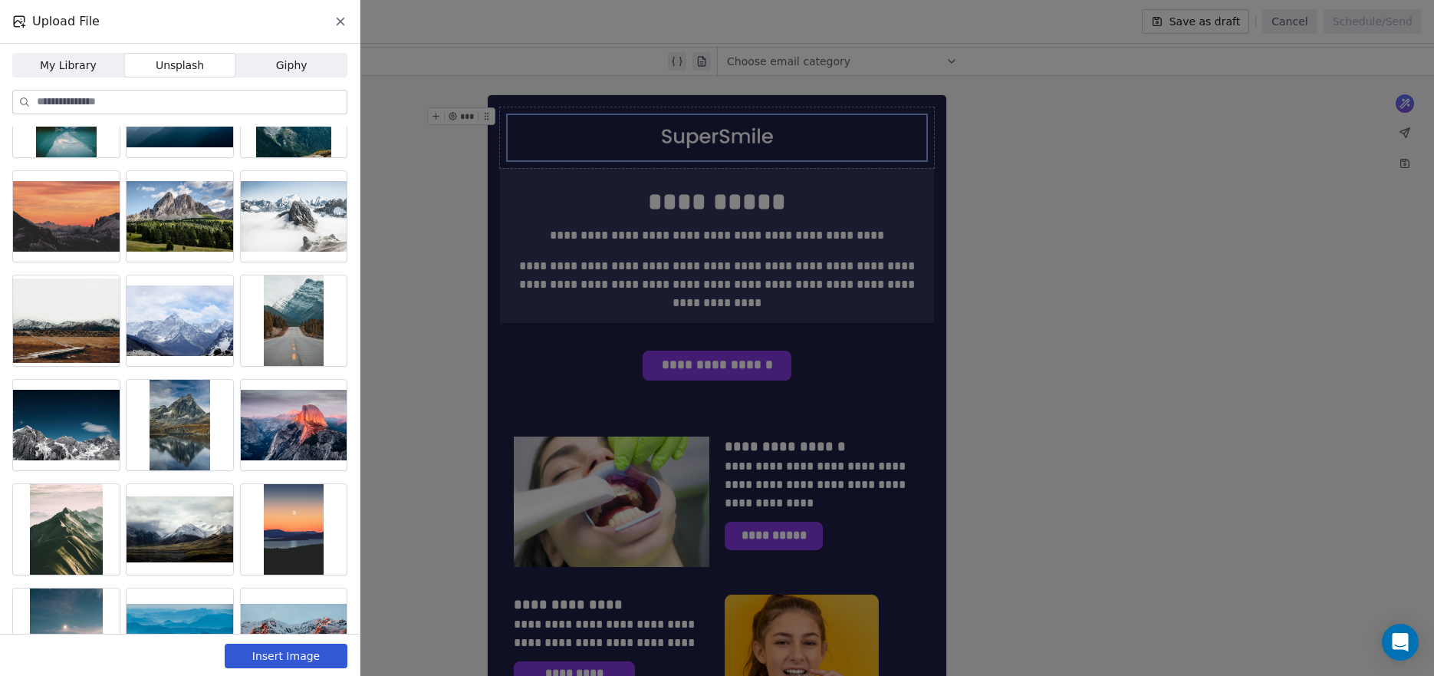
scroll to position [0, 0]
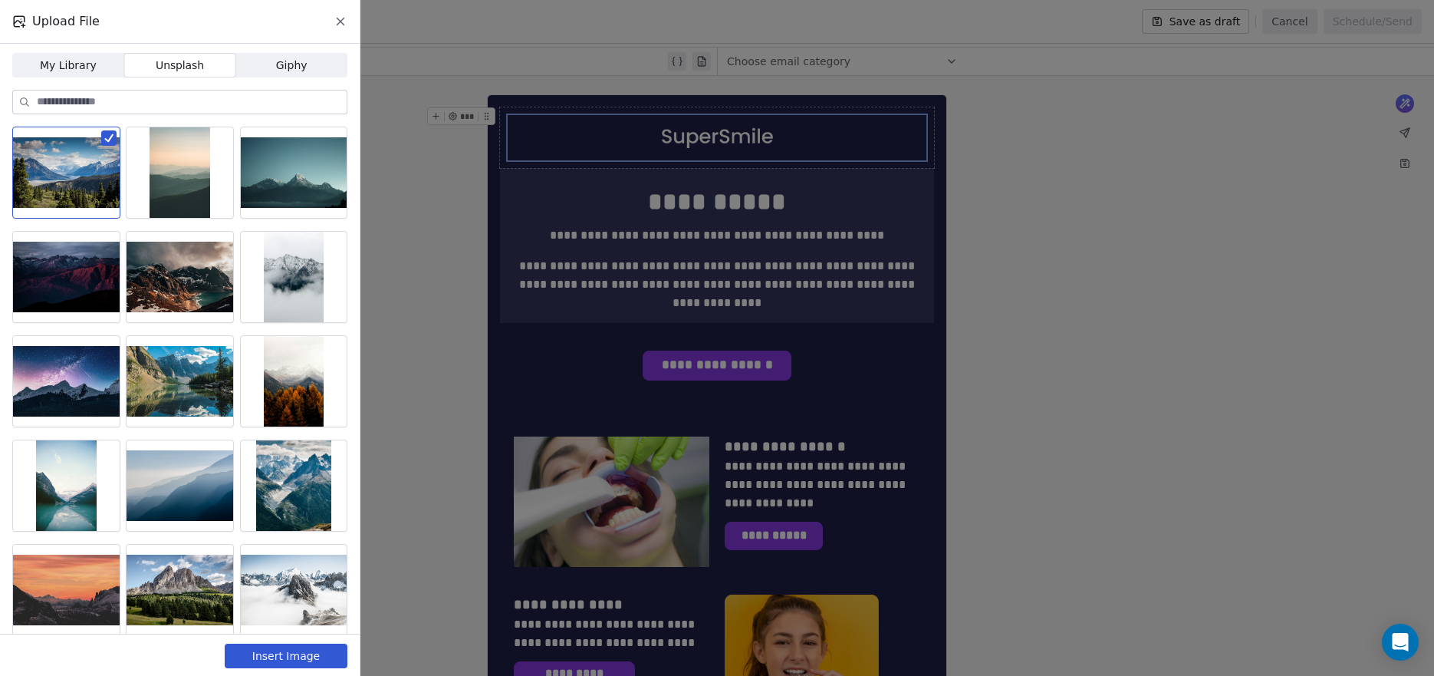
click at [305, 663] on button "Insert Image" at bounding box center [286, 655] width 123 height 25
click at [281, 67] on span "Giphy" at bounding box center [291, 66] width 31 height 16
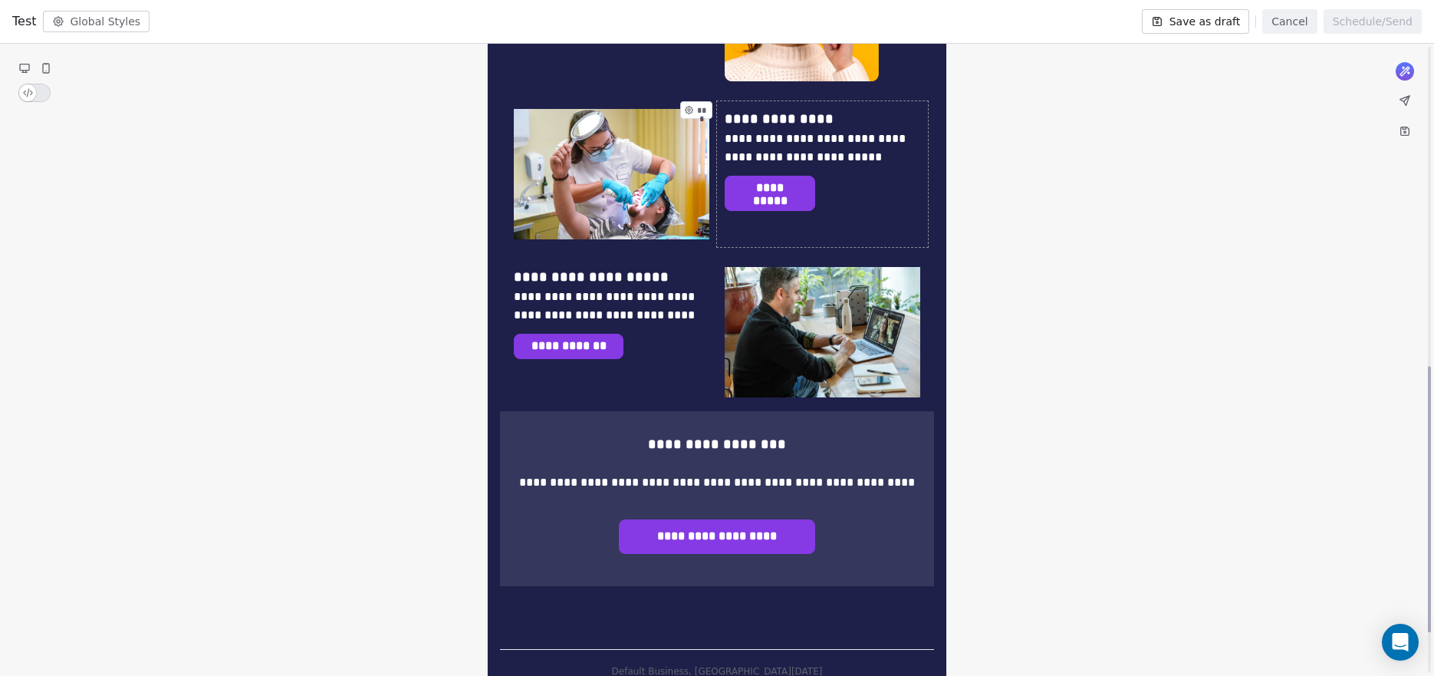
scroll to position [353, 0]
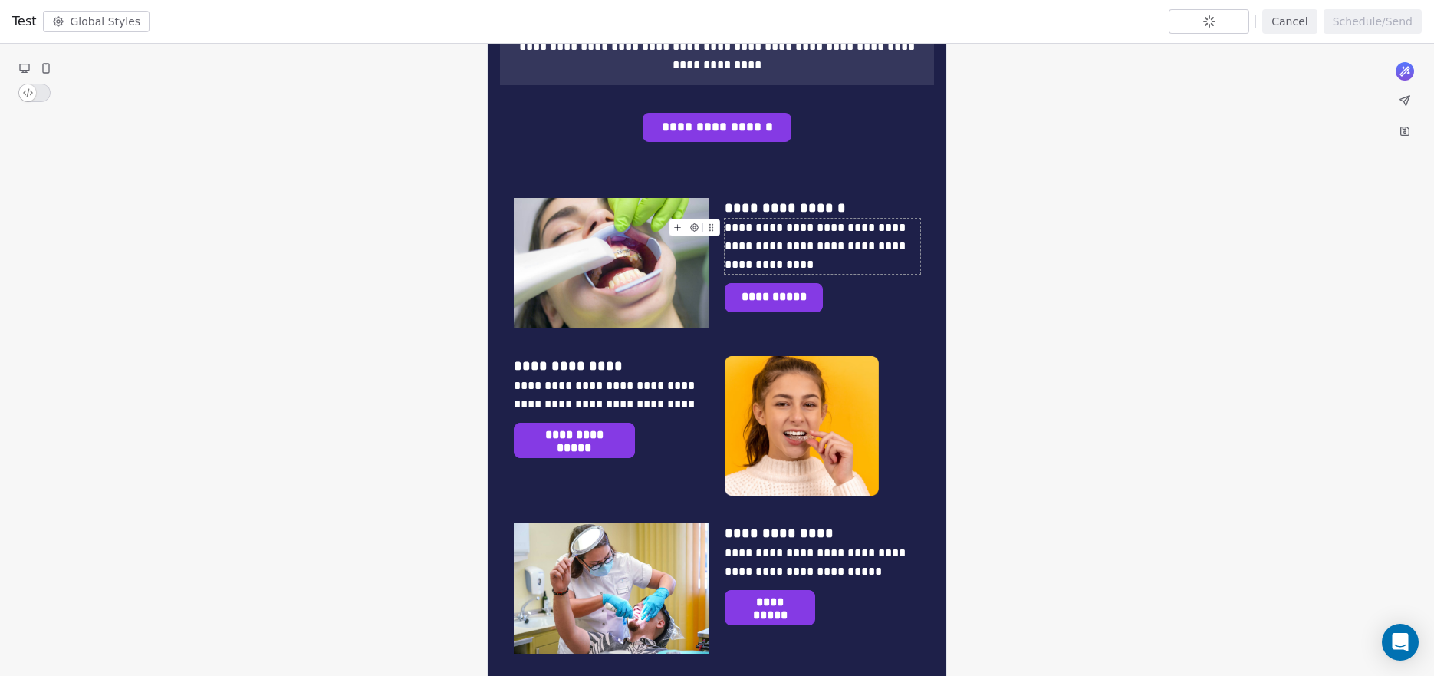
click at [813, 221] on div "**********" at bounding box center [823, 246] width 196 height 55
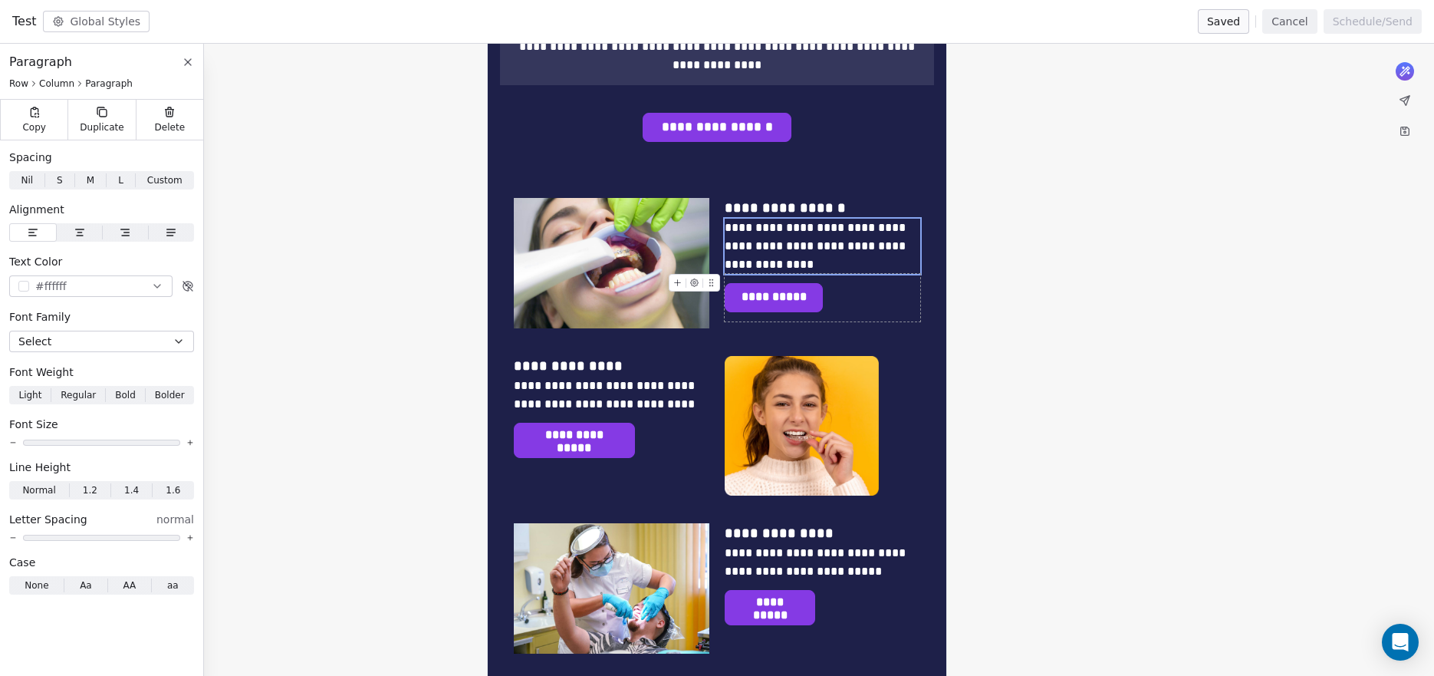
click at [189, 60] on icon at bounding box center [188, 62] width 12 height 12
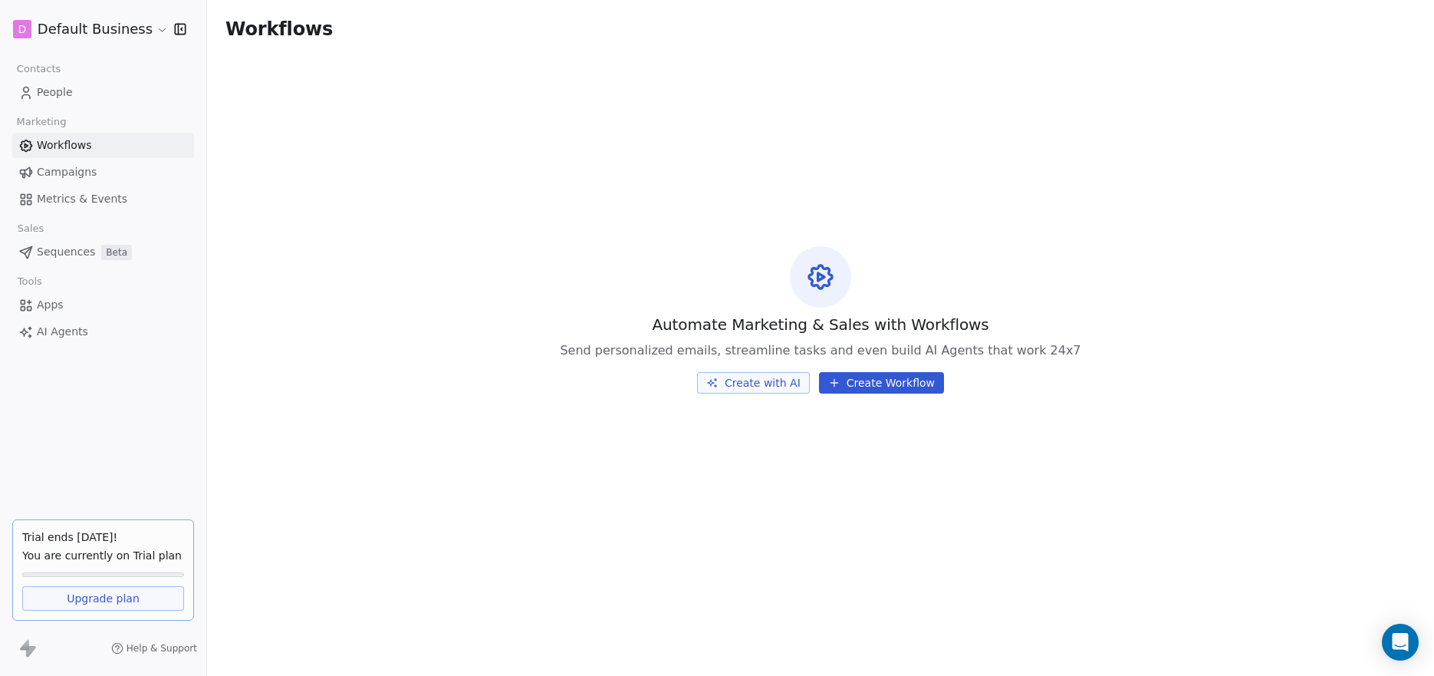
click at [94, 140] on link "Workflows" at bounding box center [103, 145] width 182 height 25
click at [896, 377] on button "Create Workflow" at bounding box center [881, 382] width 125 height 21
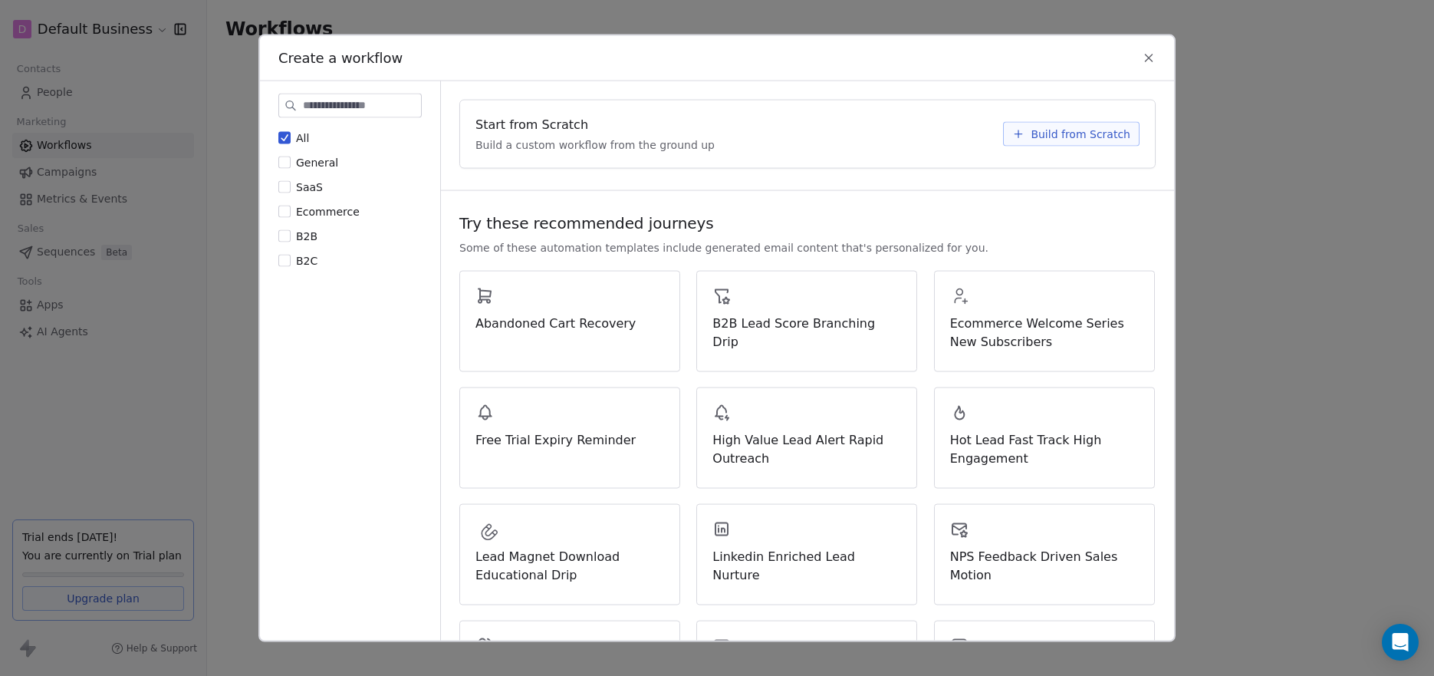
click at [1064, 132] on span "Build from Scratch" at bounding box center [1081, 133] width 100 height 15
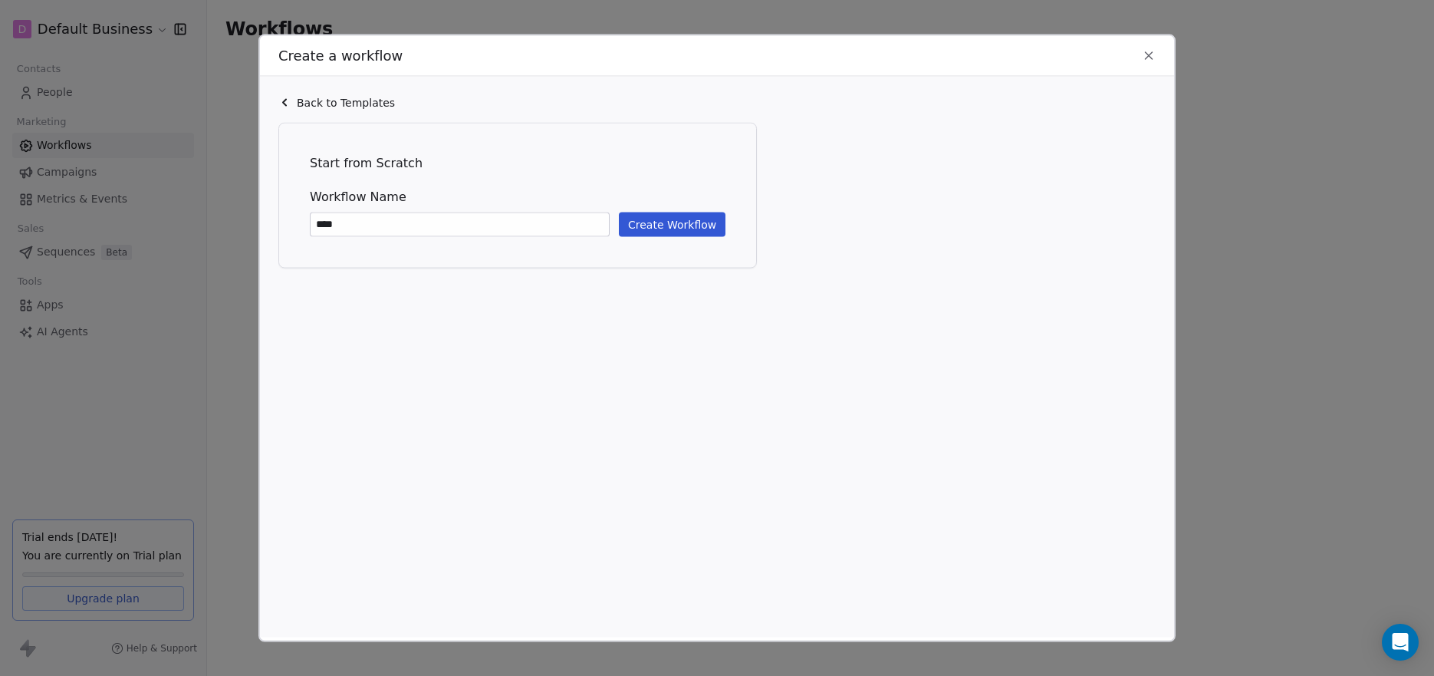
type input "****"
click at [686, 225] on button "Create Workflow" at bounding box center [672, 224] width 107 height 25
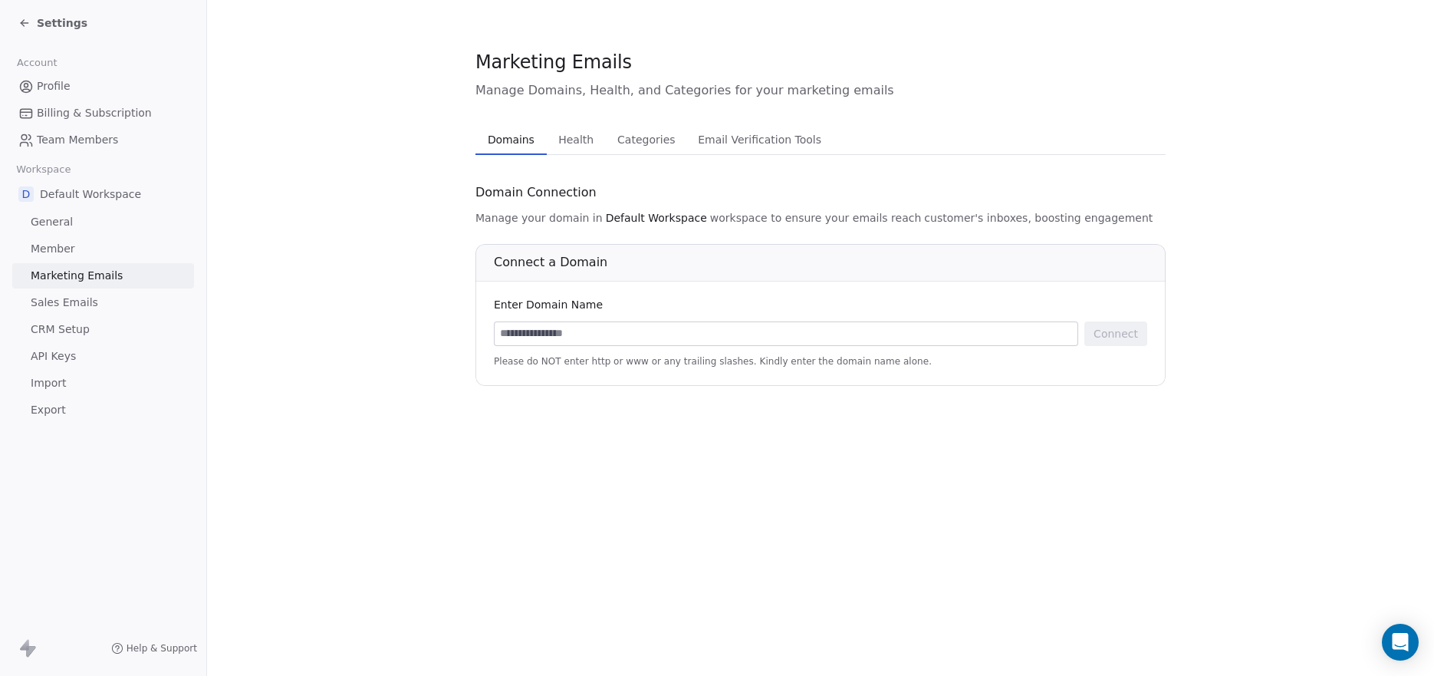
click at [565, 324] on input at bounding box center [786, 333] width 583 height 23
click at [1156, 339] on section "**********" at bounding box center [820, 217] width 1227 height 435
click at [896, 325] on input "**********" at bounding box center [786, 333] width 583 height 23
click at [892, 335] on input "**********" at bounding box center [786, 333] width 583 height 23
type input "**********"
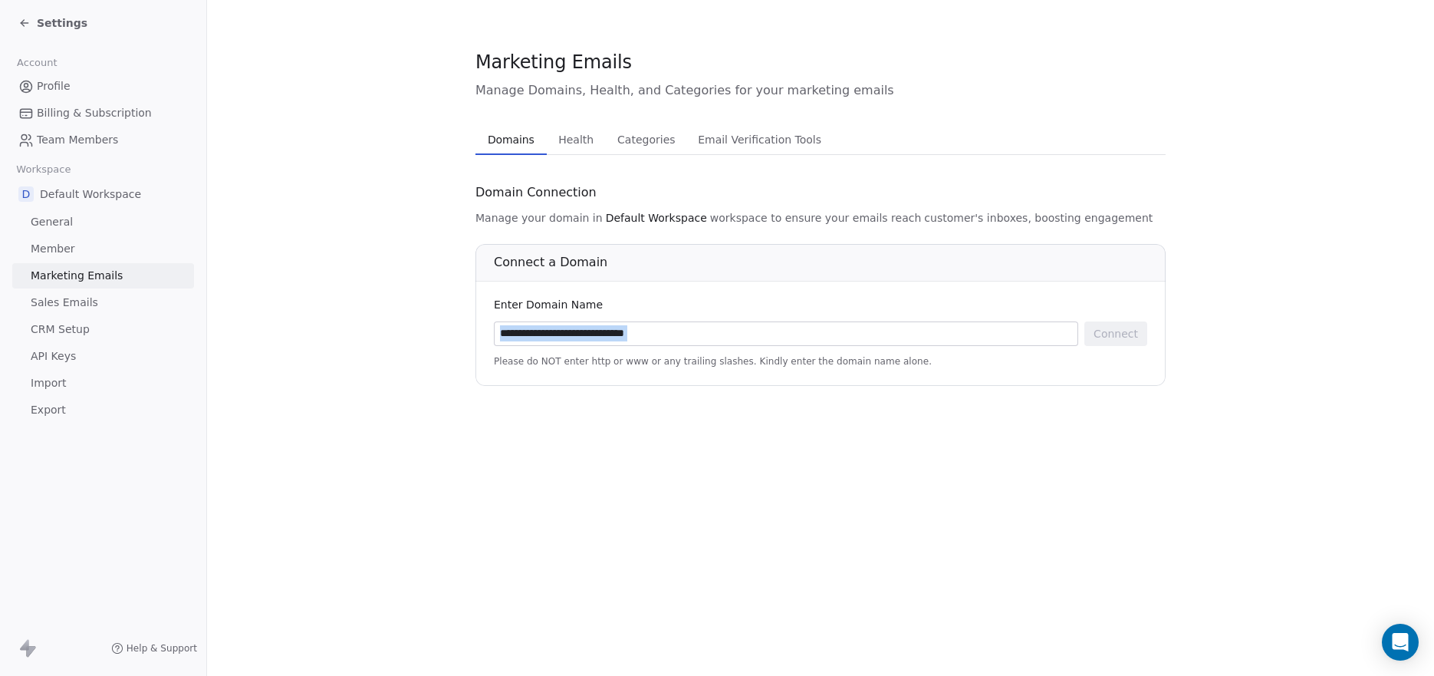
click at [1100, 344] on div "**********" at bounding box center [820, 344] width 653 height 46
click at [1166, 308] on div "**********" at bounding box center [820, 315] width 690 height 142
